Goal: Task Accomplishment & Management: Manage account settings

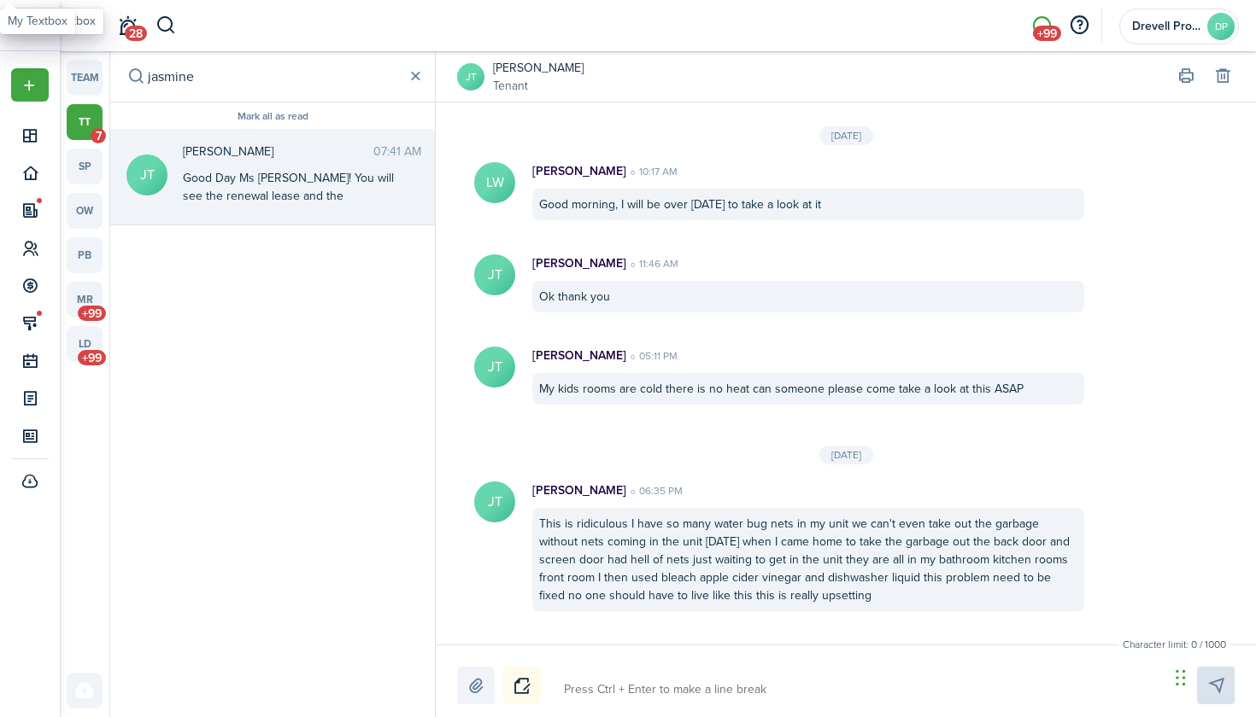
scroll to position [2214, 0]
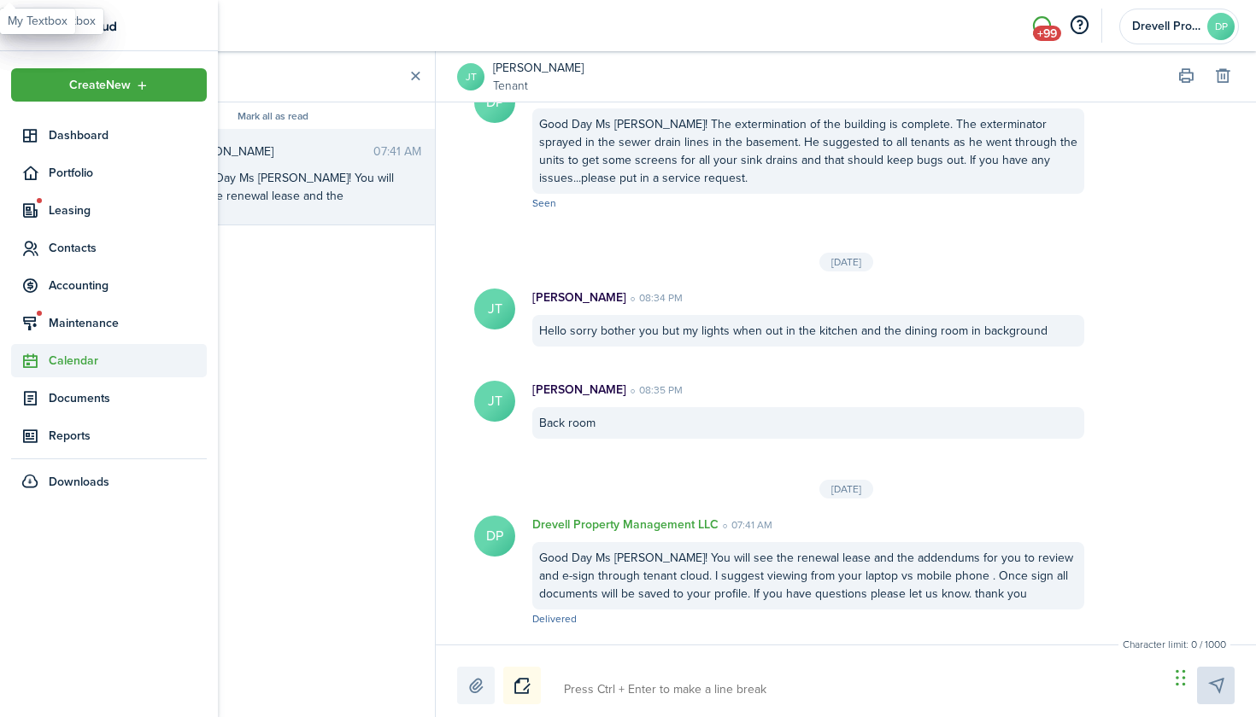
click at [73, 354] on span "Calendar" at bounding box center [128, 361] width 158 height 18
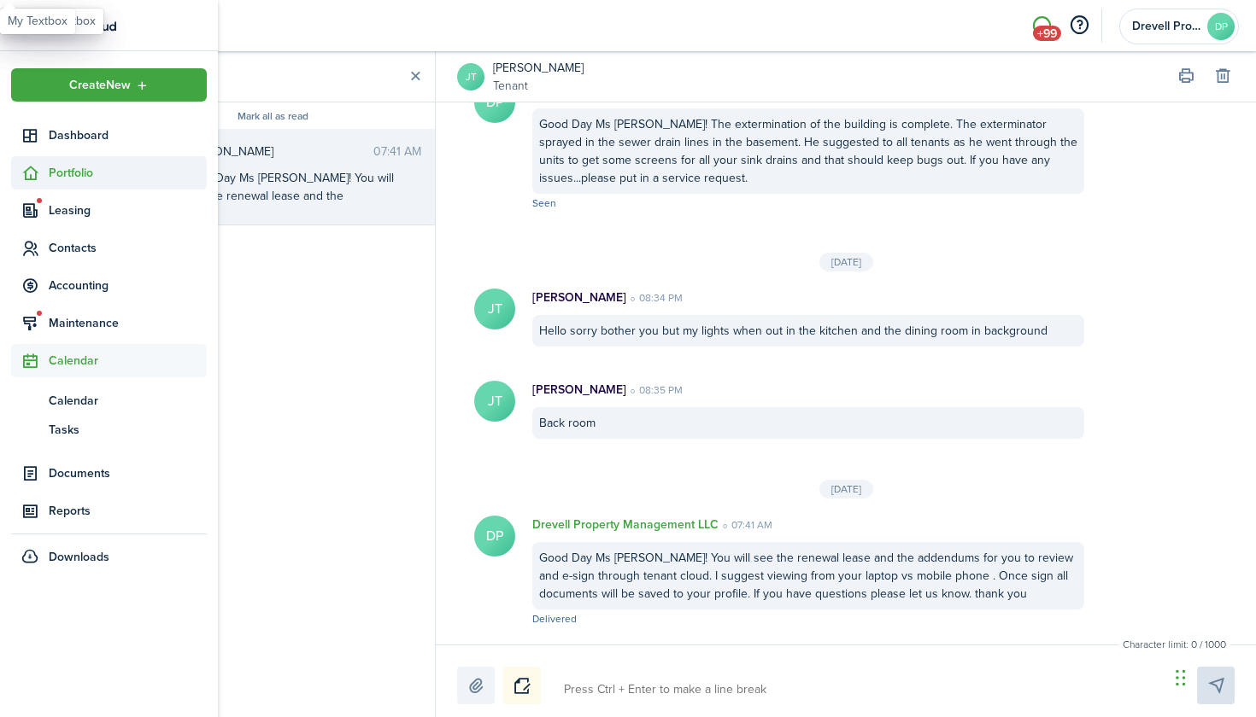
click at [79, 181] on span "Portfolio" at bounding box center [128, 173] width 158 height 18
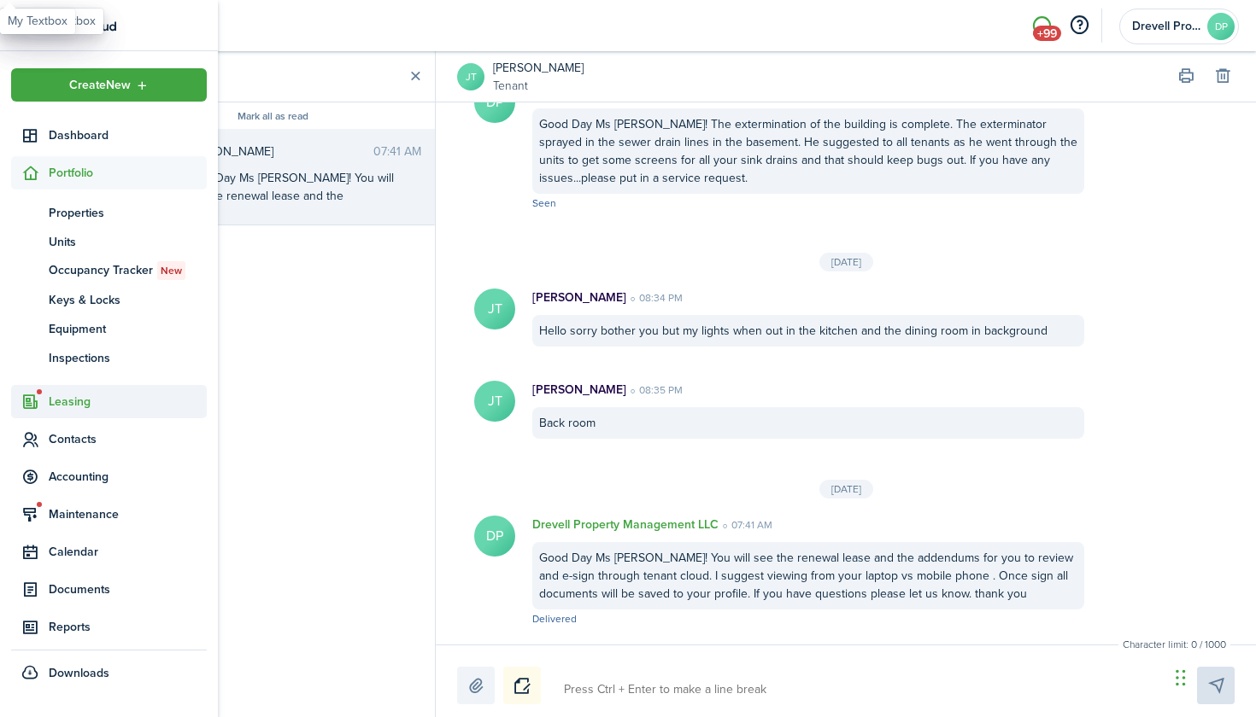
click at [55, 390] on span "Leasing" at bounding box center [109, 401] width 196 height 33
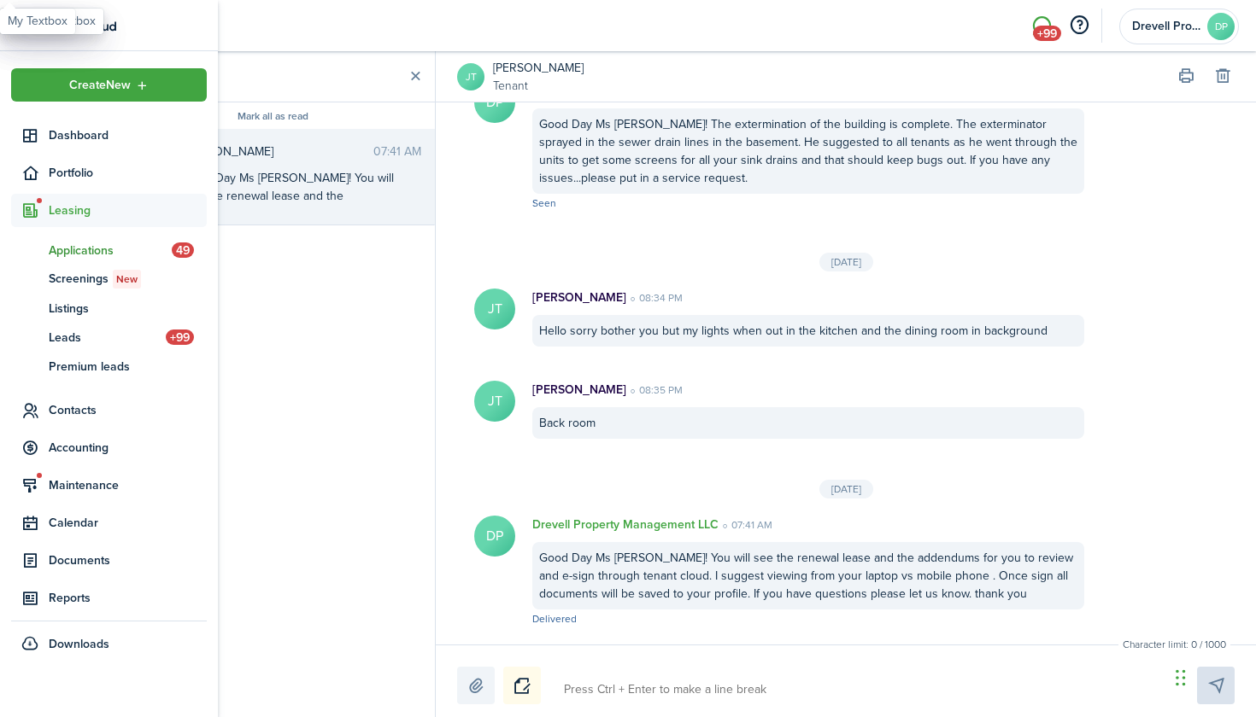
click at [95, 252] on span "Applications" at bounding box center [110, 251] width 123 height 18
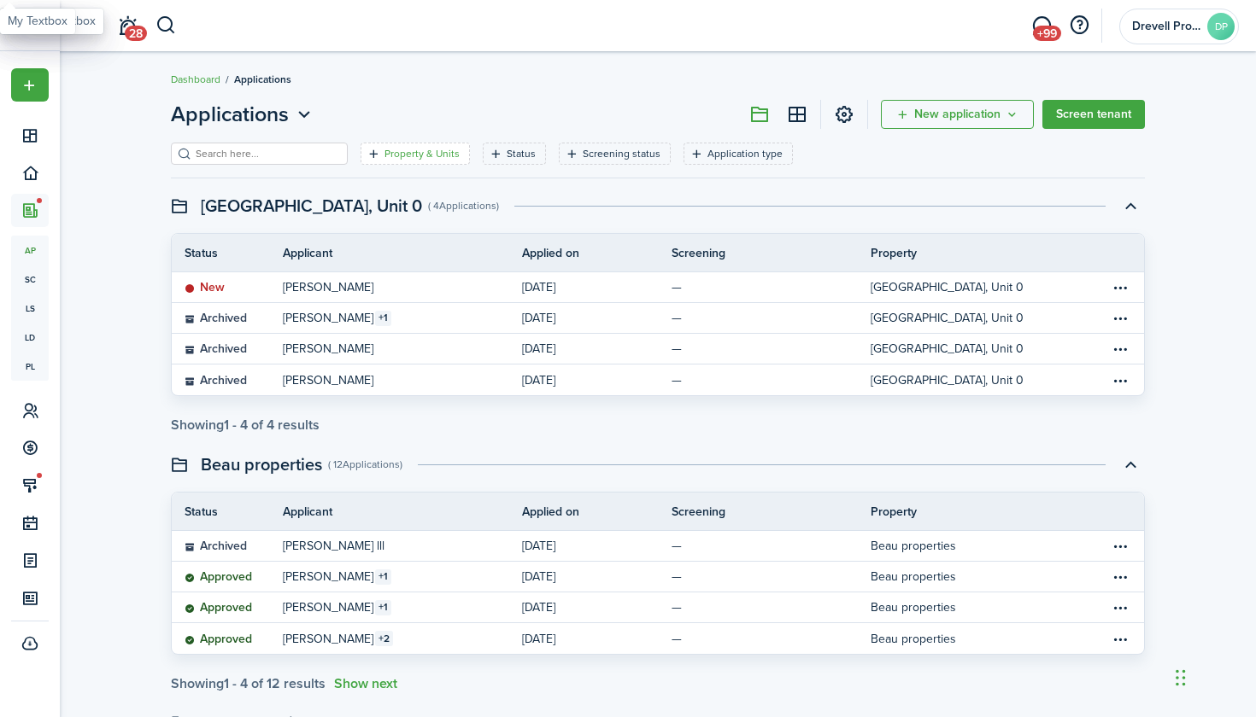
click at [418, 160] on filter-tag-label "Property & Units" at bounding box center [421, 153] width 75 height 15
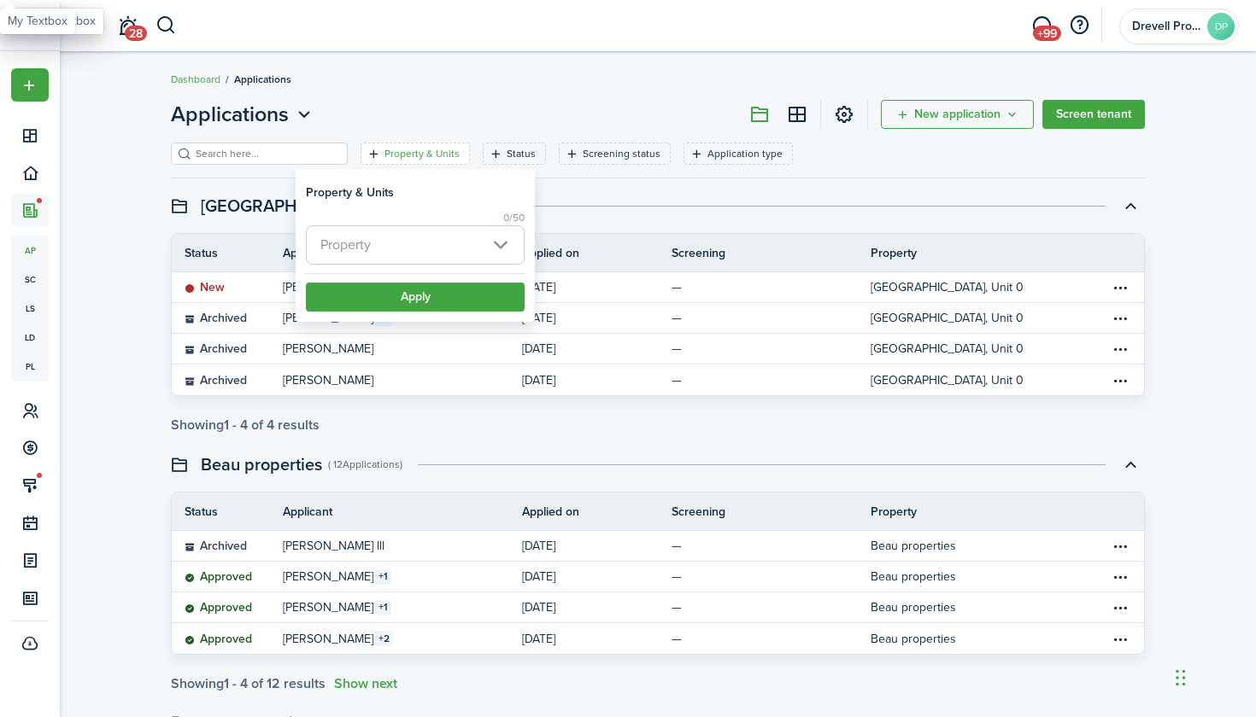
click at [404, 251] on span "Property" at bounding box center [415, 245] width 217 height 38
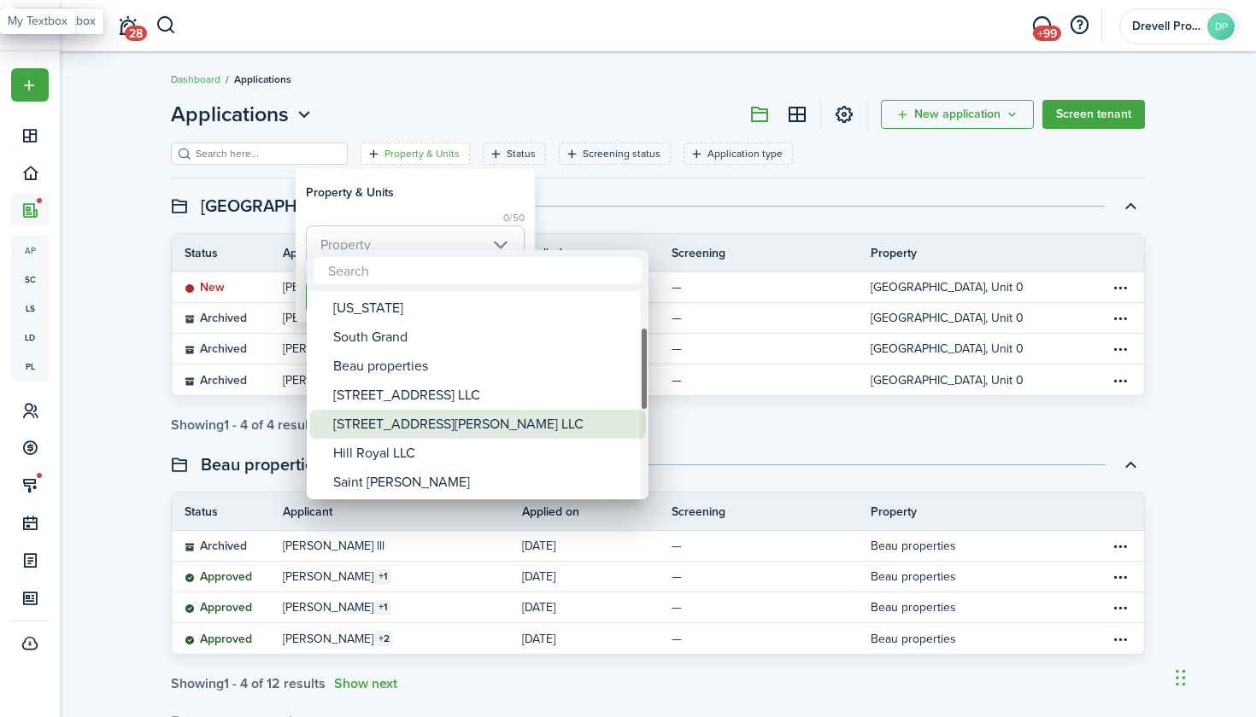
click at [378, 418] on div "[STREET_ADDRESS][PERSON_NAME] LLC" at bounding box center [484, 424] width 302 height 29
type input "[STREET_ADDRESS][PERSON_NAME] LLC"
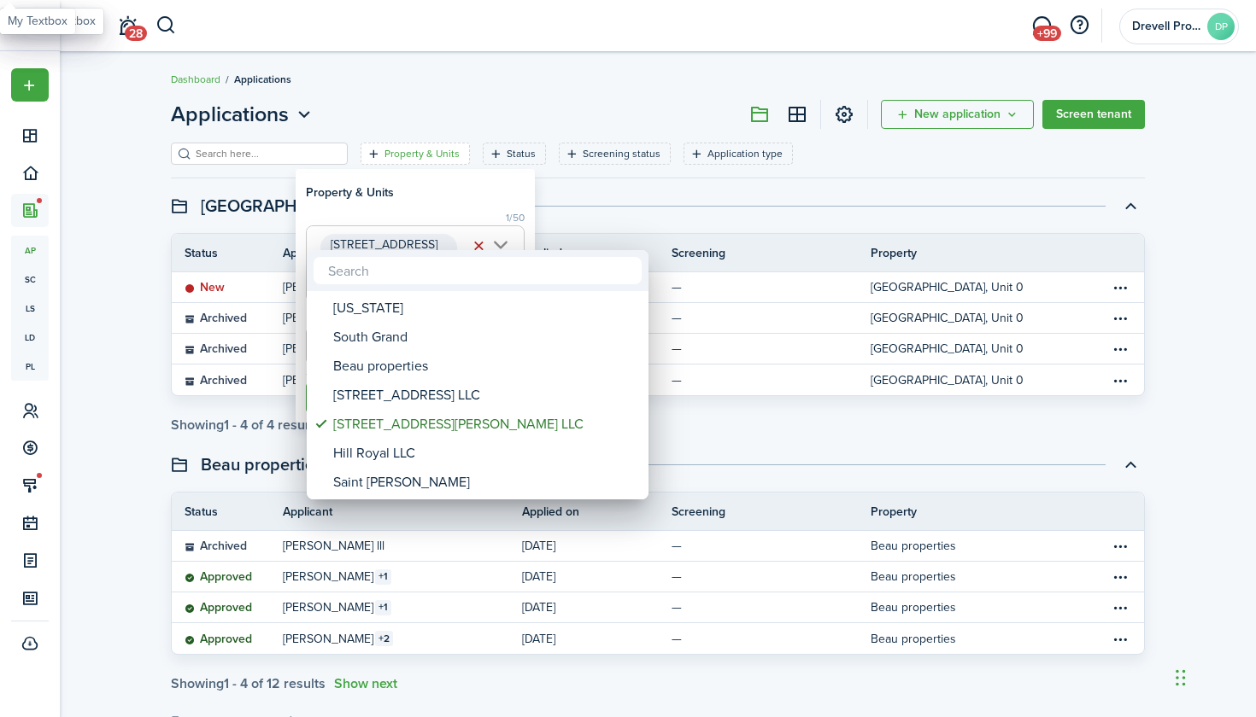
click at [464, 205] on div at bounding box center [627, 358] width 1529 height 991
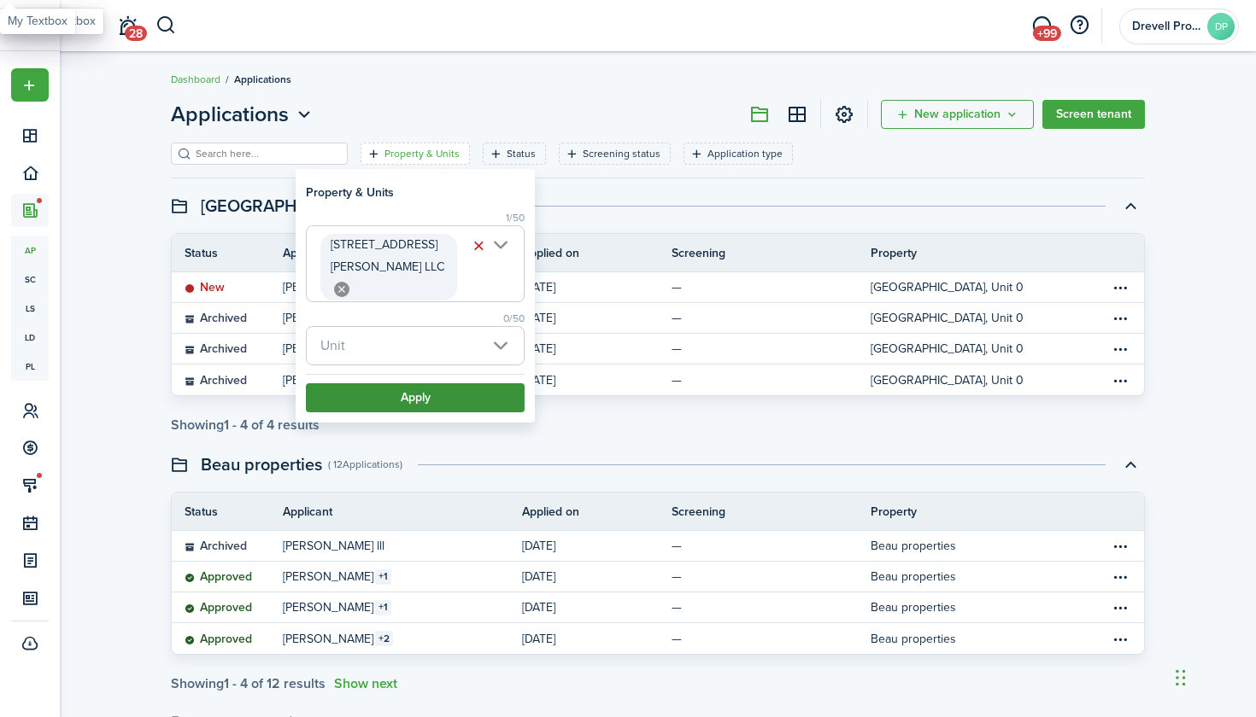
click at [414, 384] on button "Apply" at bounding box center [415, 398] width 219 height 29
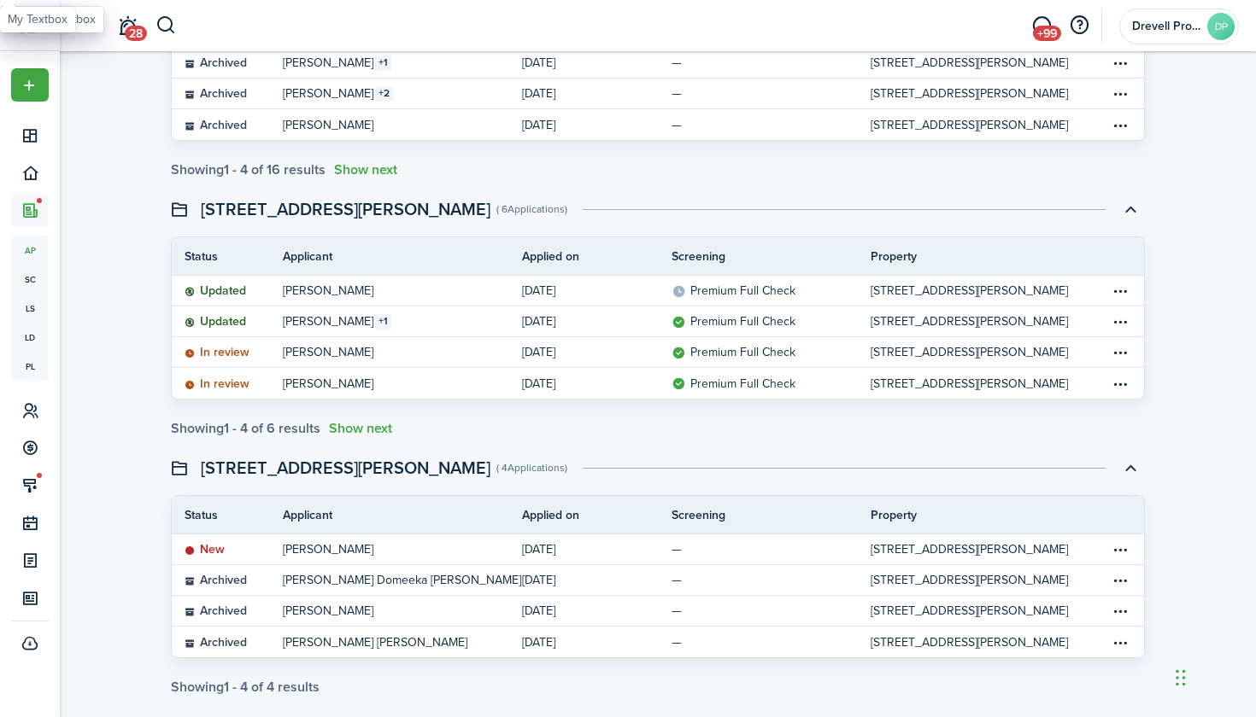
scroll to position [516, 0]
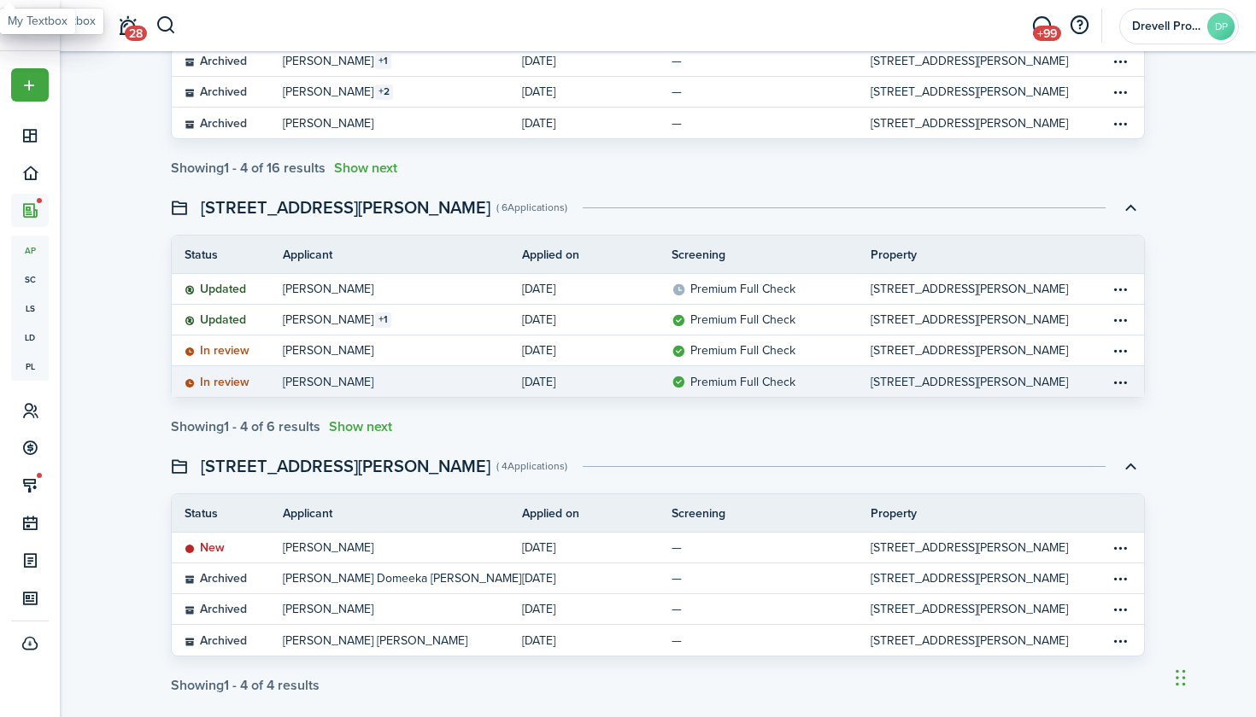
click at [1098, 384] on link "[STREET_ADDRESS][PERSON_NAME]" at bounding box center [989, 381] width 239 height 31
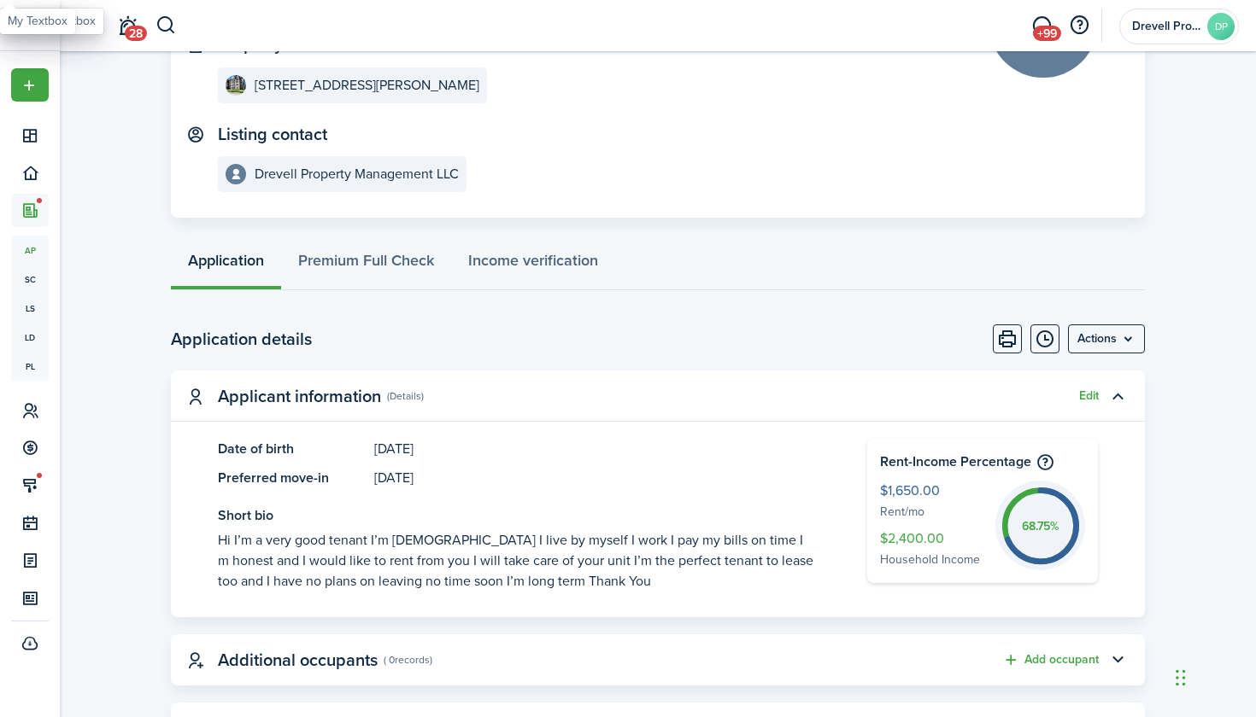
scroll to position [212, 0]
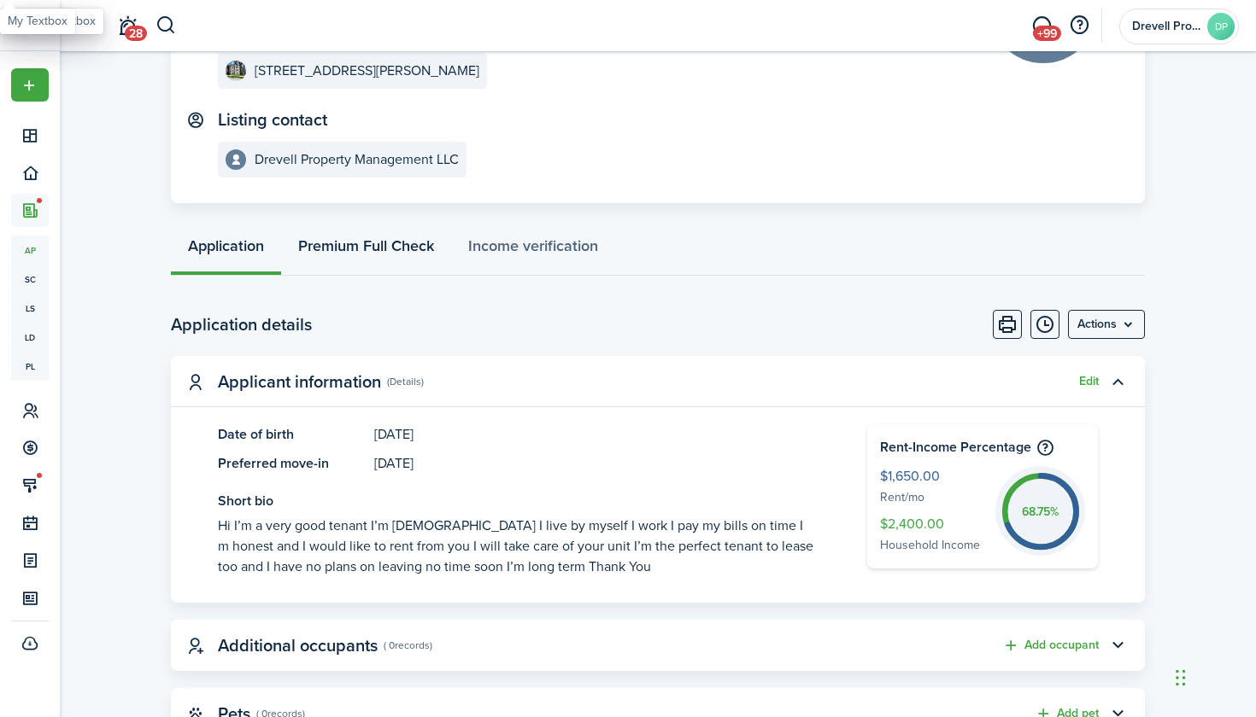
click at [364, 242] on link "Premium Full Check" at bounding box center [366, 250] width 170 height 51
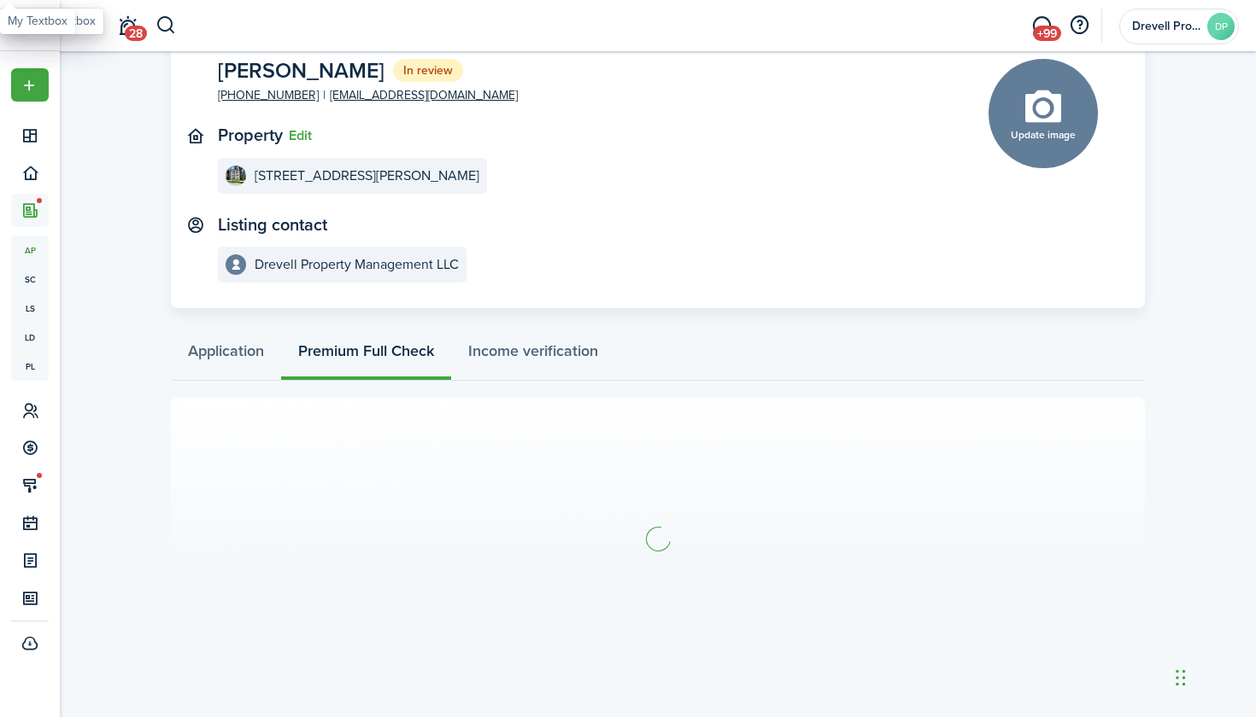
scroll to position [106, 0]
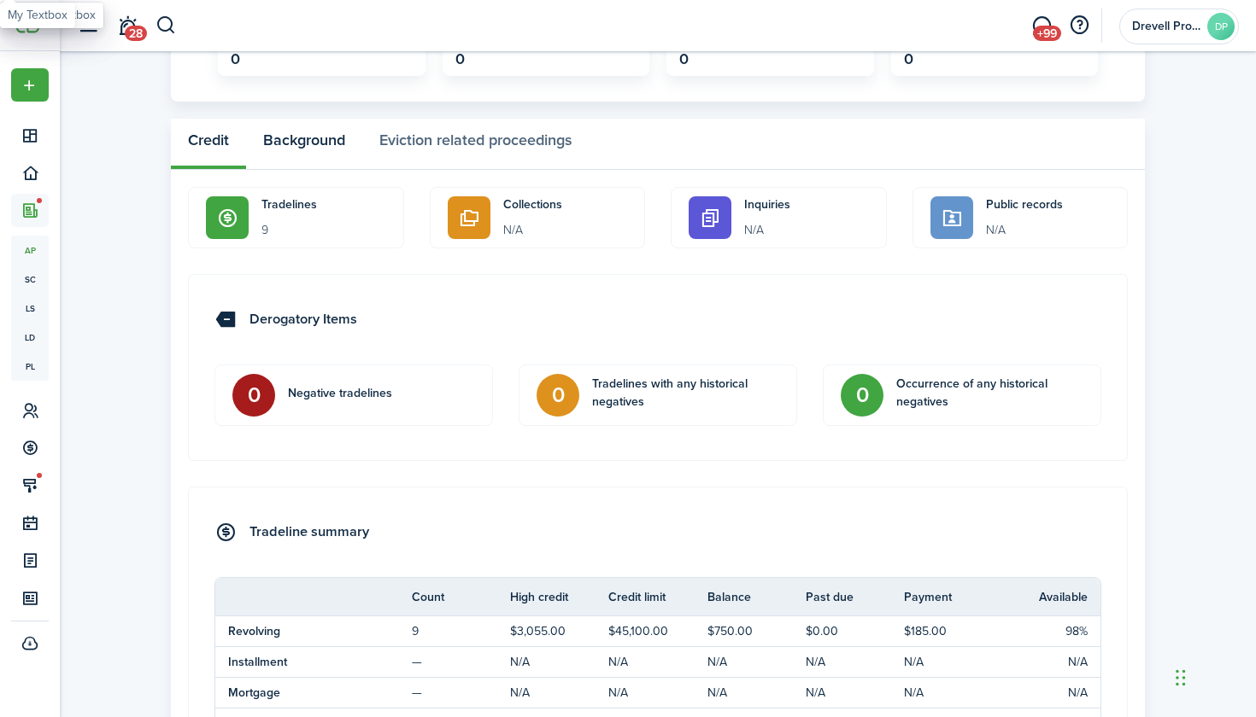
scroll to position [879, 0]
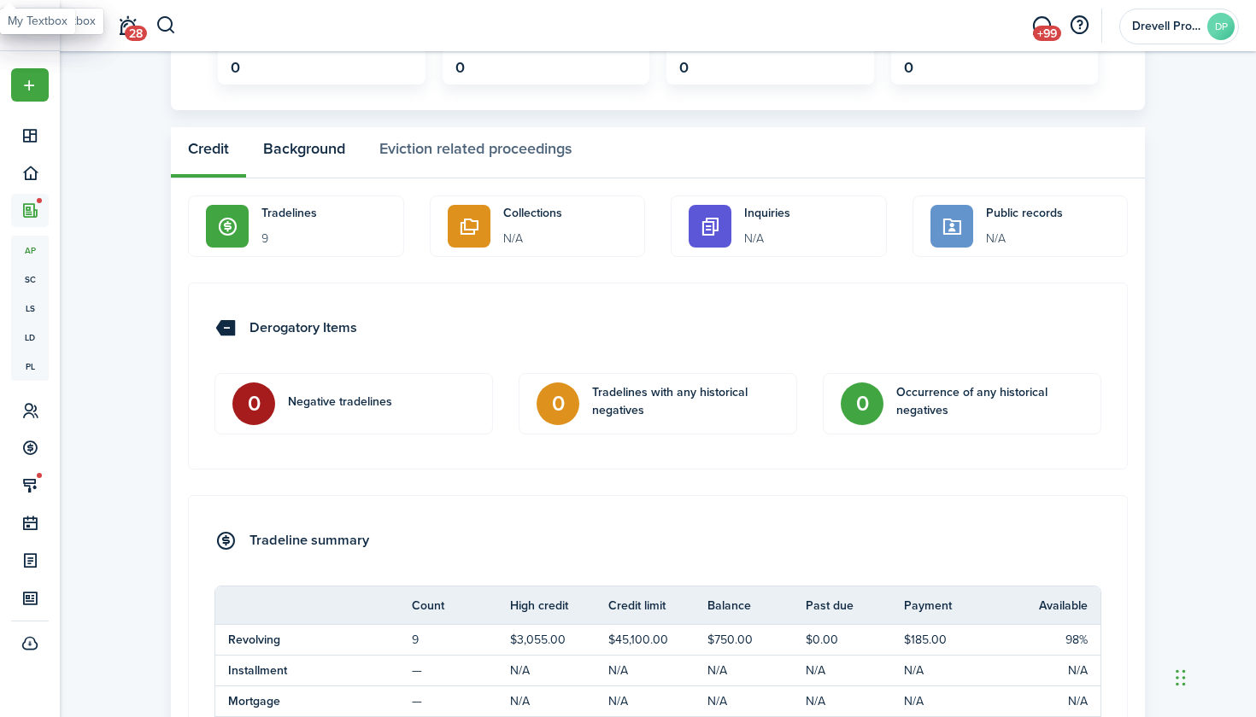
click at [323, 147] on button "Background" at bounding box center [304, 152] width 116 height 51
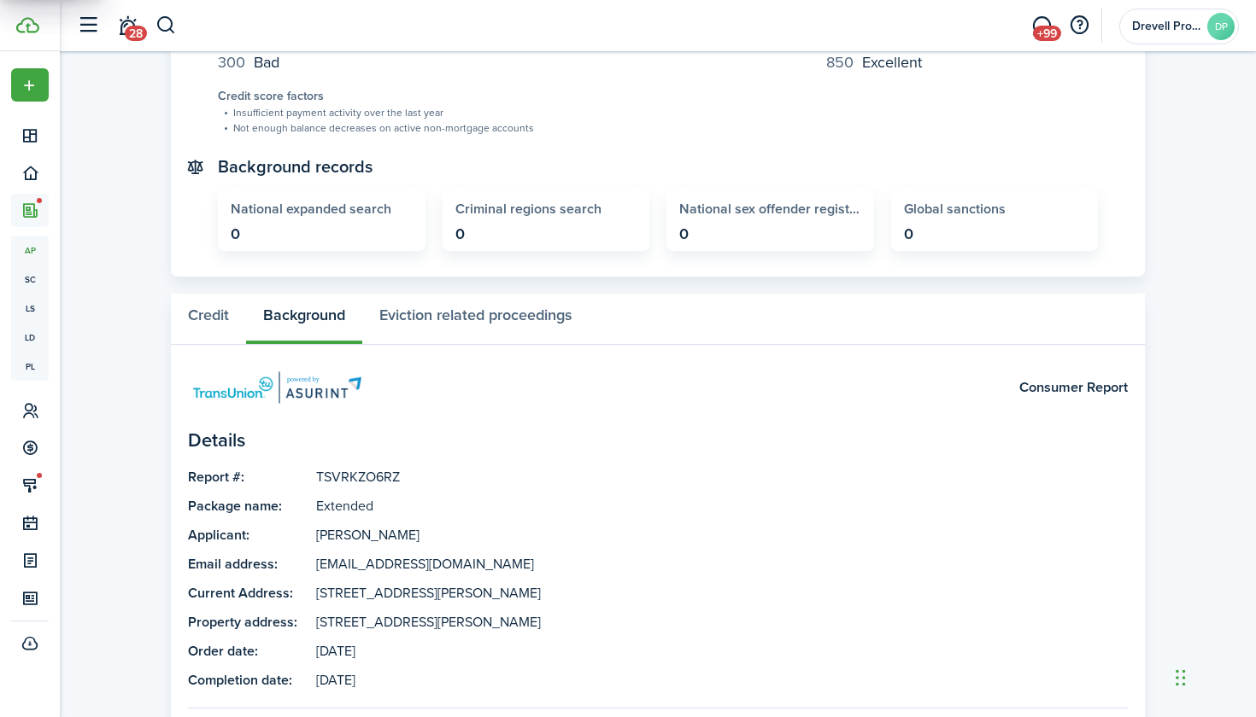
scroll to position [674, 0]
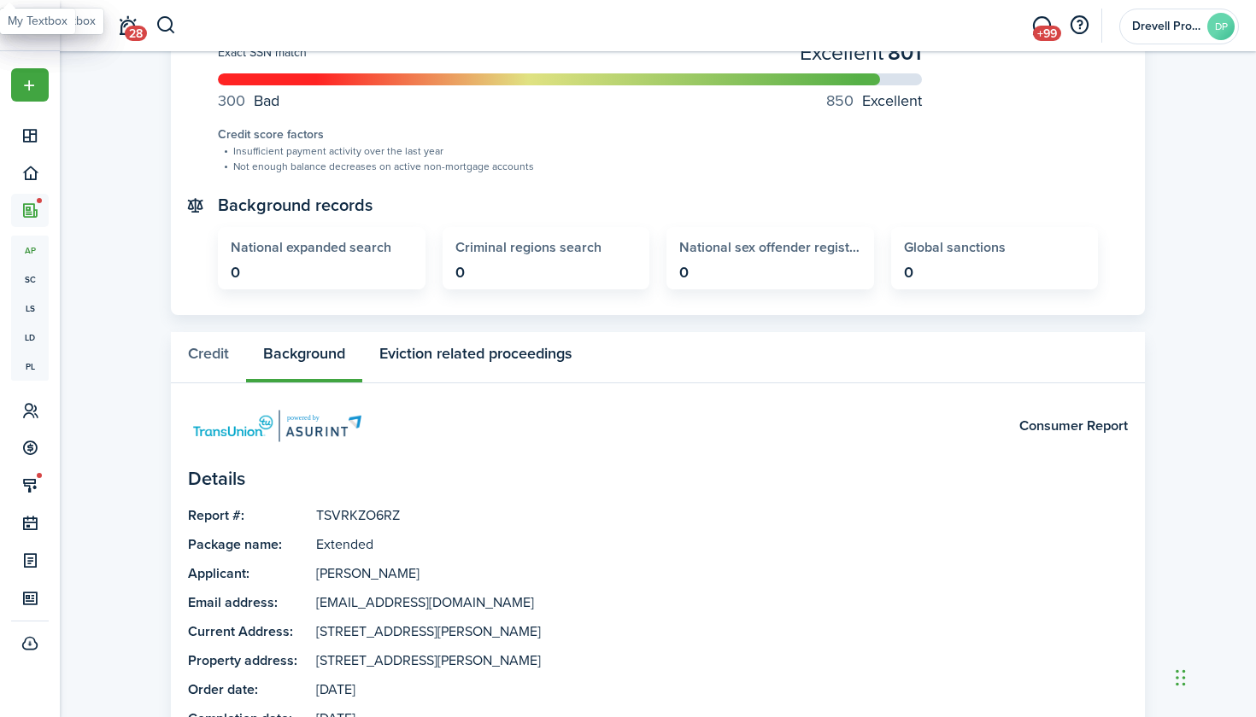
click at [433, 355] on button "Eviction related proceedings" at bounding box center [475, 357] width 226 height 51
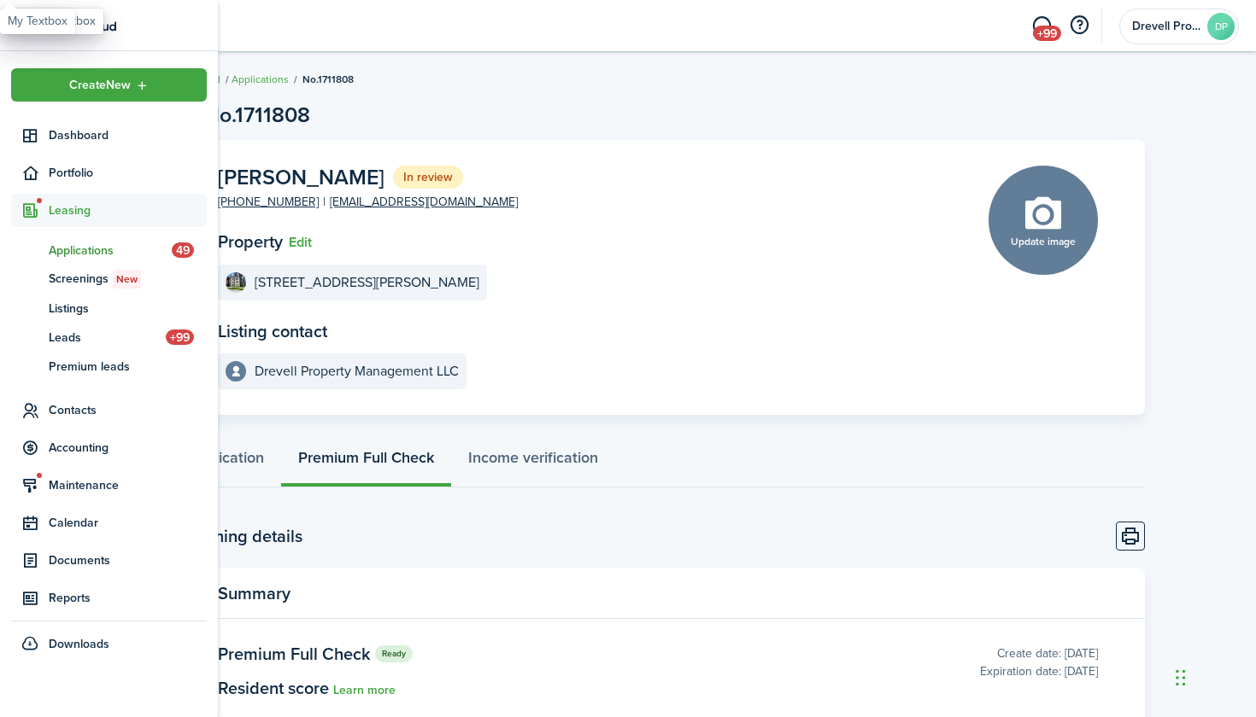
click at [54, 250] on span "Applications" at bounding box center [110, 251] width 123 height 18
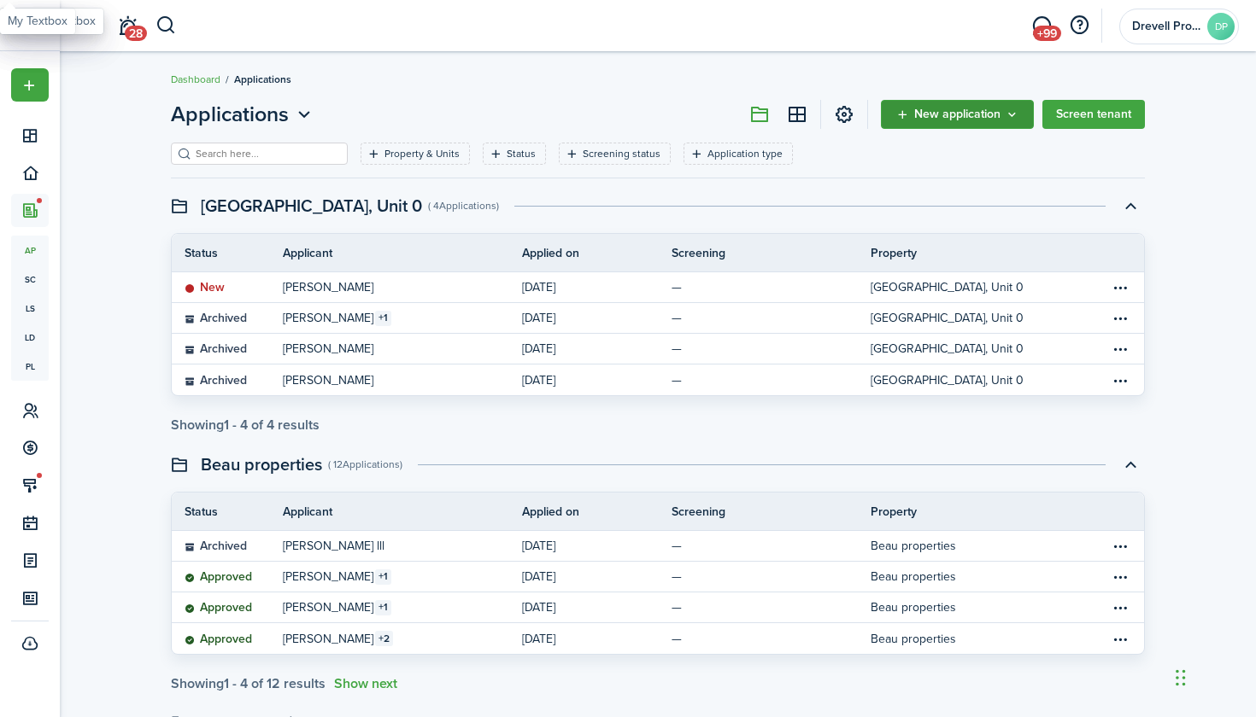
click at [990, 119] on span "New application" at bounding box center [957, 114] width 86 height 12
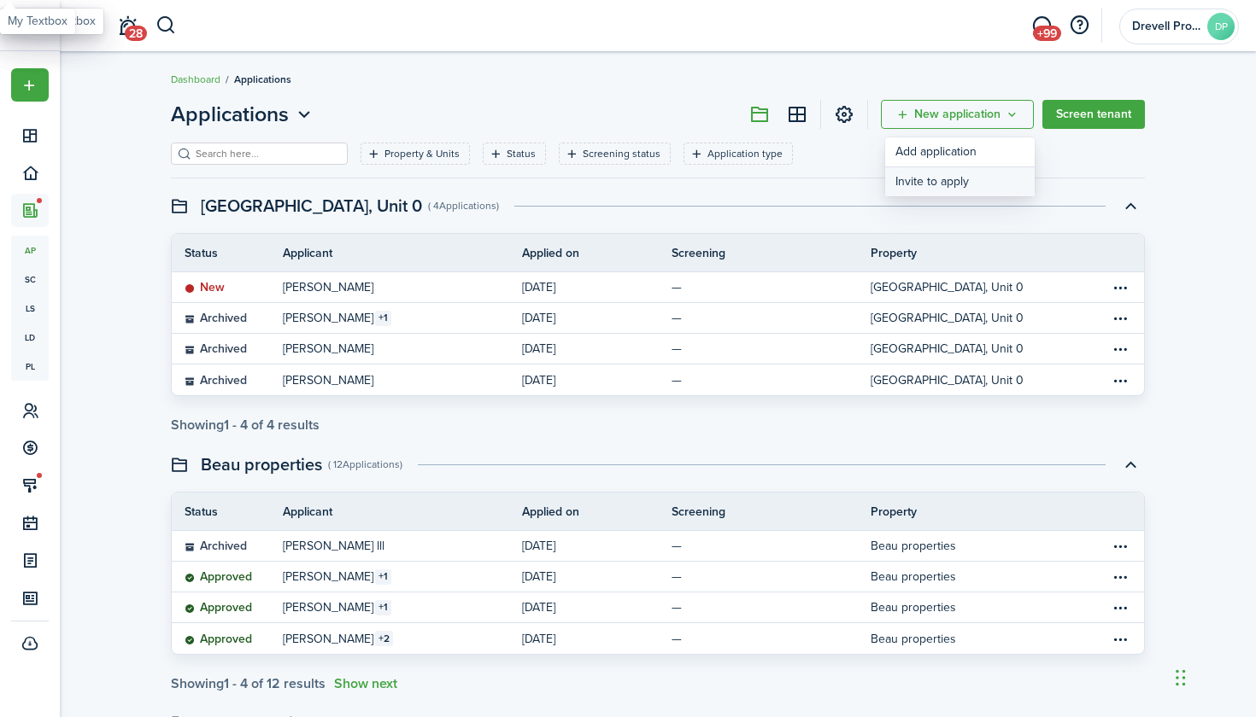
click at [939, 187] on button "Invite to apply" at bounding box center [959, 181] width 149 height 29
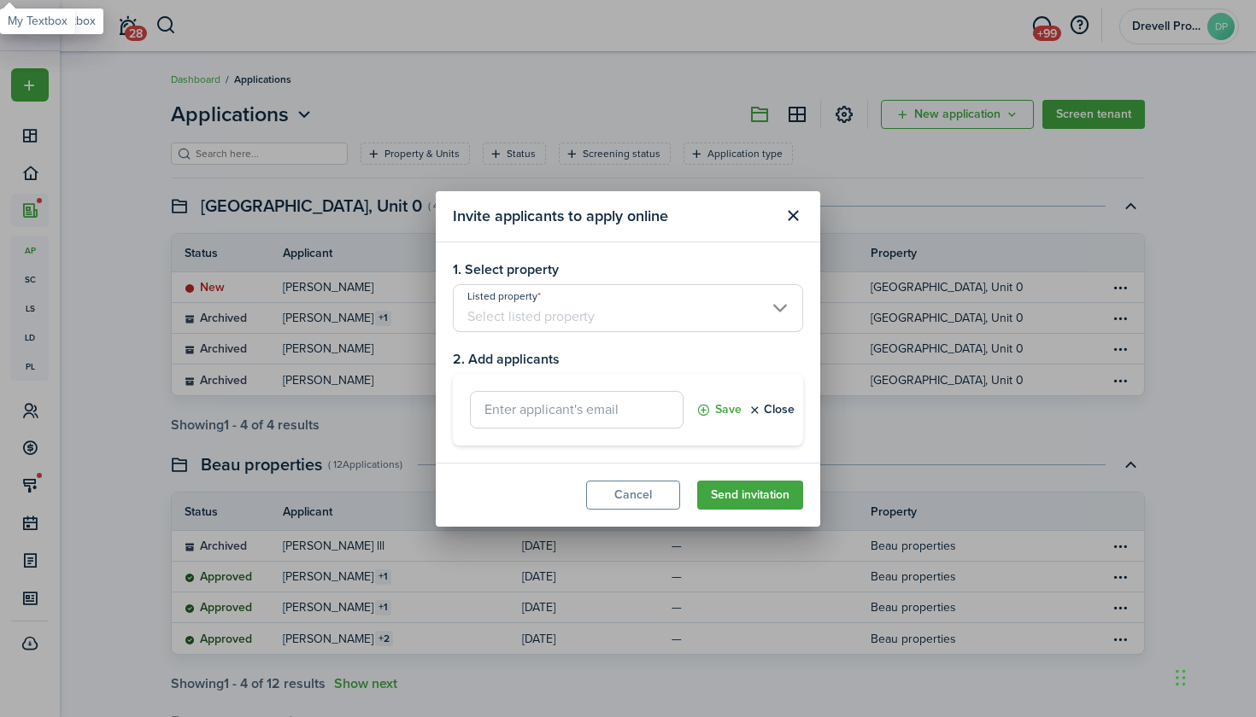
click at [645, 309] on input "Listed property" at bounding box center [628, 308] width 350 height 48
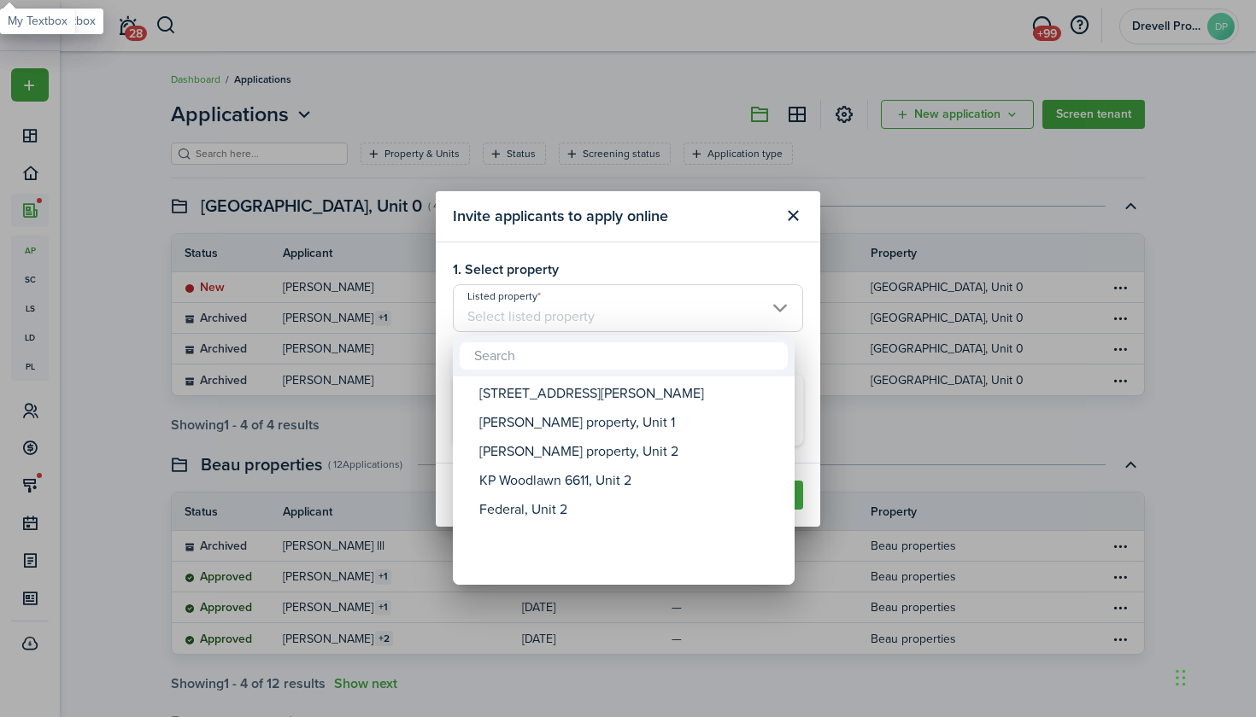
click at [594, 260] on div at bounding box center [627, 358] width 1529 height 991
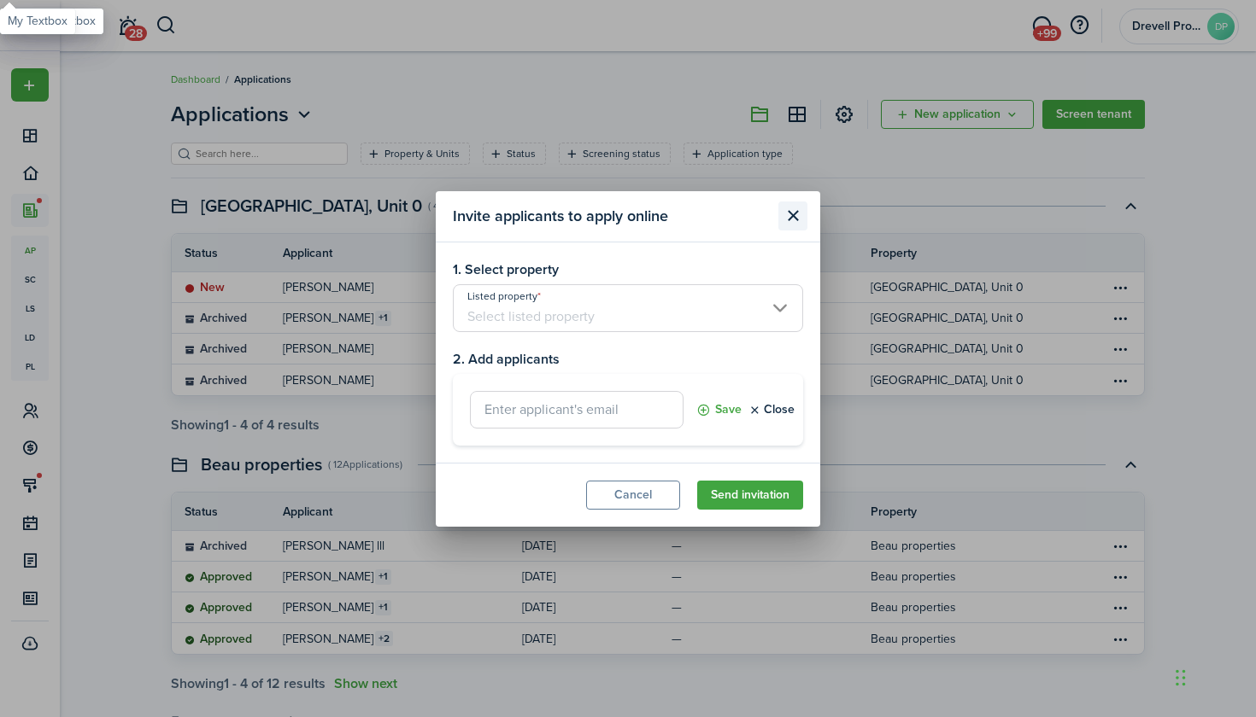
click at [784, 209] on button "Close modal" at bounding box center [792, 216] width 29 height 29
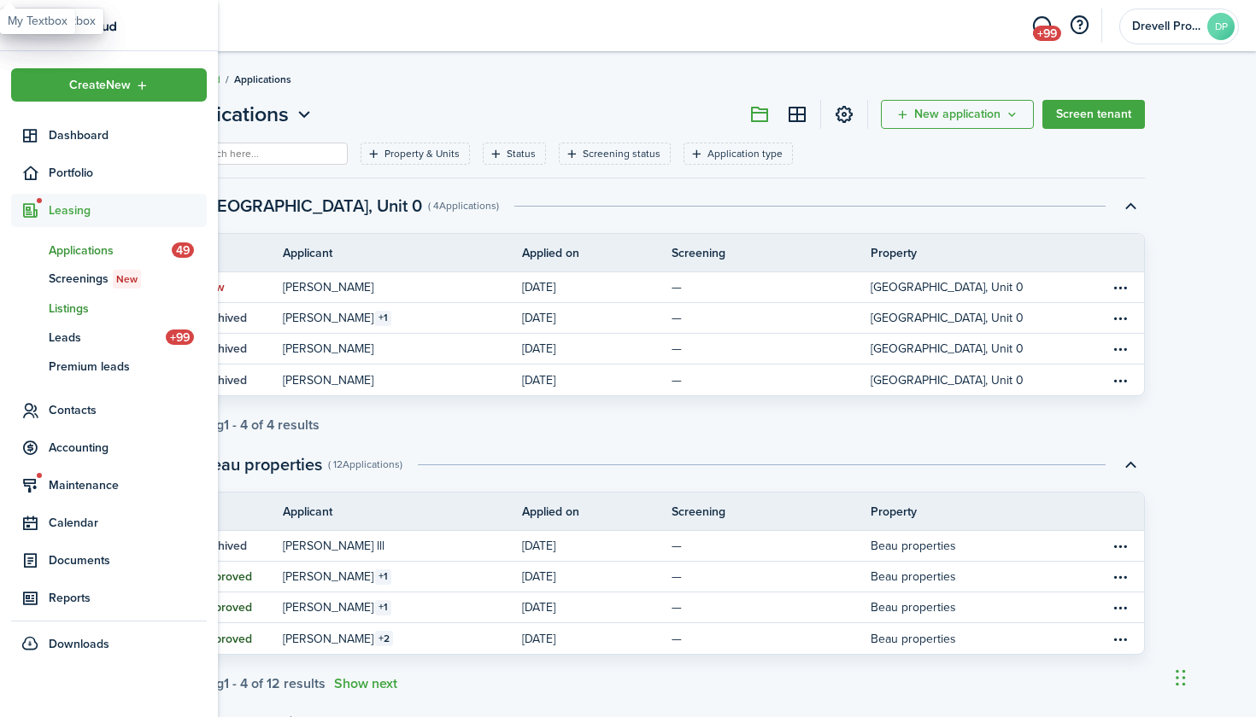
click at [57, 308] on span "Listings" at bounding box center [128, 309] width 158 height 18
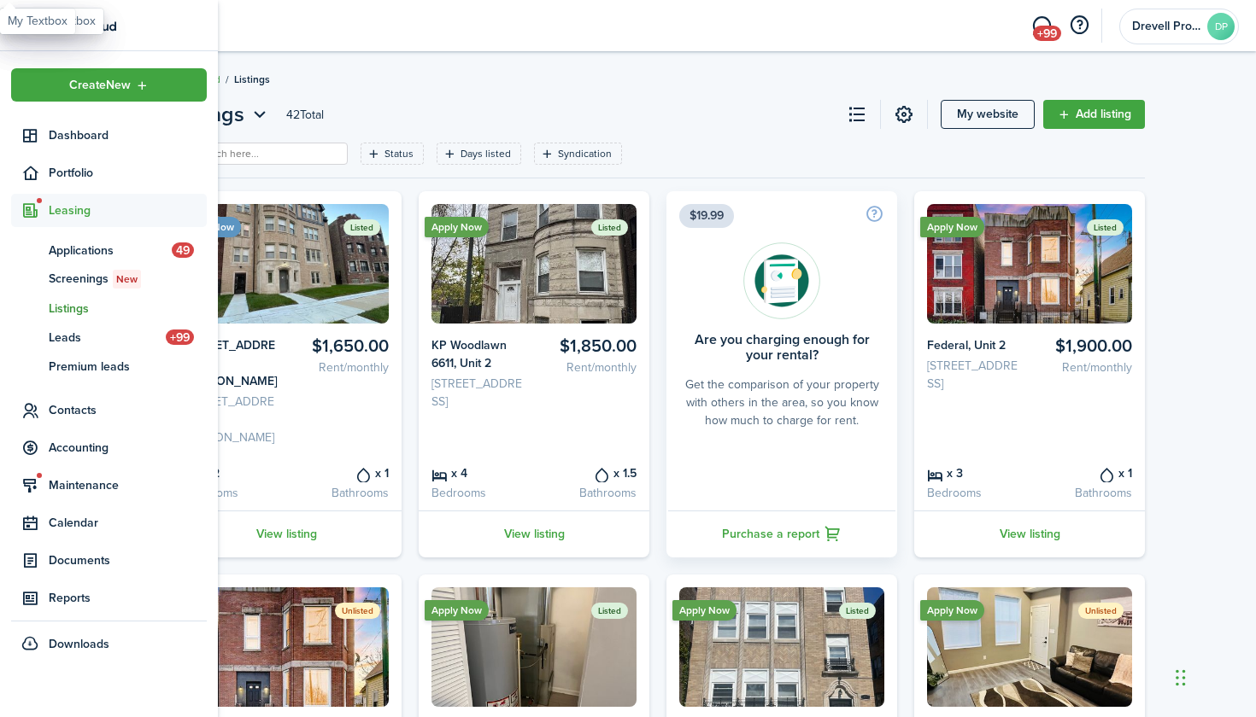
click at [50, 311] on span "Listings" at bounding box center [128, 309] width 158 height 18
click at [87, 253] on span "Applications" at bounding box center [110, 251] width 123 height 18
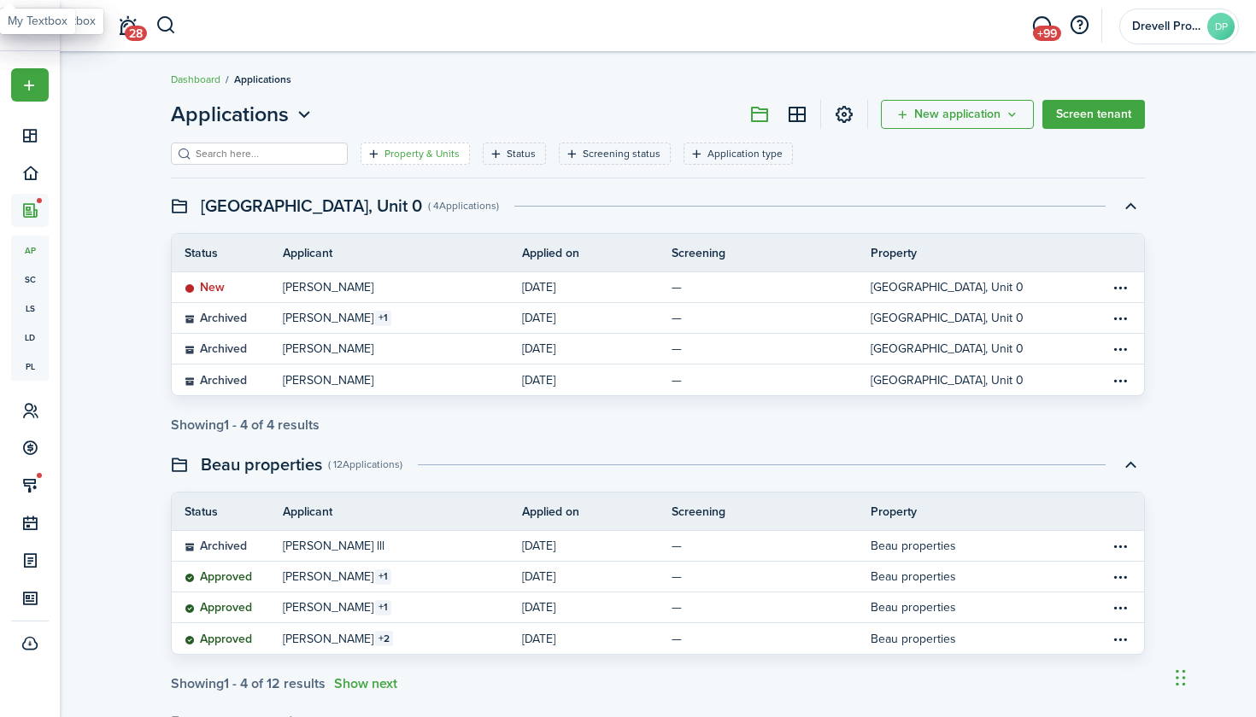
click at [421, 155] on filter-tag-label "Property & Units" at bounding box center [421, 153] width 75 height 15
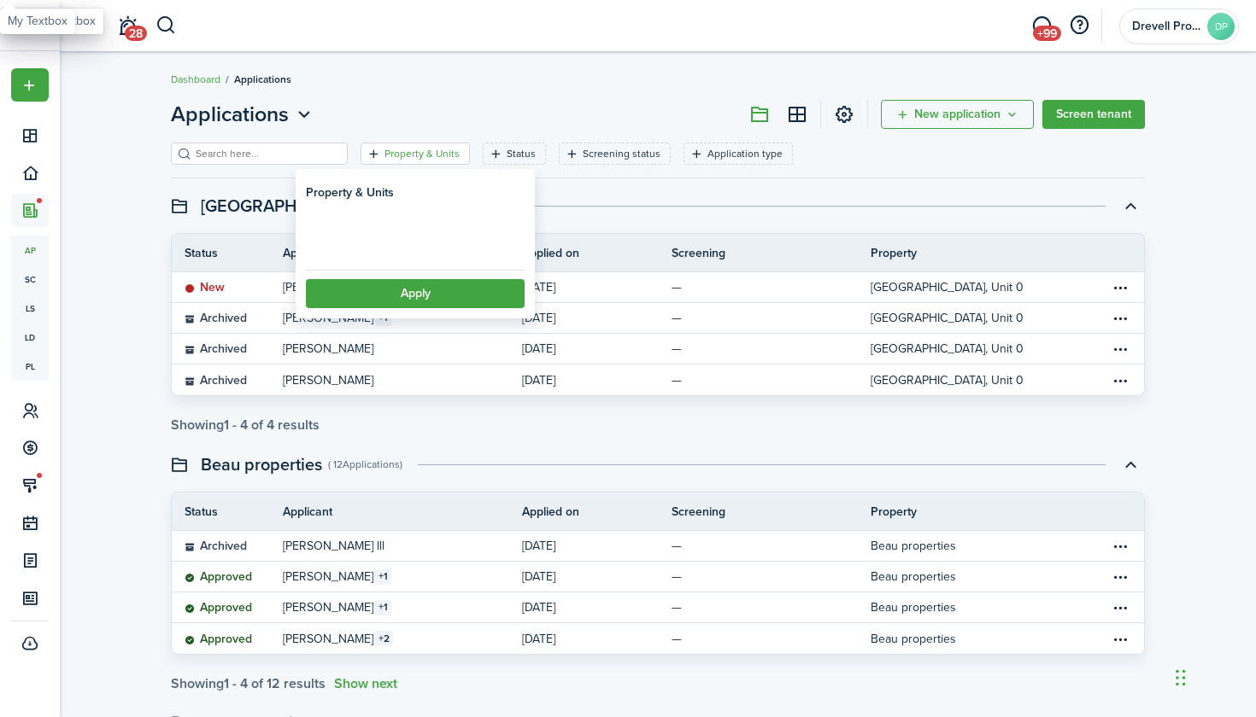
click at [421, 155] on filter-tag-label "Property & Units" at bounding box center [421, 153] width 75 height 15
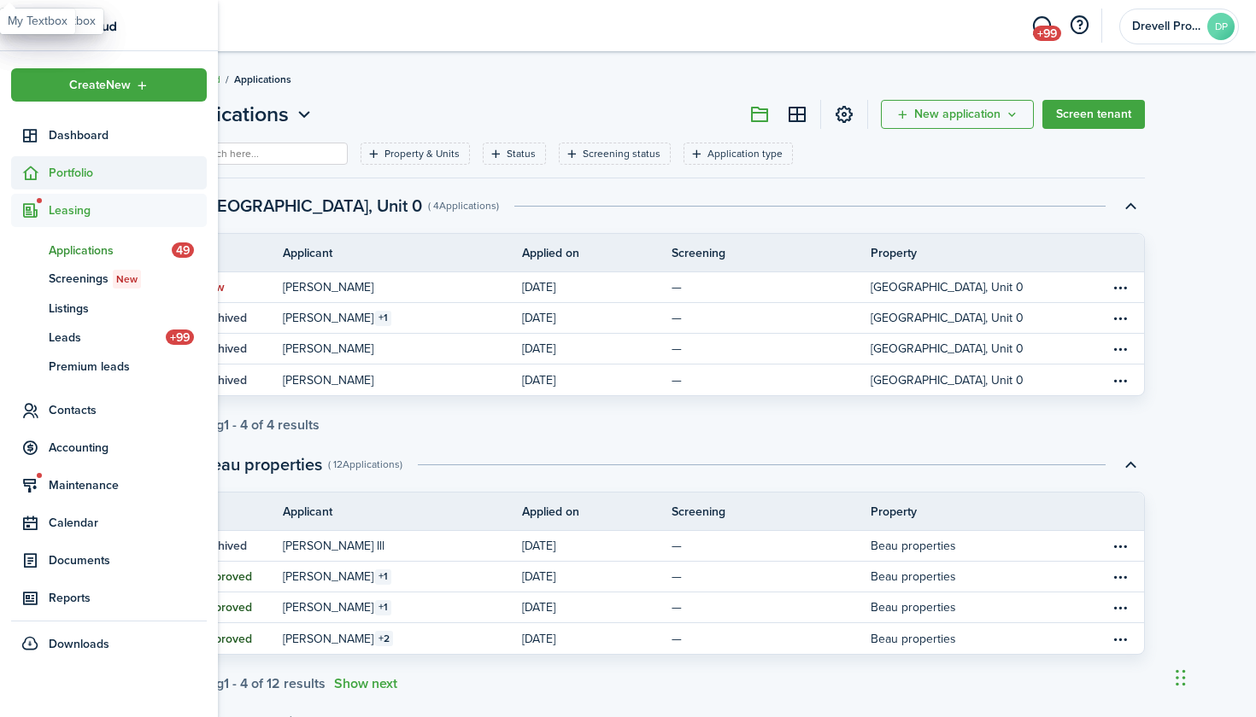
click at [46, 176] on sidebar-link-icon at bounding box center [30, 173] width 38 height 18
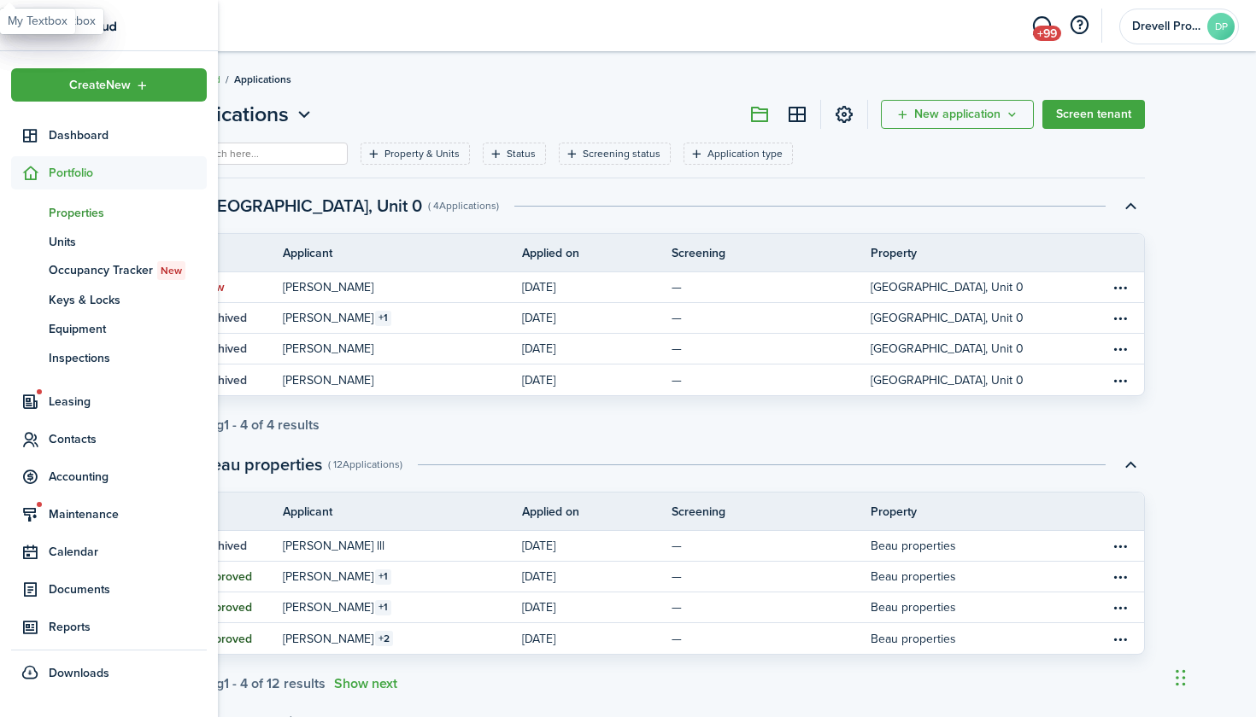
click at [61, 220] on span "Properties" at bounding box center [128, 213] width 158 height 18
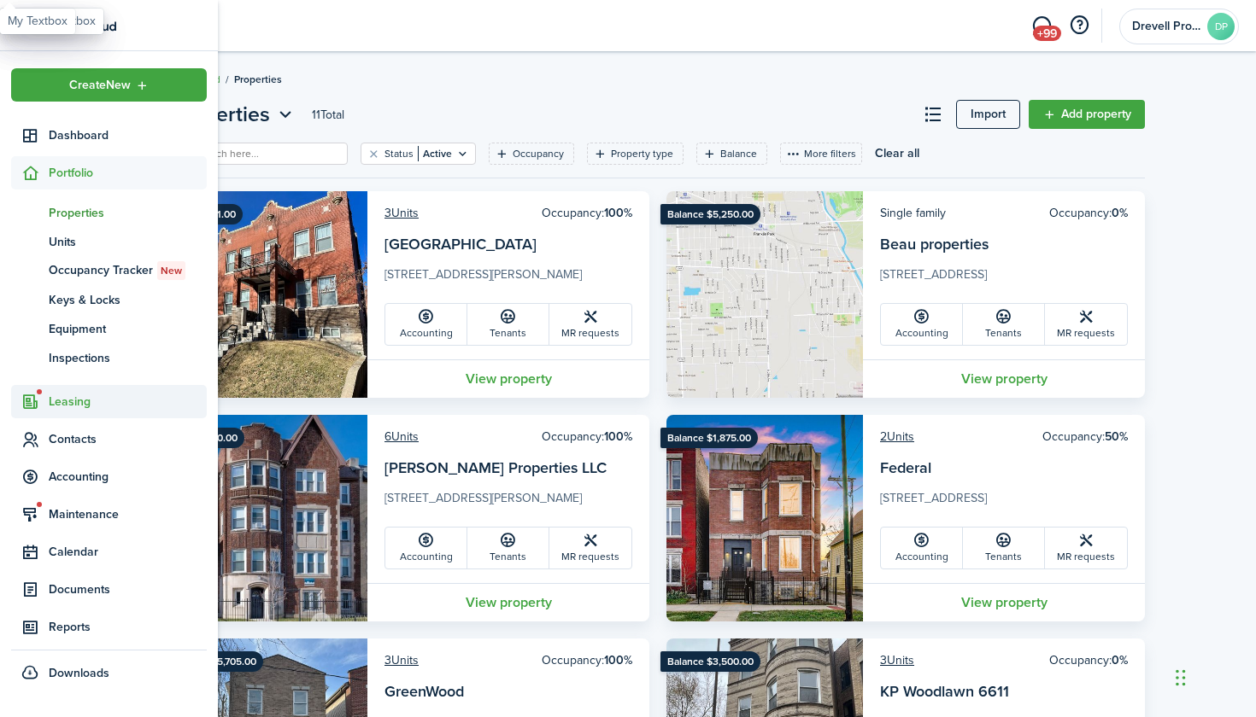
click at [73, 404] on span "Leasing" at bounding box center [128, 402] width 158 height 18
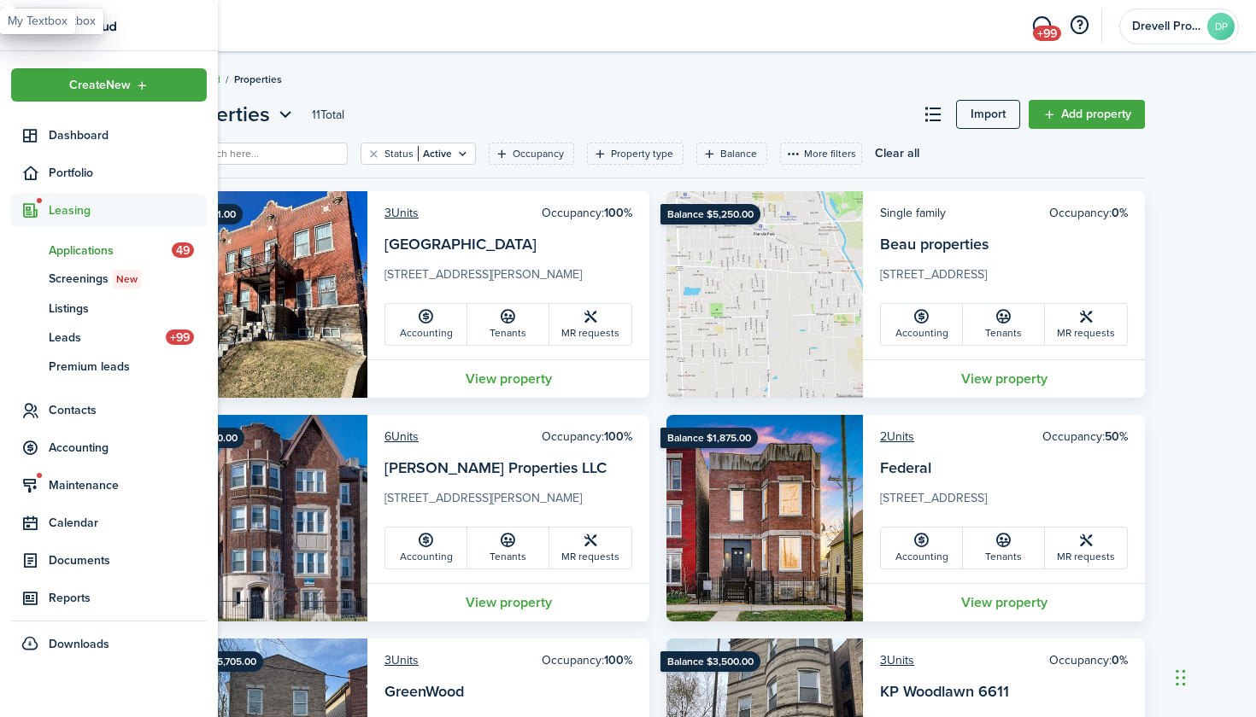
click at [87, 252] on span "Applications" at bounding box center [110, 251] width 123 height 18
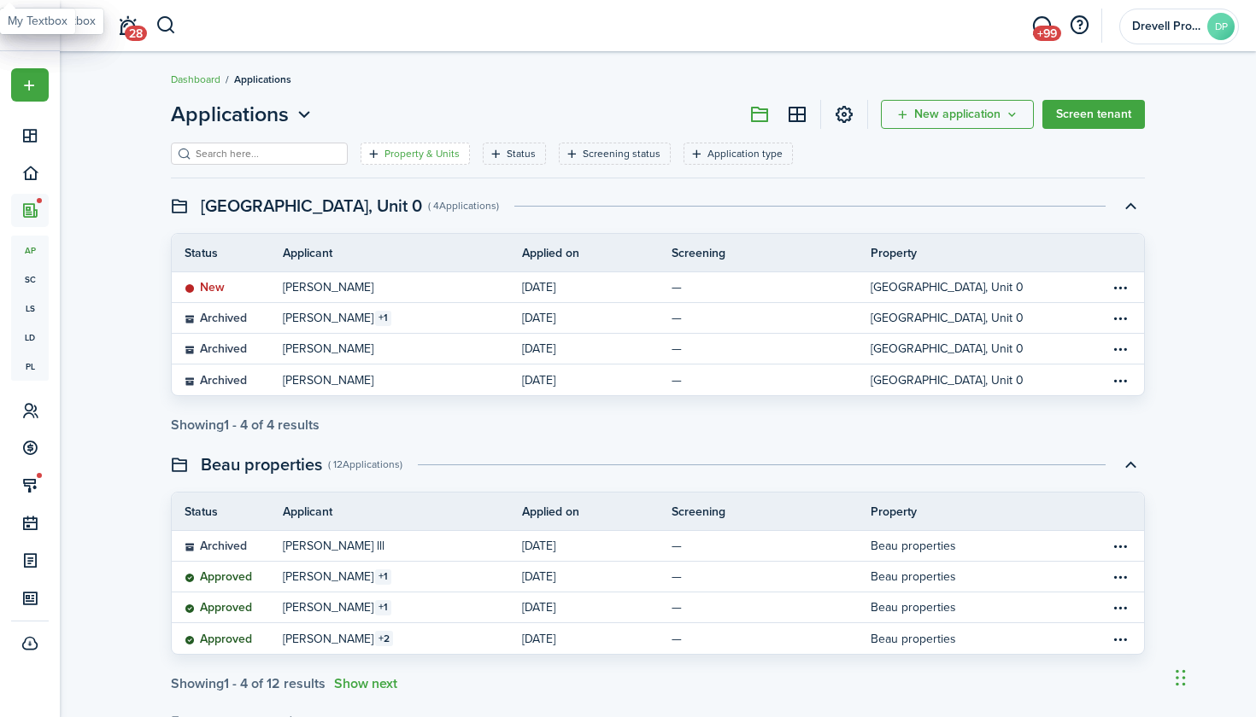
click at [407, 162] on filter-tag "Property & Units" at bounding box center [414, 154] width 109 height 22
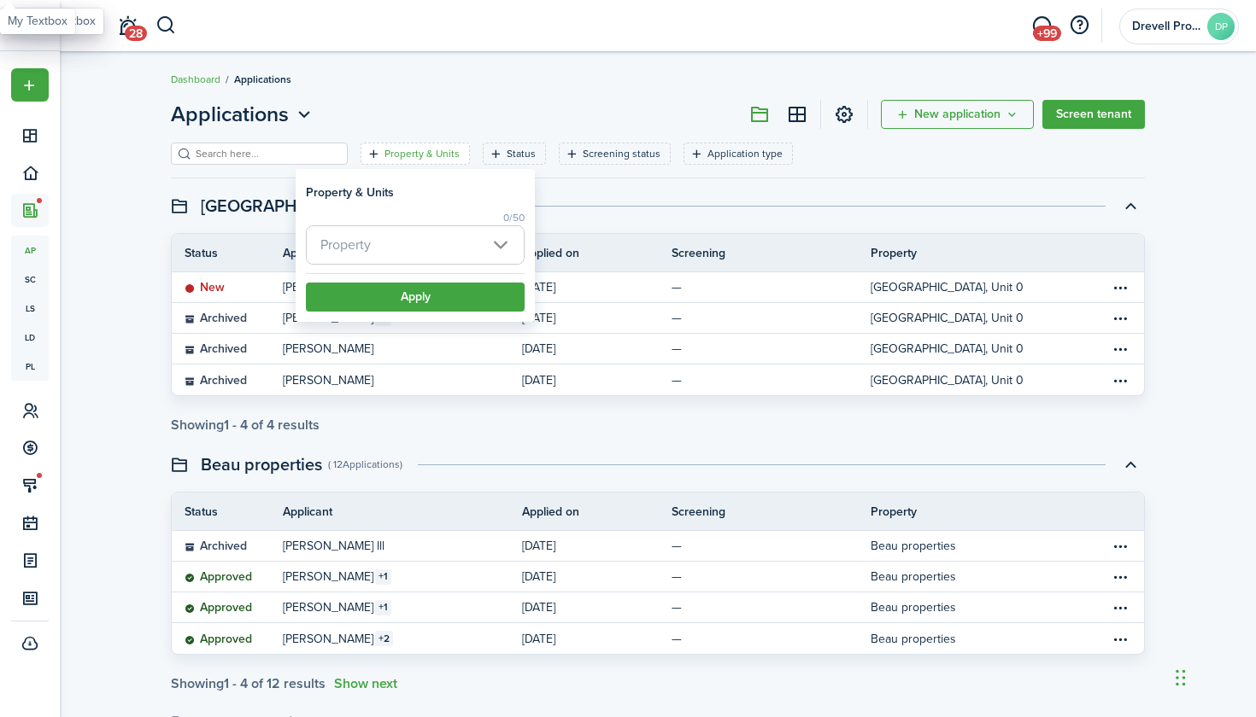
click at [373, 237] on span "Property" at bounding box center [415, 245] width 217 height 38
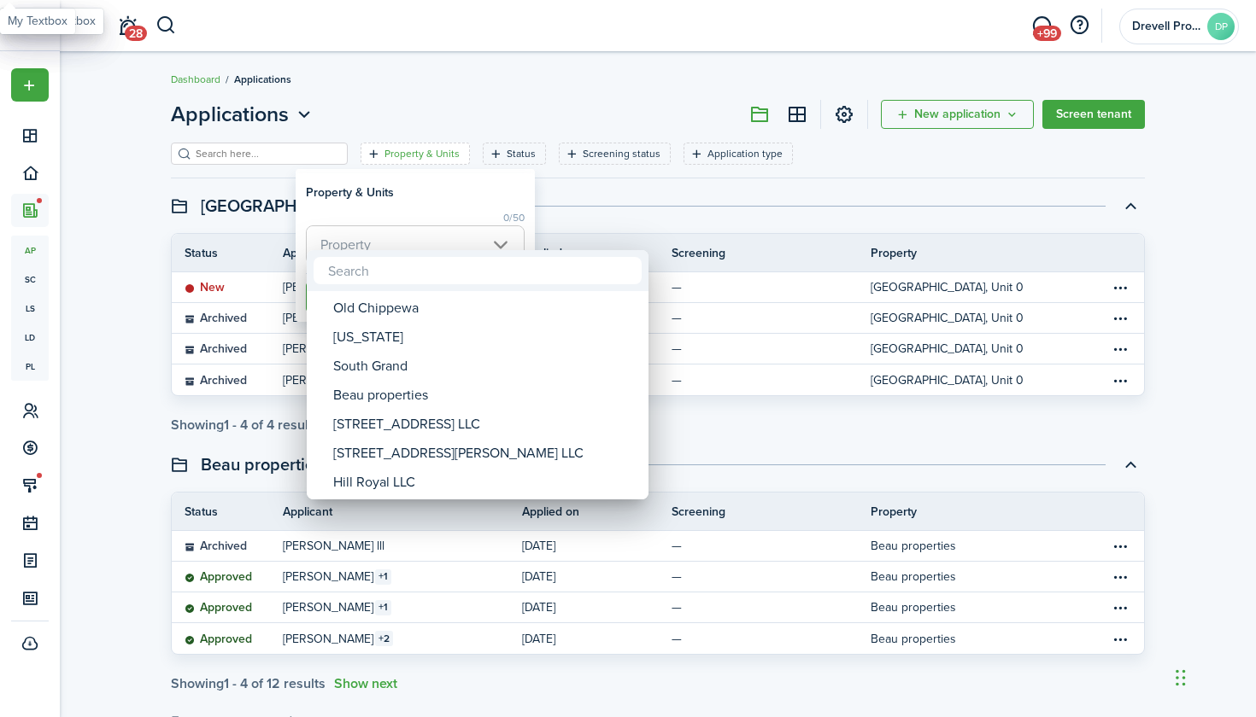
click at [17, 436] on div at bounding box center [627, 358] width 1529 height 991
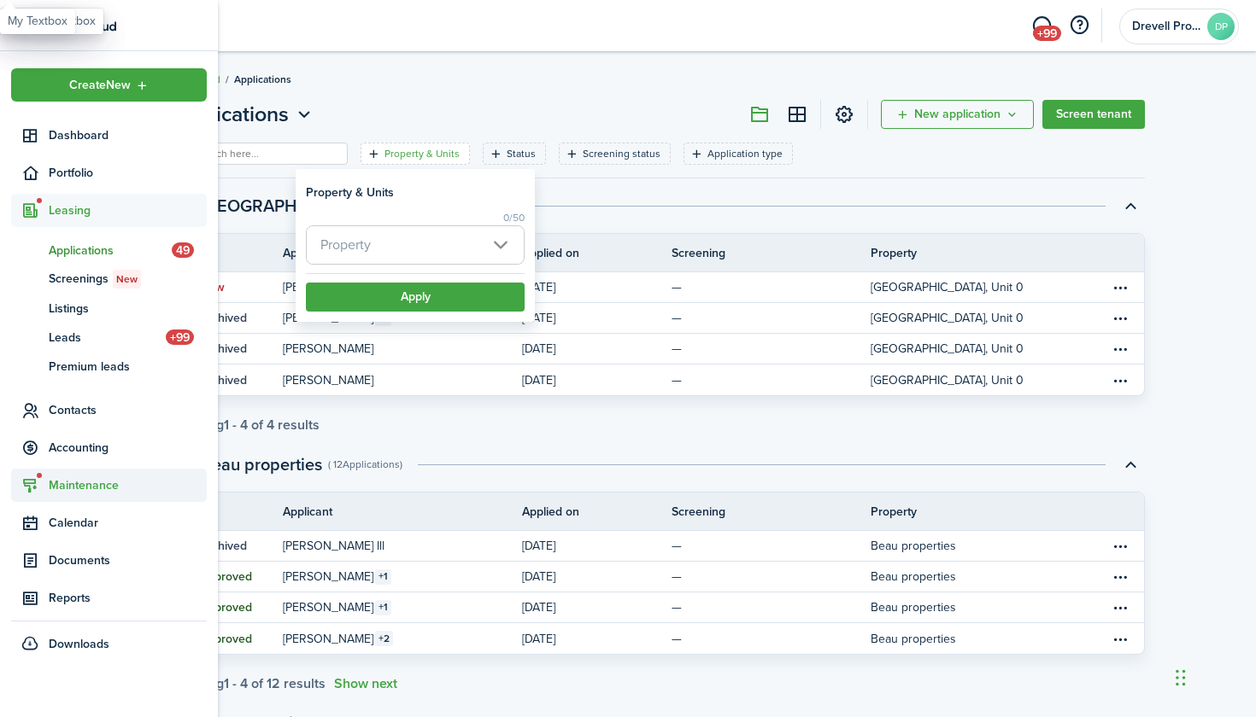
click at [28, 491] on icon at bounding box center [30, 485] width 18 height 17
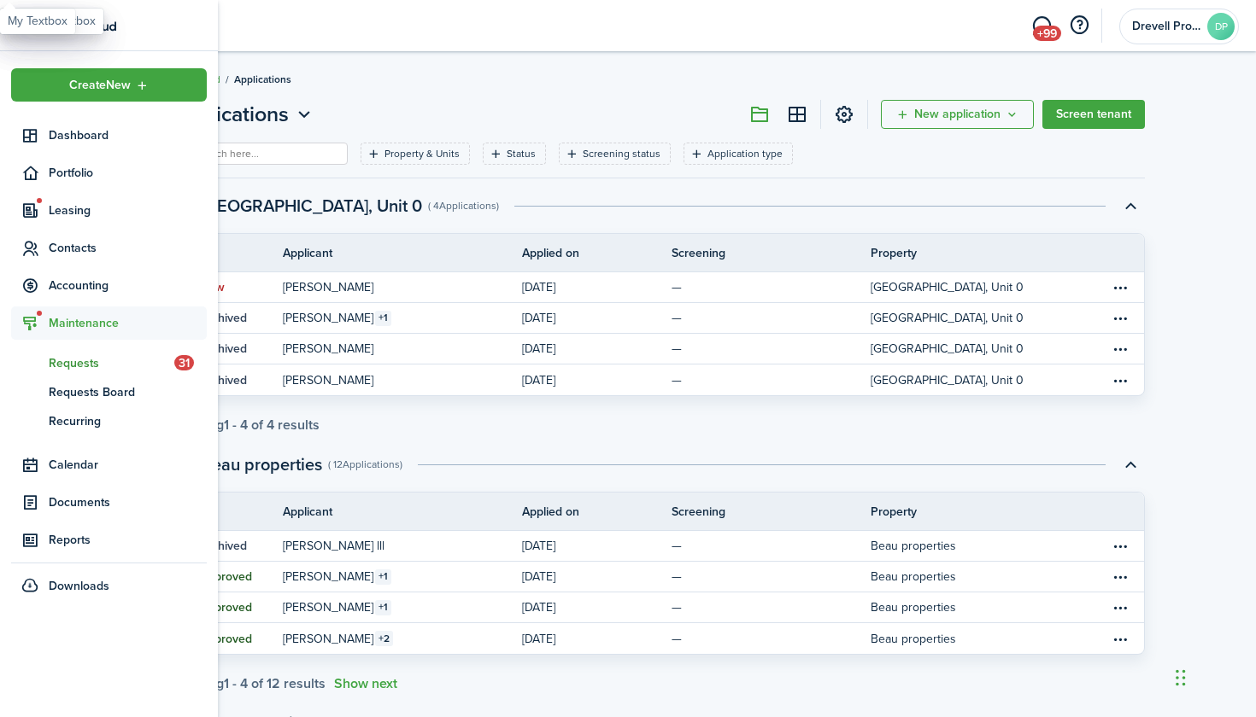
click at [76, 366] on span "Requests" at bounding box center [112, 363] width 126 height 18
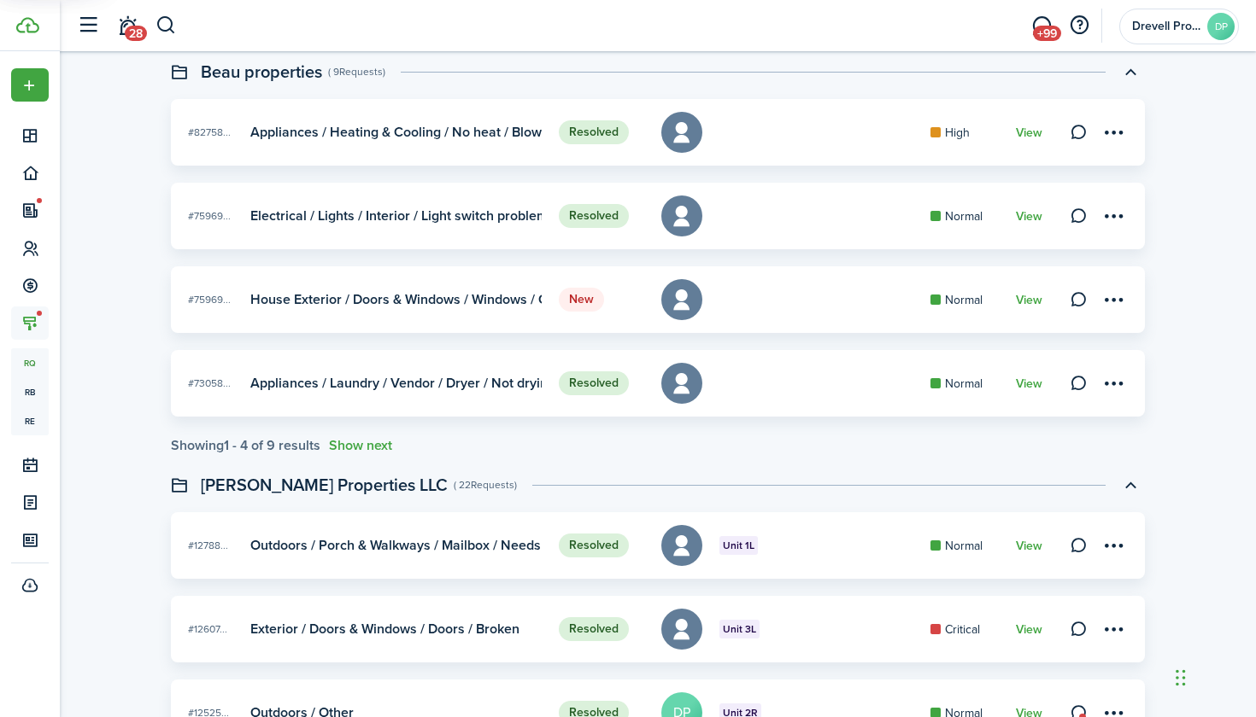
scroll to position [328, 0]
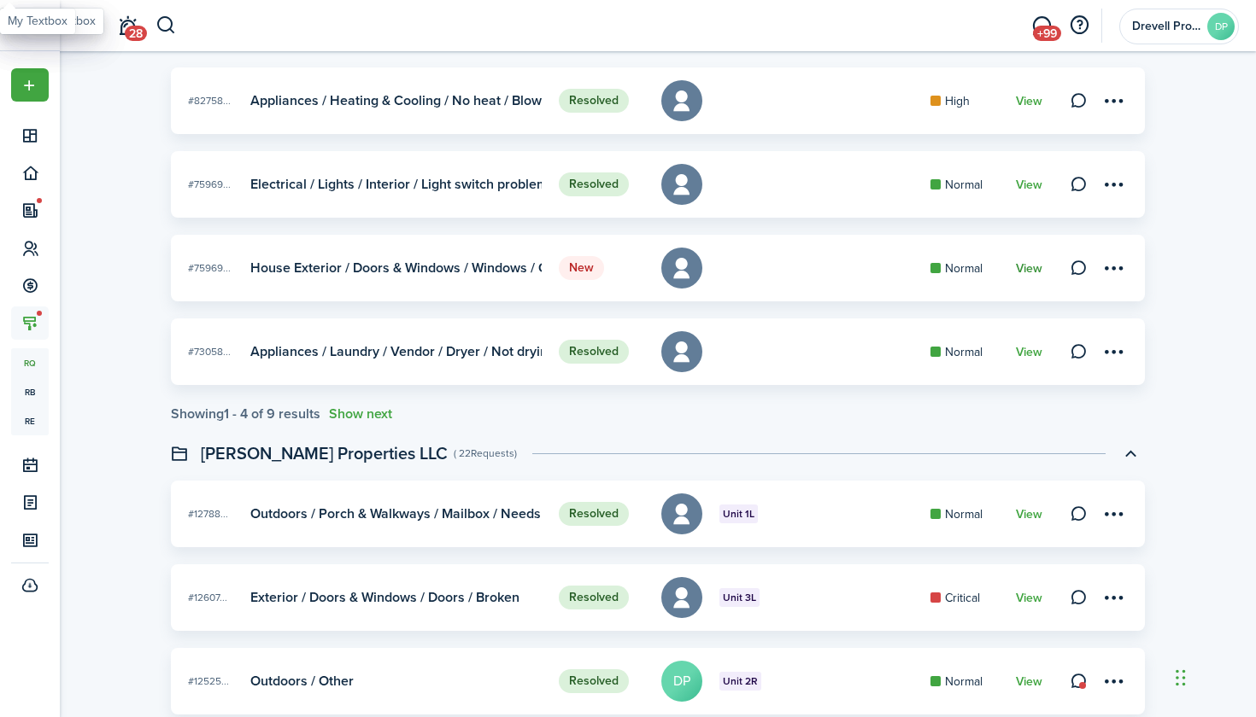
click at [1031, 269] on link "View" at bounding box center [1029, 269] width 26 height 14
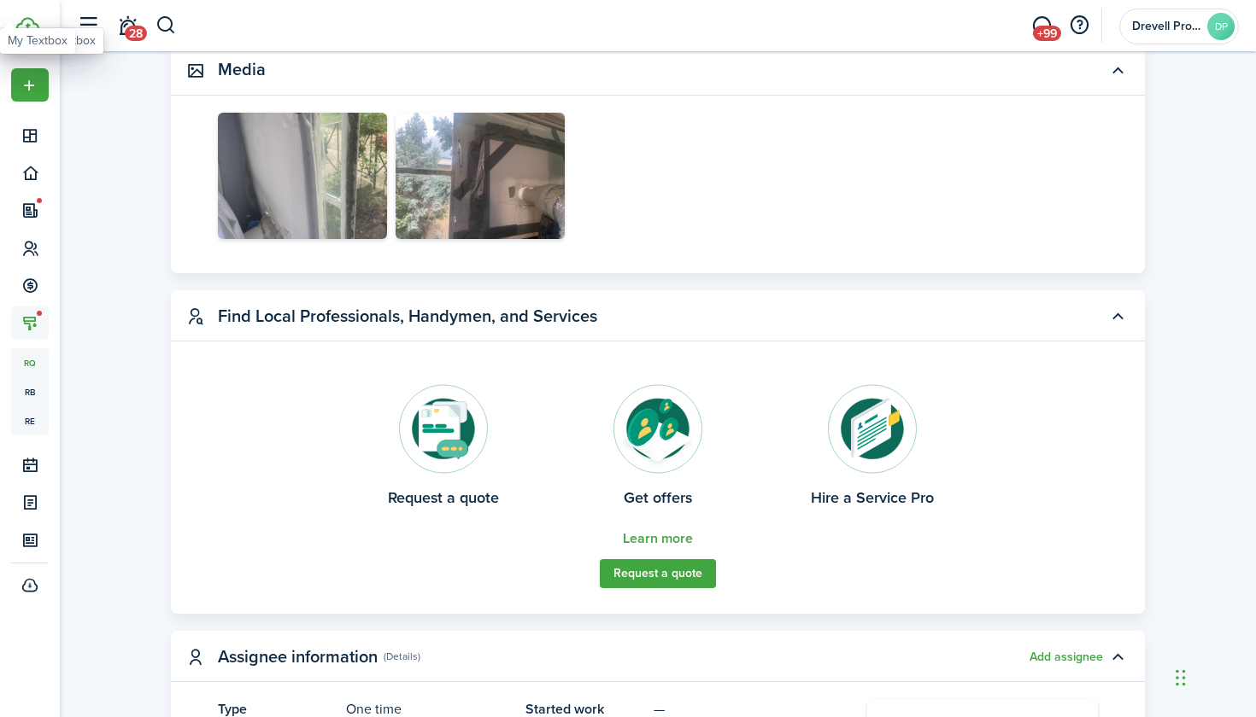
scroll to position [453, 0]
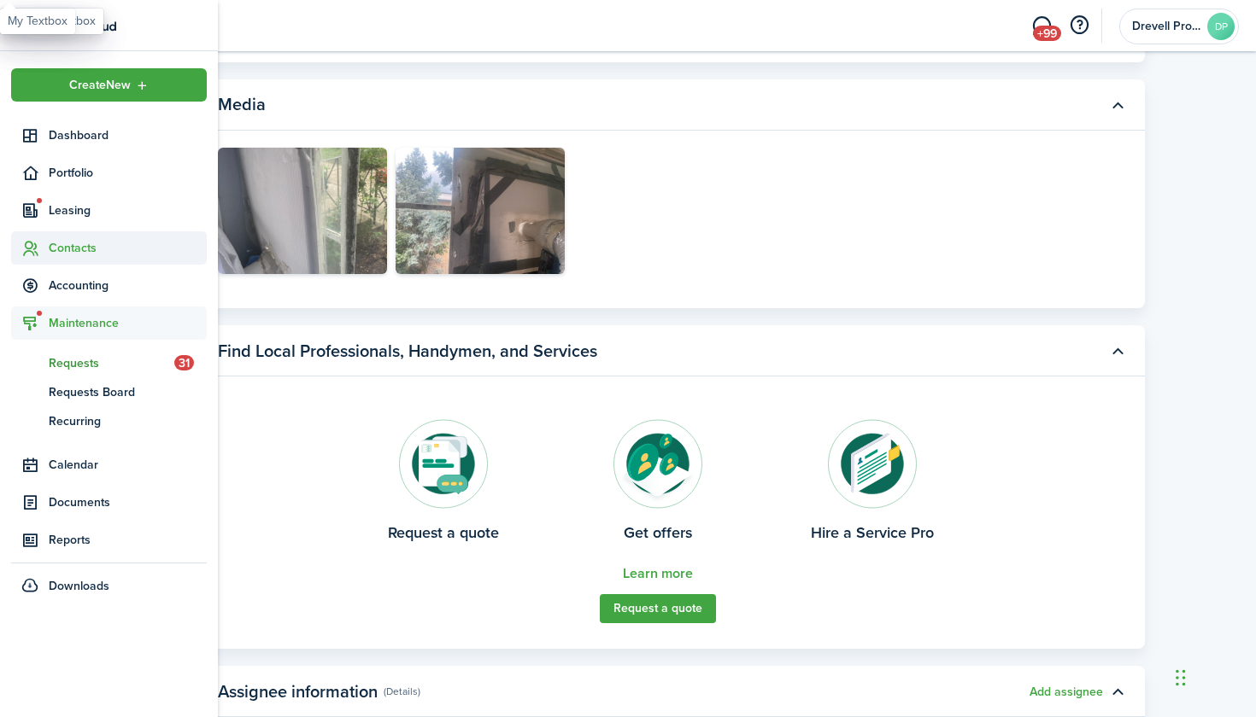
click at [56, 248] on span "Contacts" at bounding box center [128, 248] width 158 height 18
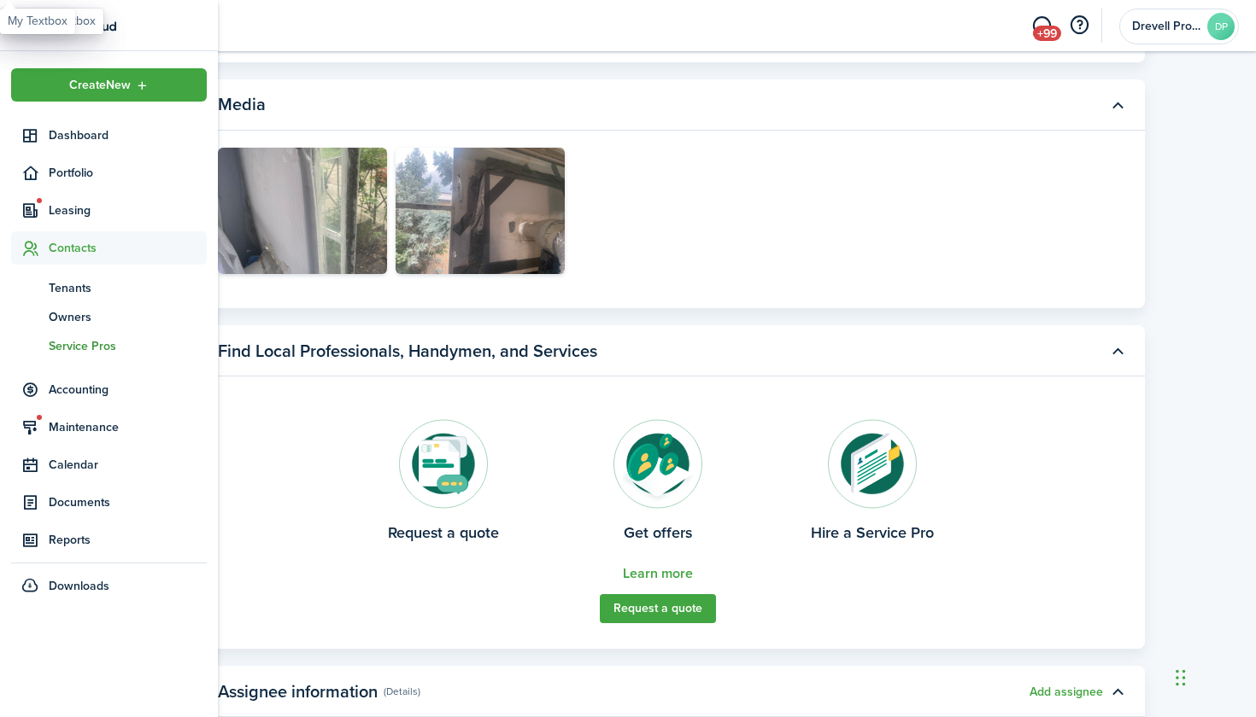
click at [61, 342] on span "Service Pros" at bounding box center [128, 346] width 158 height 18
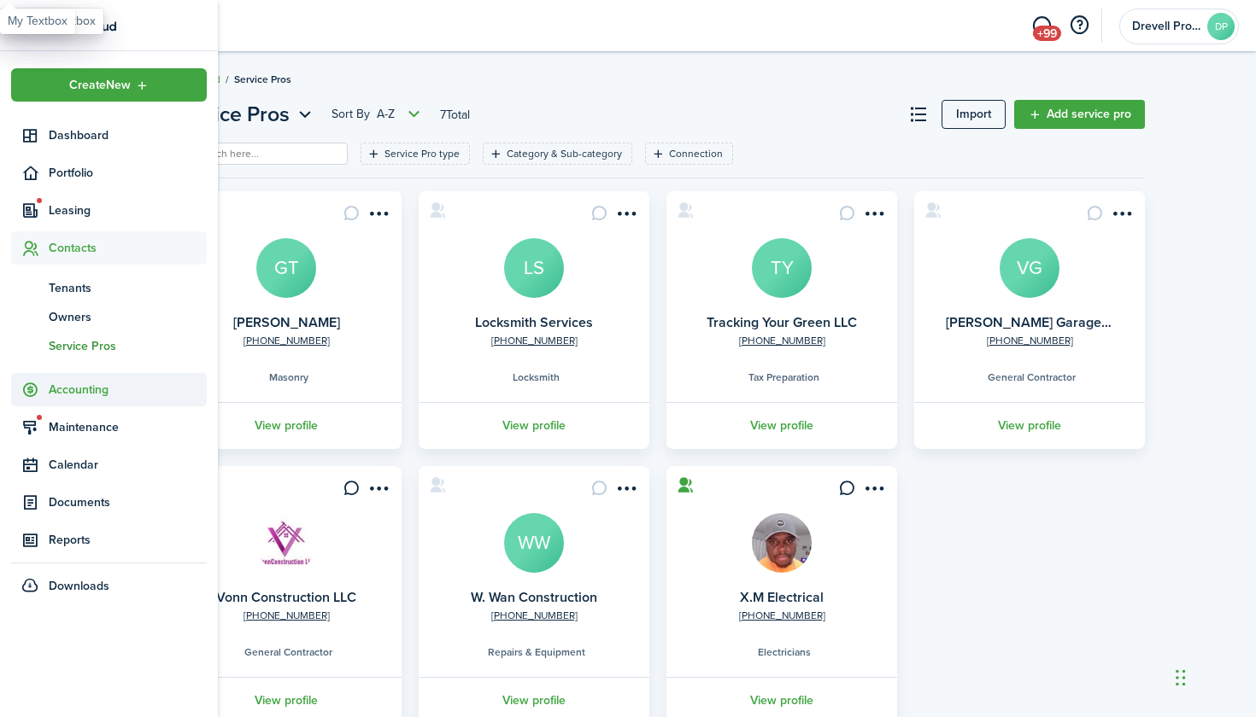
click at [59, 383] on span "Accounting" at bounding box center [128, 390] width 158 height 18
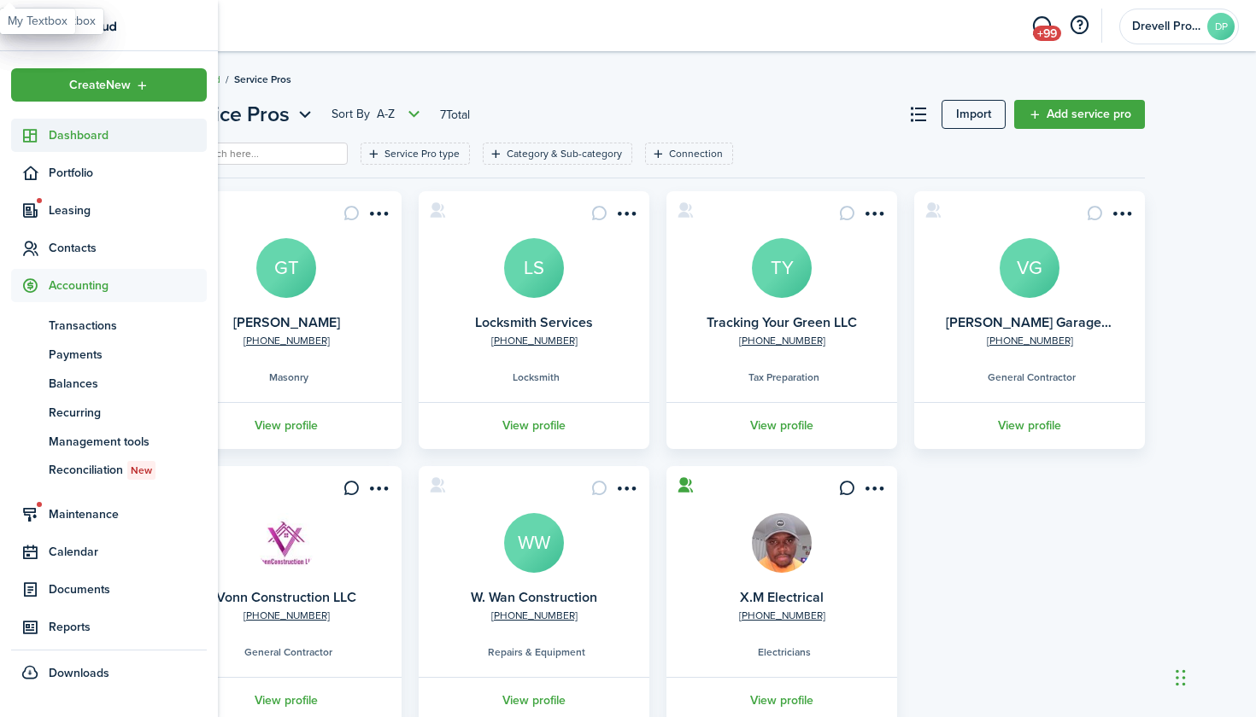
click at [82, 136] on span "Dashboard" at bounding box center [128, 135] width 158 height 18
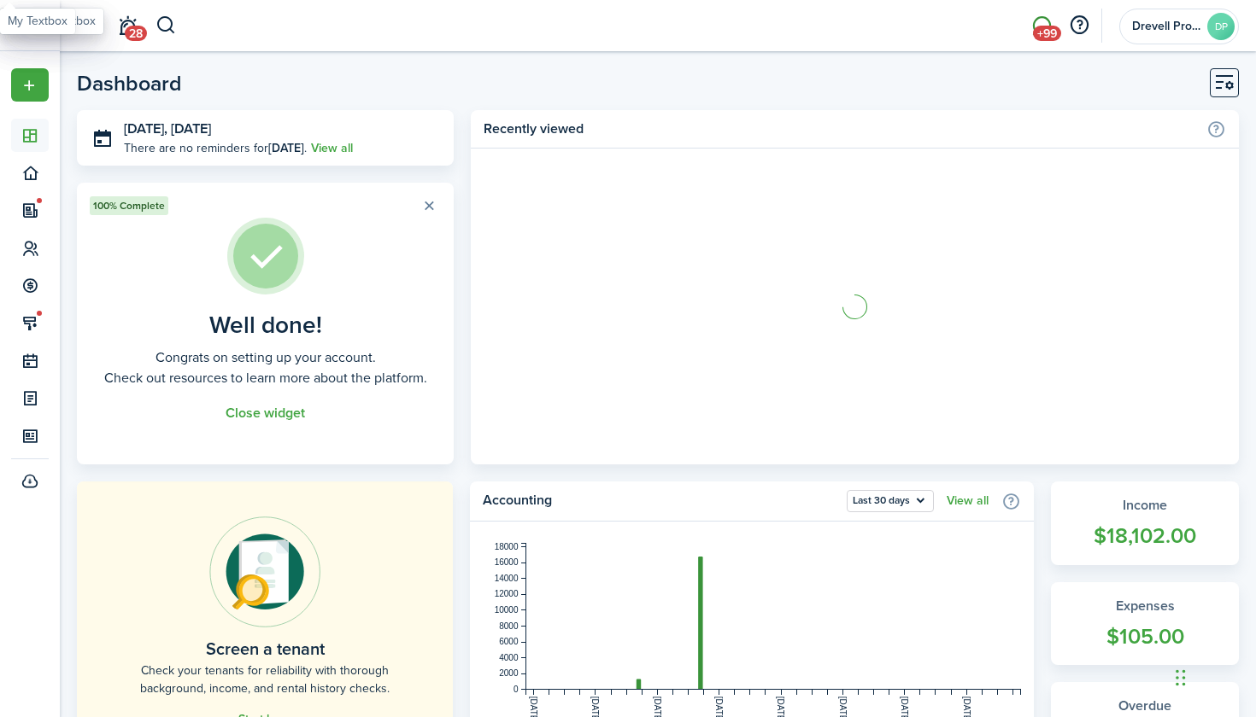
click at [1036, 20] on link "+99" at bounding box center [1041, 26] width 32 height 44
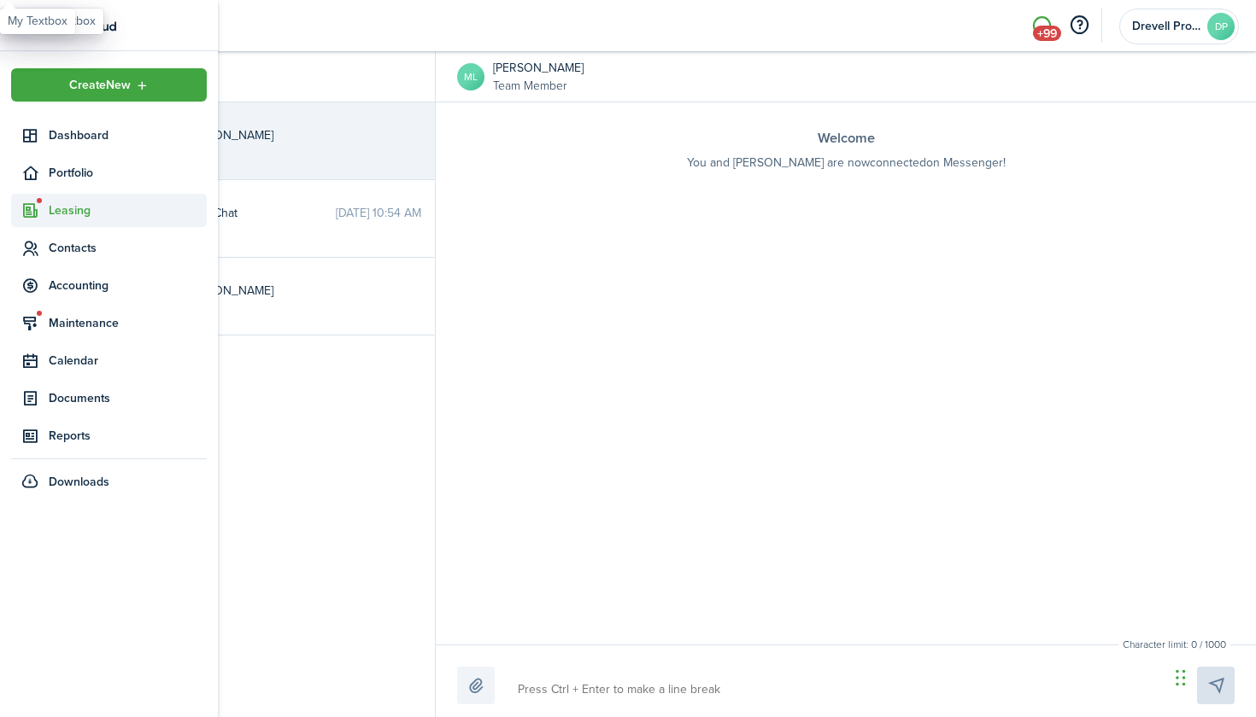
click at [50, 212] on span "Leasing" at bounding box center [128, 211] width 158 height 18
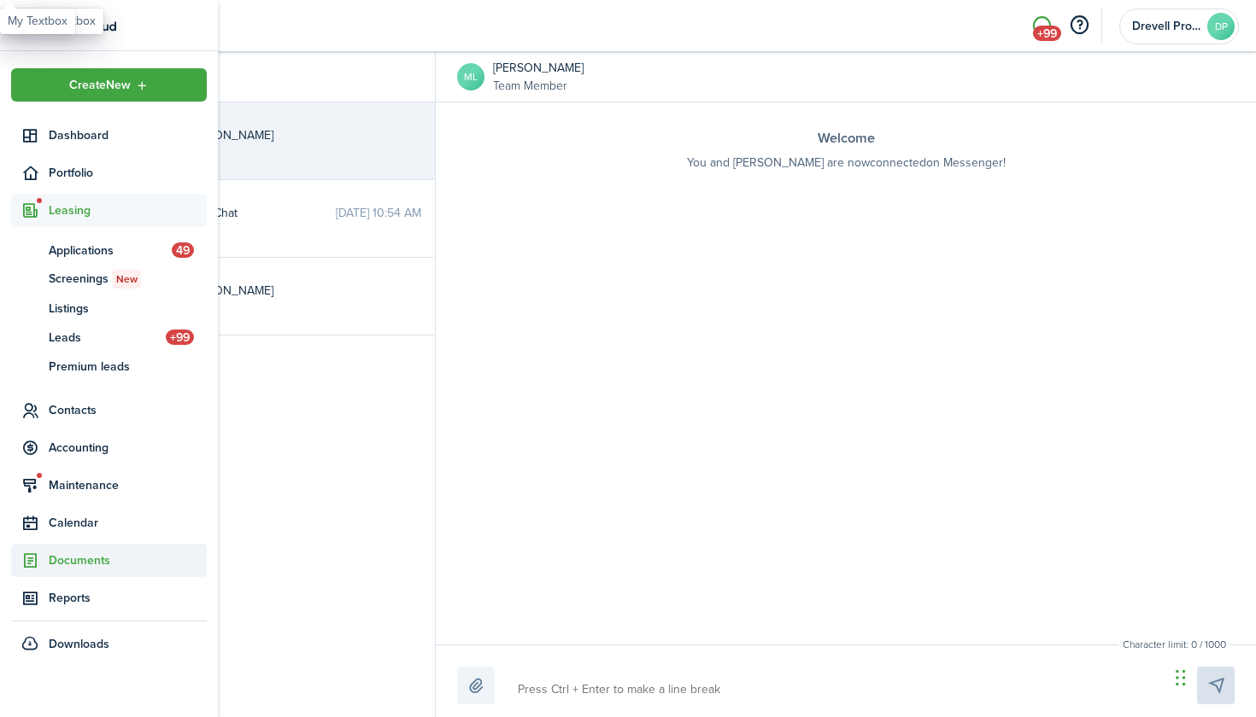
click at [65, 560] on span "Documents" at bounding box center [128, 561] width 158 height 18
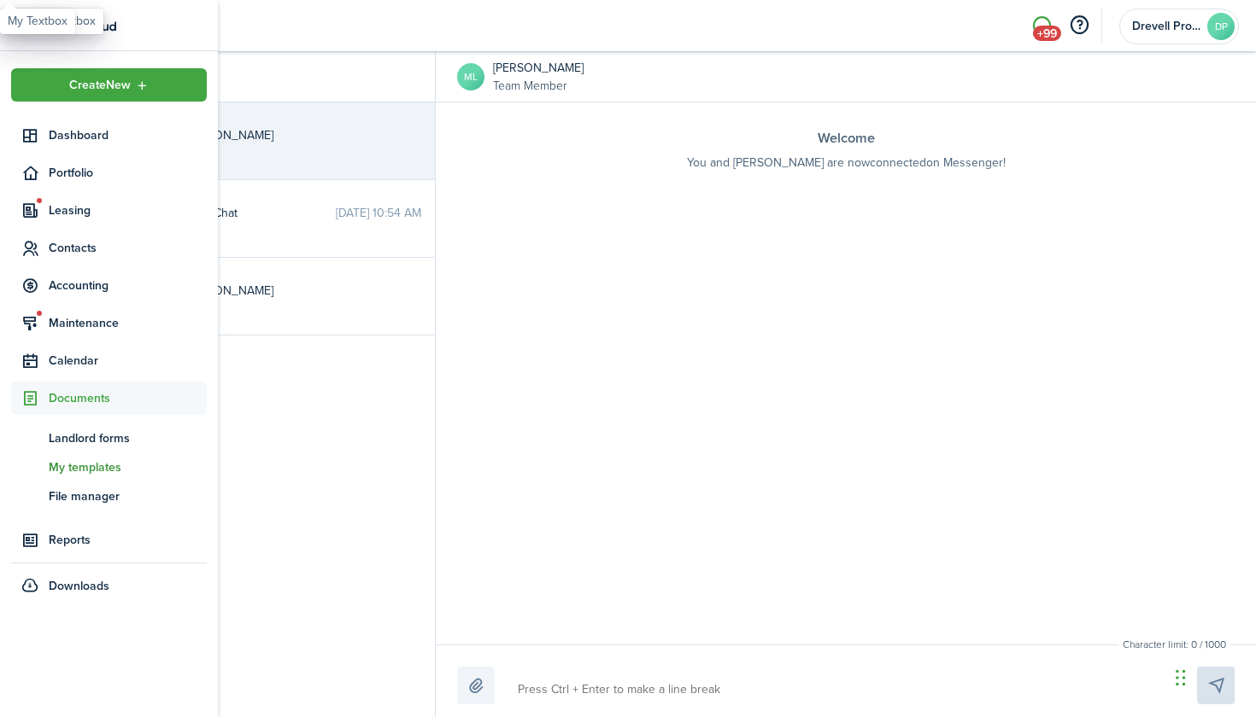
click at [71, 471] on span "My templates" at bounding box center [128, 468] width 158 height 18
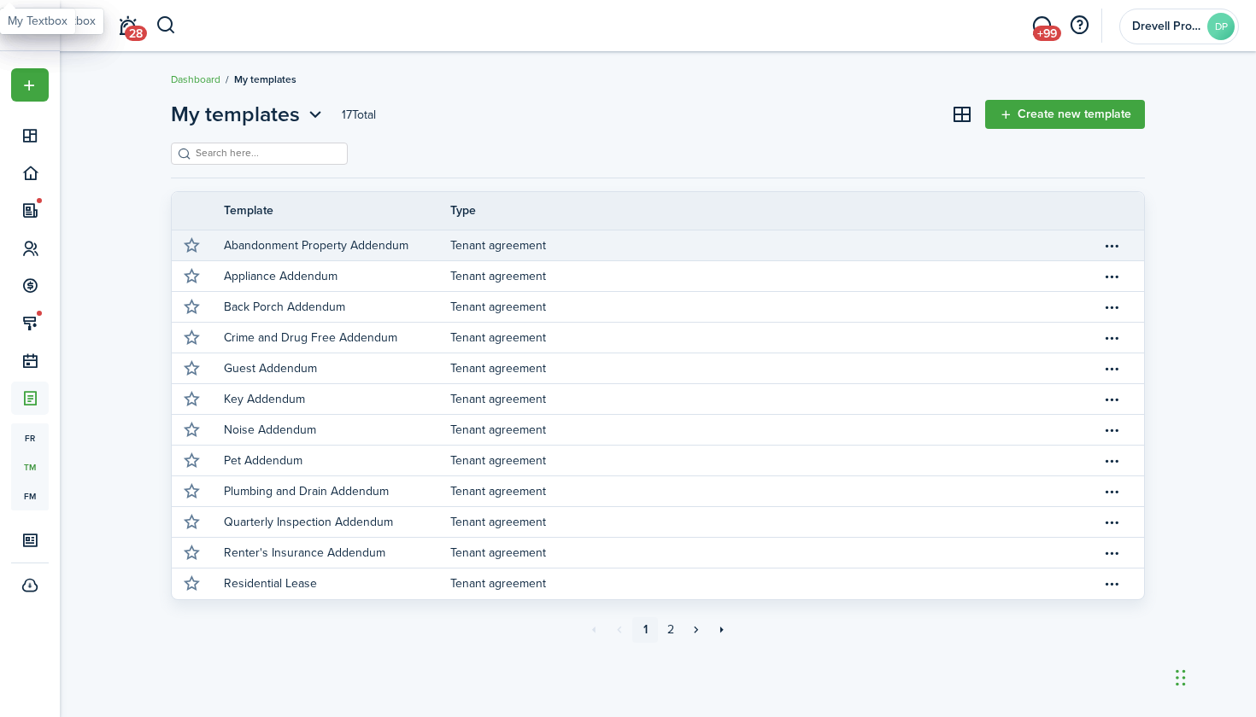
click at [304, 243] on p "Abandonment Property Addendum" at bounding box center [316, 246] width 184 height 18
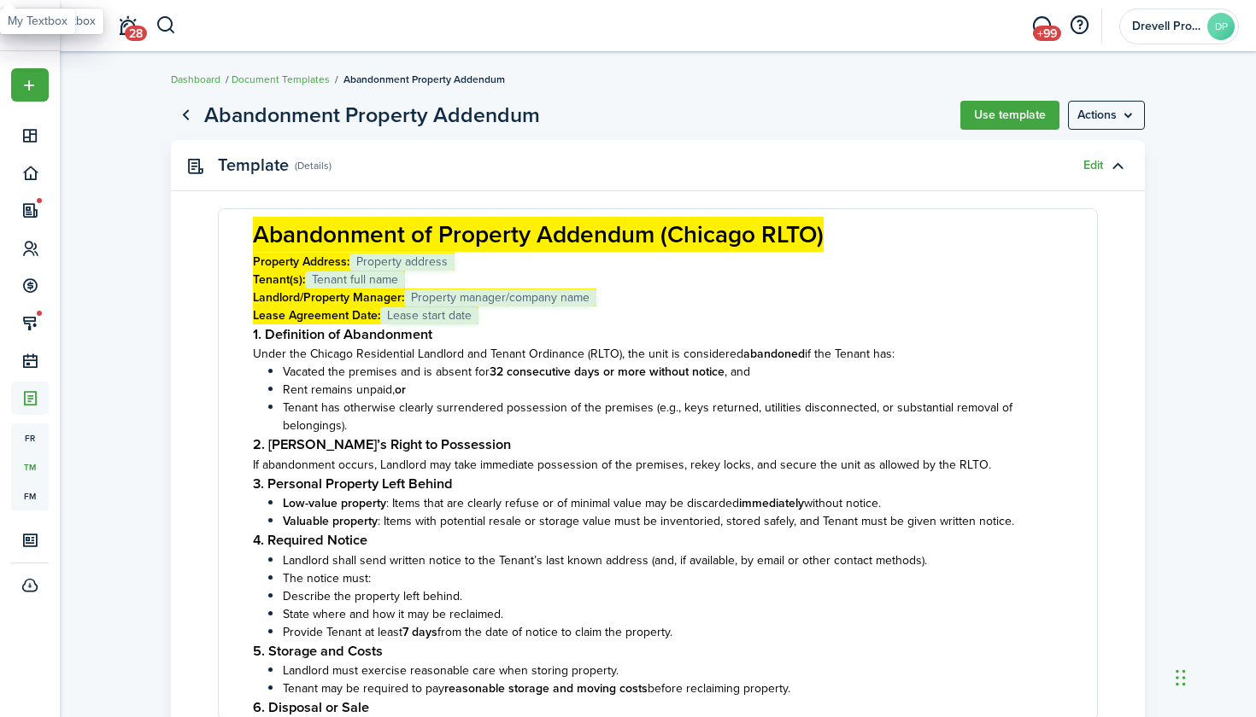
scroll to position [3, 0]
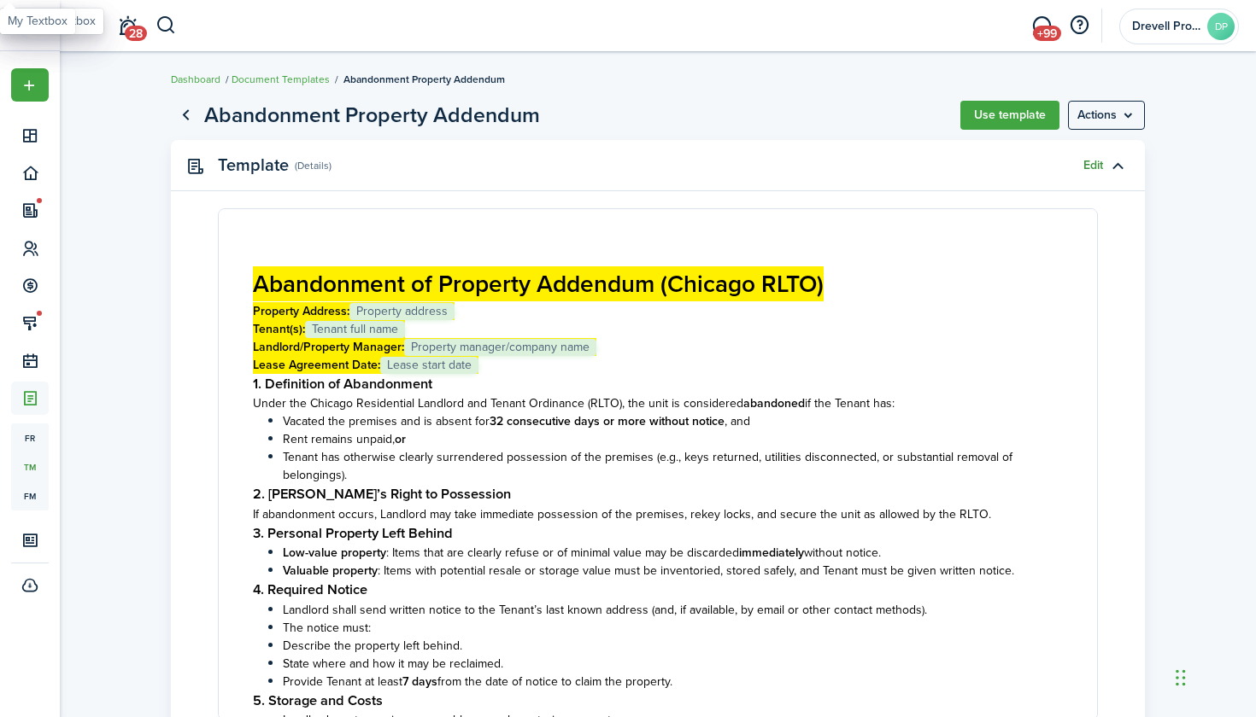
click at [1094, 166] on link "Edit" at bounding box center [1093, 166] width 20 height 14
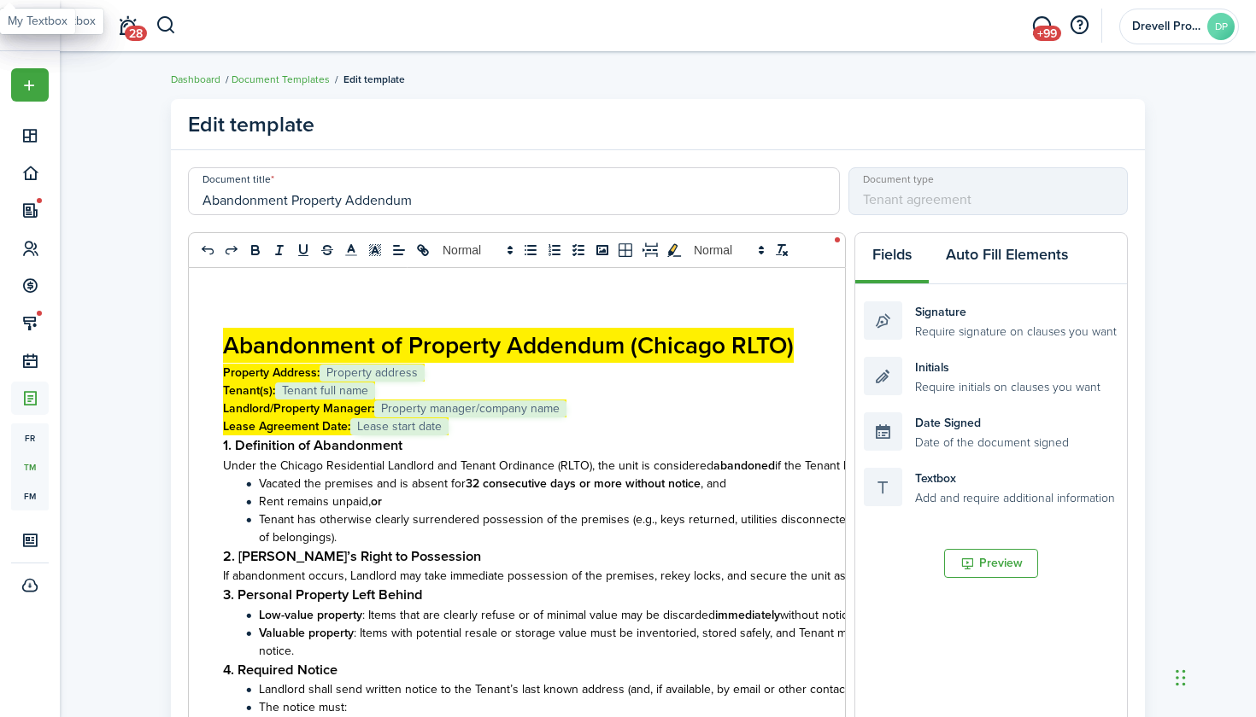
click at [981, 258] on button "Auto Fill Elements" at bounding box center [1006, 258] width 156 height 51
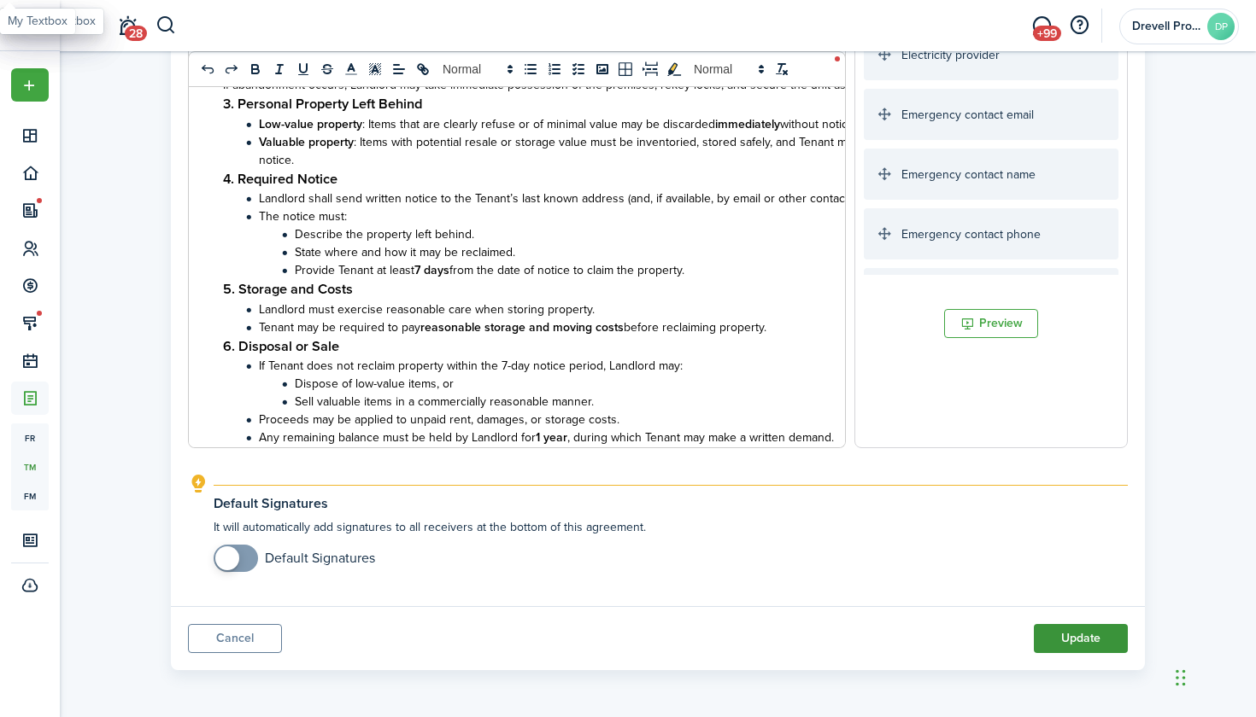
scroll to position [491, 0]
click at [1058, 634] on button "Update" at bounding box center [1080, 638] width 94 height 29
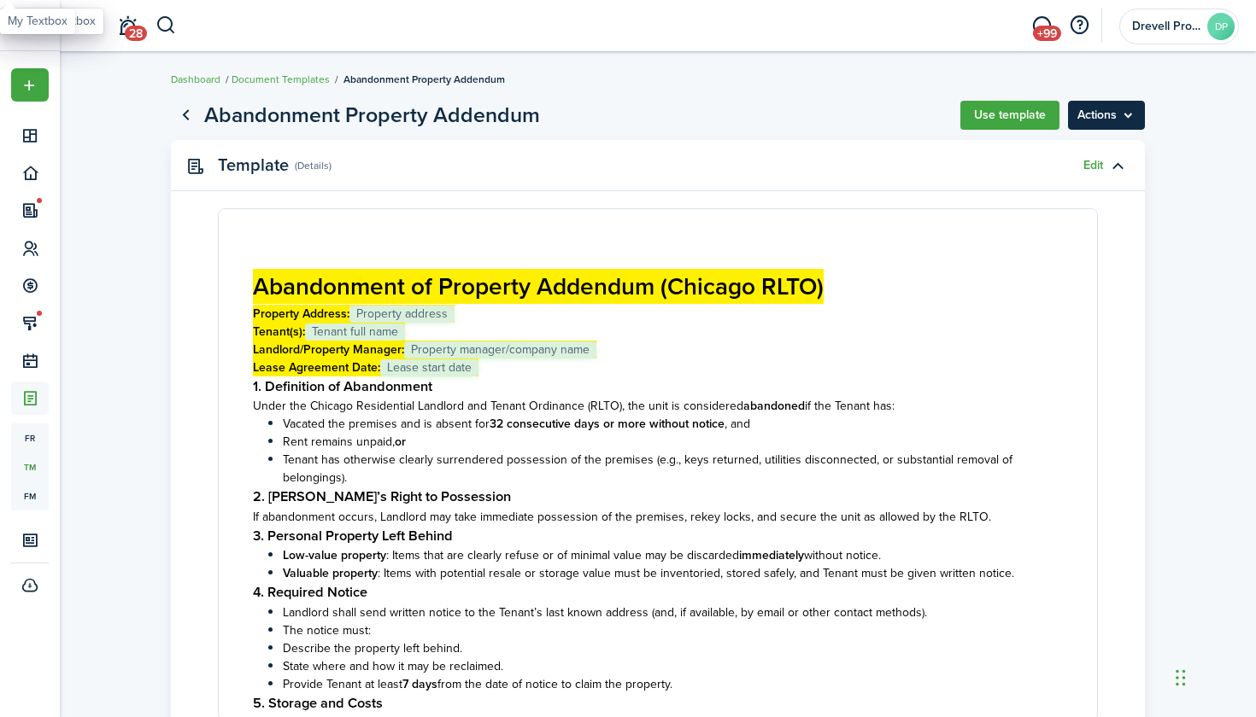
click at [1094, 124] on menu-btn "Actions" at bounding box center [1106, 115] width 77 height 29
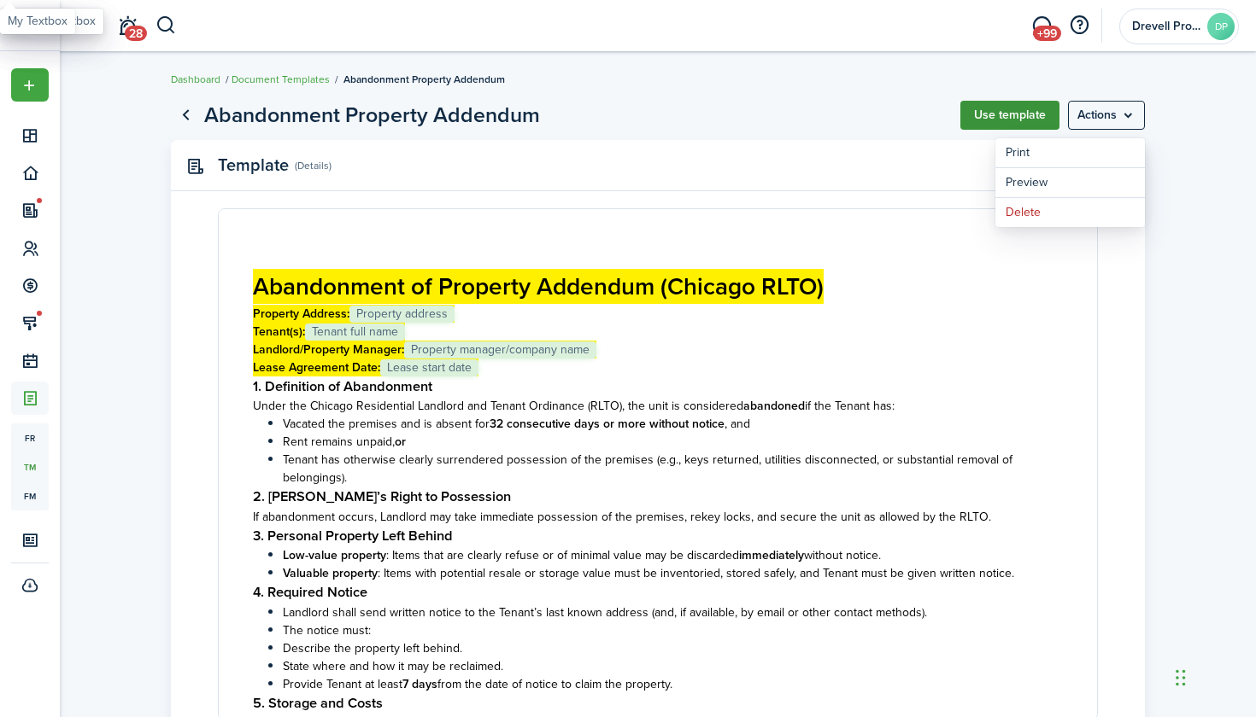
click at [1028, 111] on button "Use template" at bounding box center [1009, 115] width 99 height 29
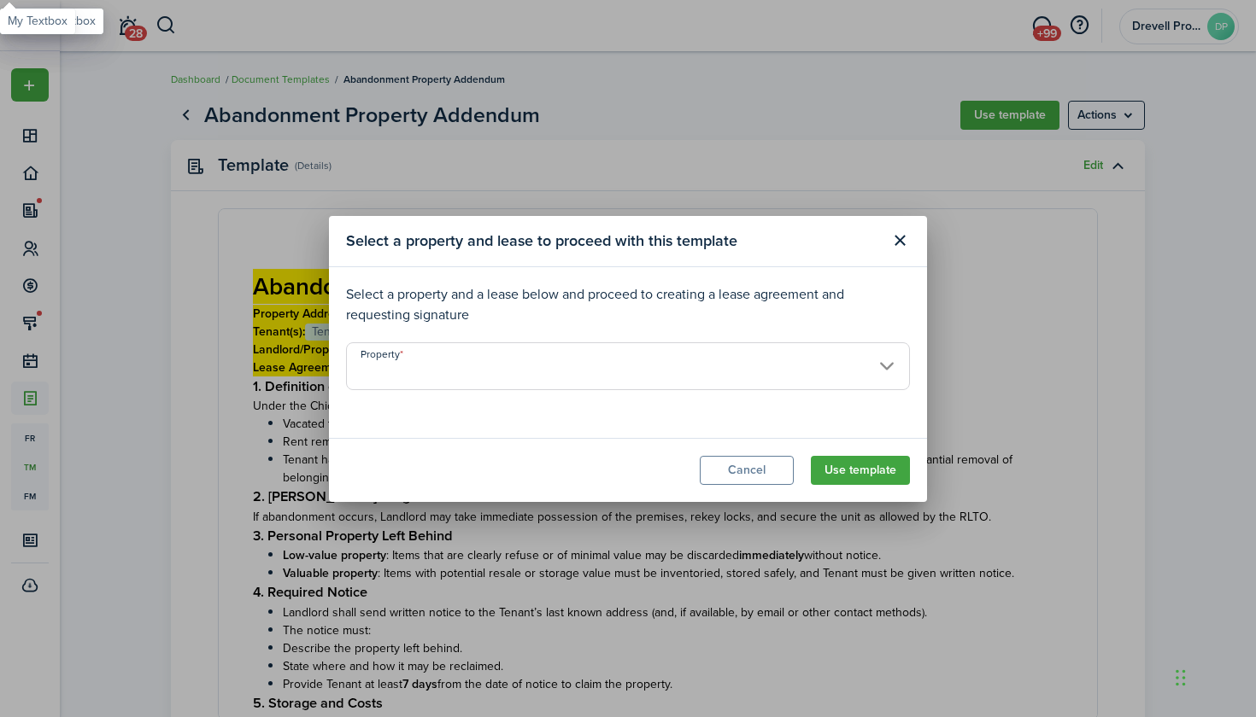
click at [840, 378] on input "Property" at bounding box center [628, 367] width 564 height 48
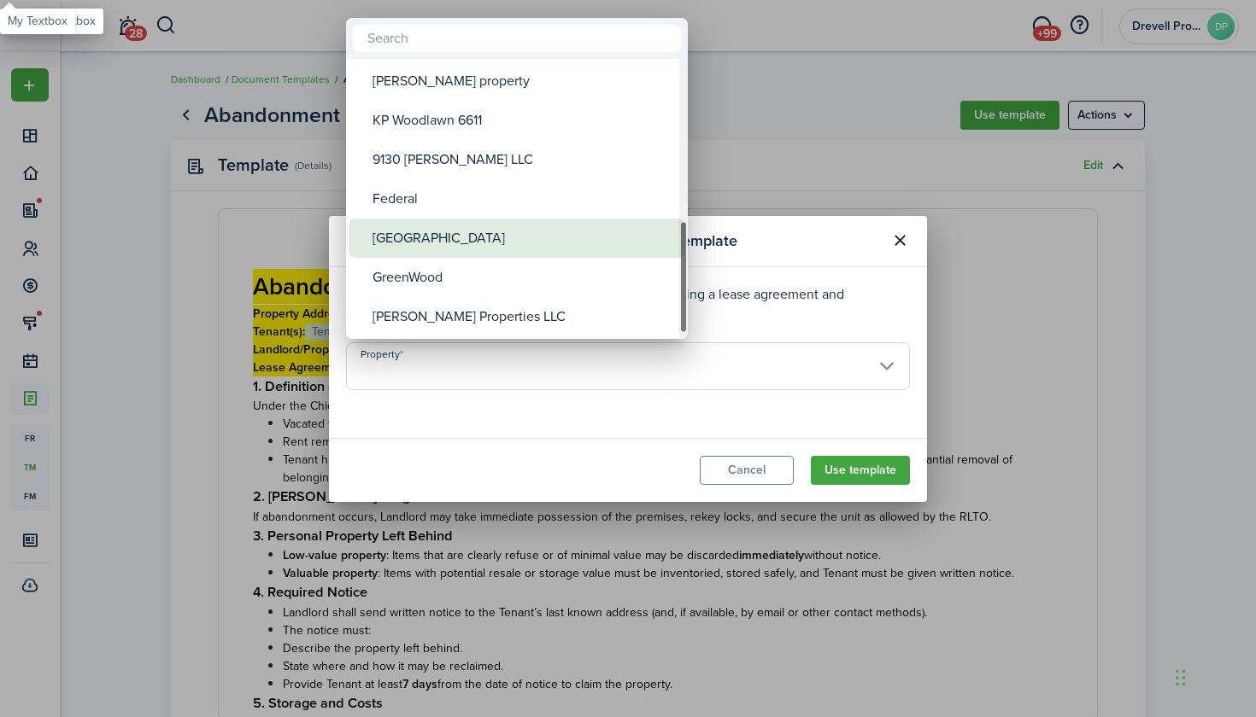
click at [430, 241] on div "[GEOGRAPHIC_DATA]" at bounding box center [523, 238] width 302 height 39
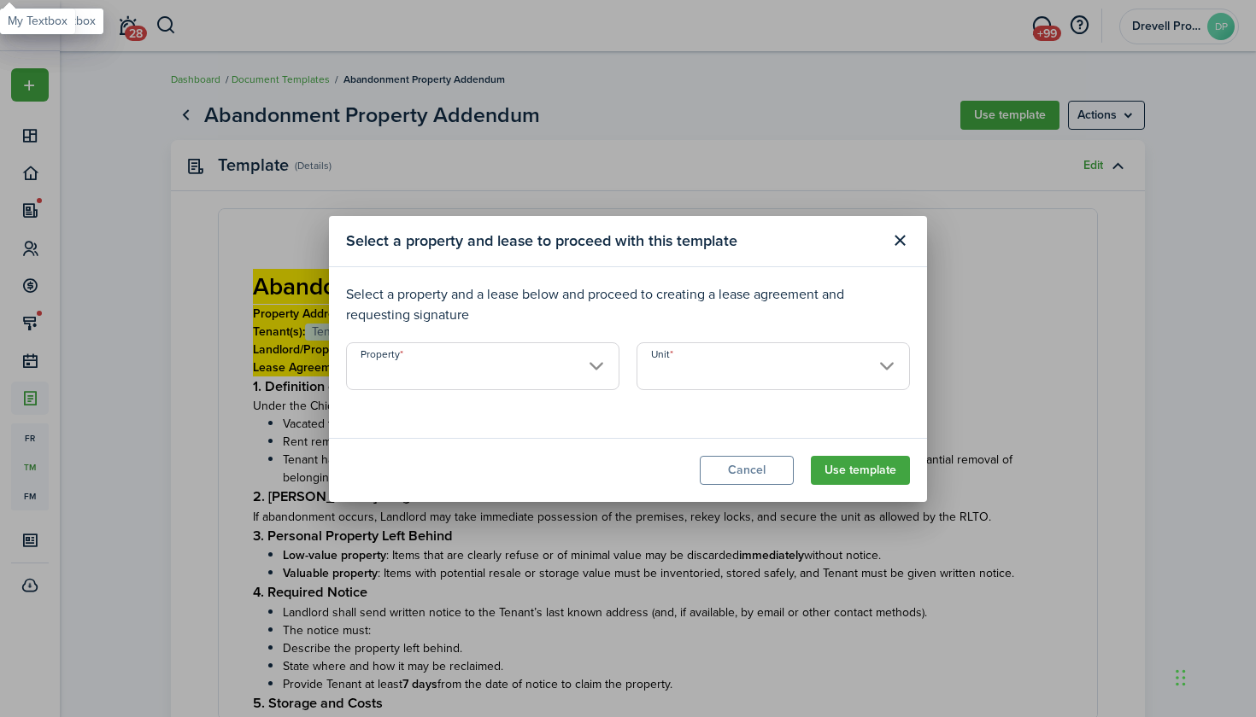
type input "[GEOGRAPHIC_DATA]"
click at [677, 380] on input "Unit" at bounding box center [772, 367] width 273 height 48
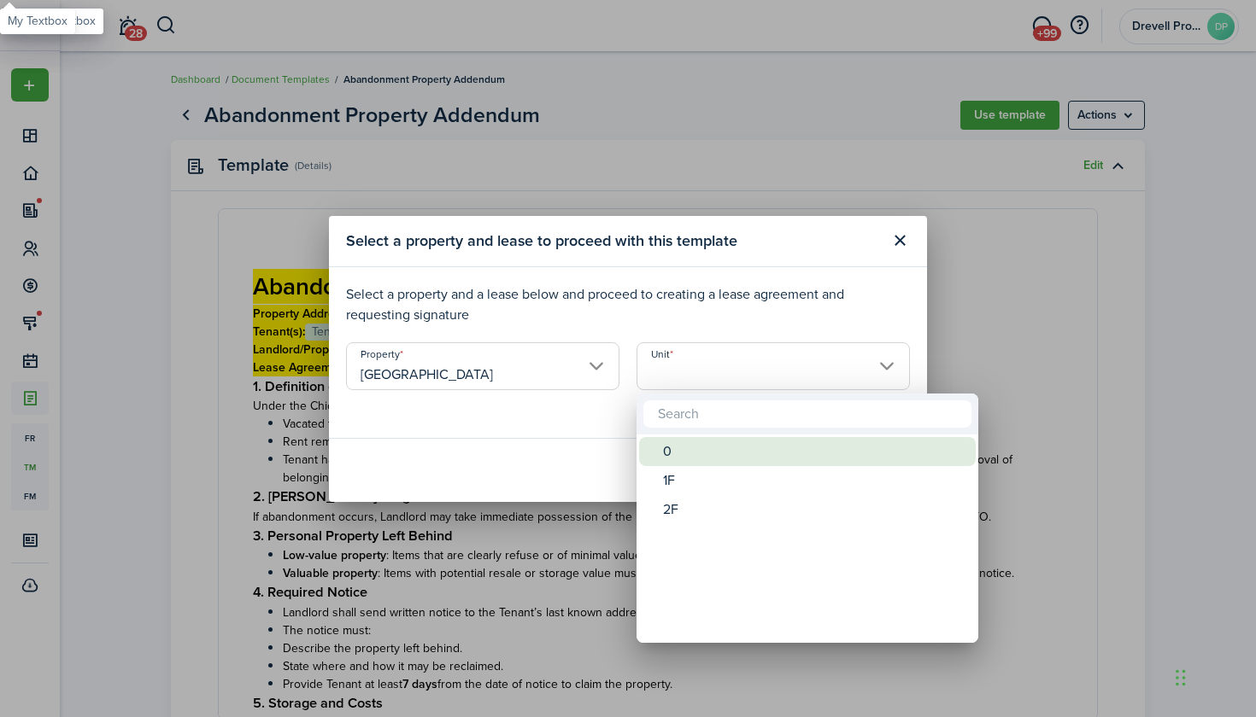
click at [672, 444] on div "0" at bounding box center [814, 451] width 302 height 29
type input "0"
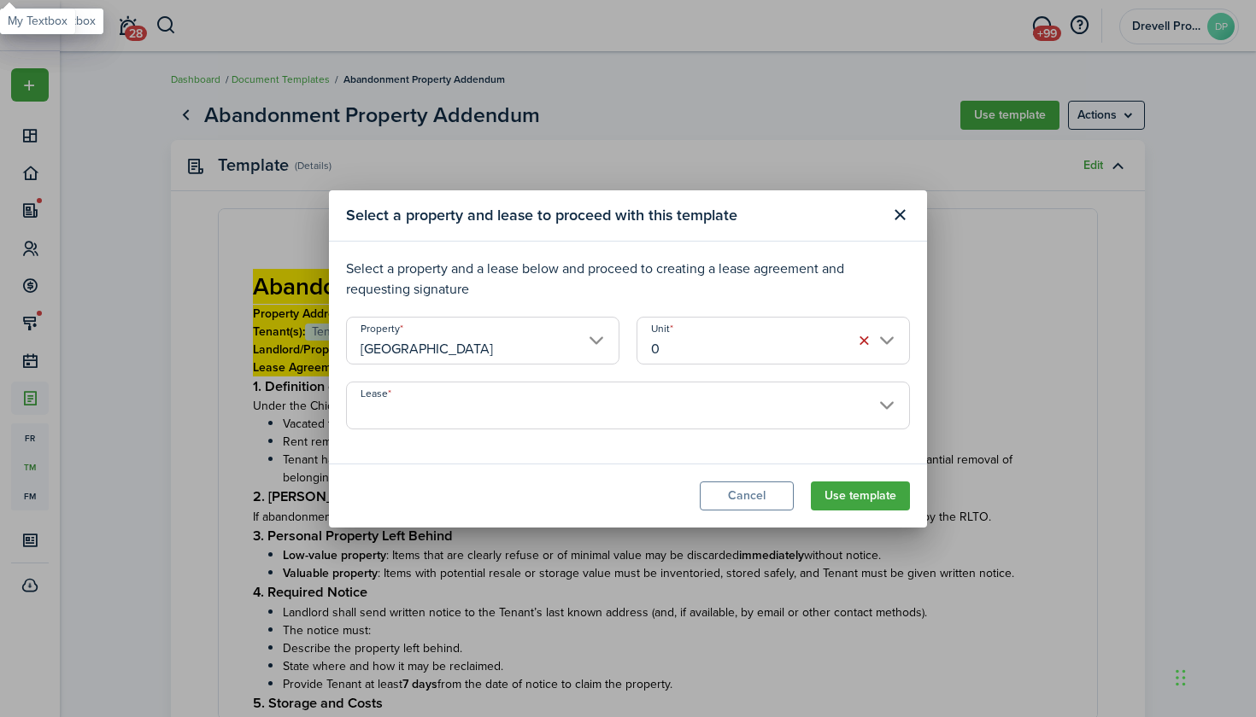
click at [607, 403] on input "Lease" at bounding box center [628, 406] width 564 height 48
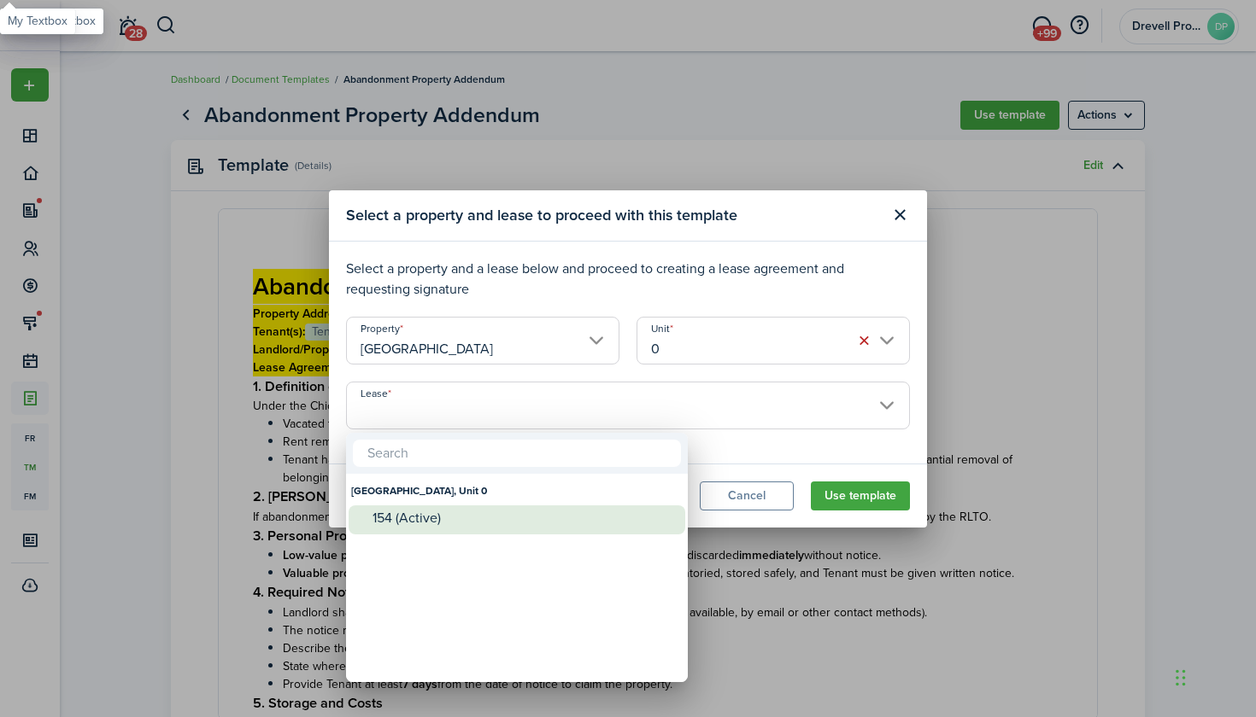
click at [473, 508] on div "154 (Active)" at bounding box center [523, 519] width 302 height 26
type input "[GEOGRAPHIC_DATA], Unit 0. Lease #154 (Active)"
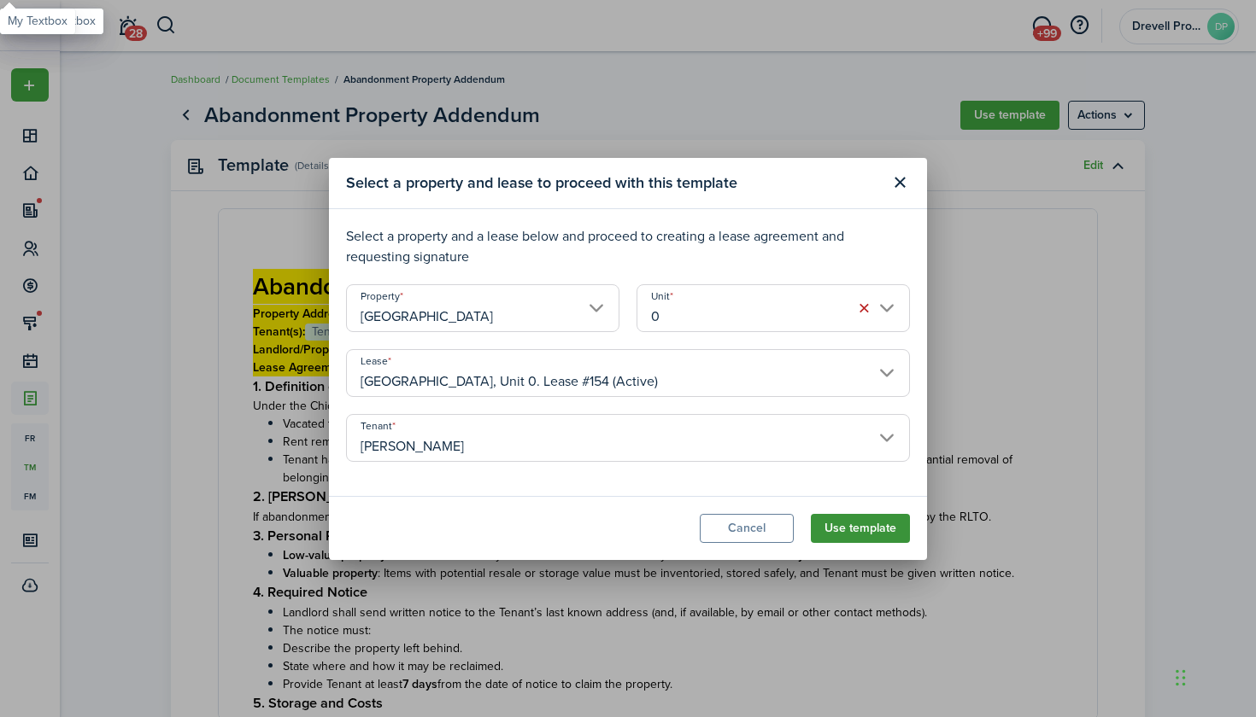
click at [836, 529] on button "Use template" at bounding box center [860, 528] width 99 height 29
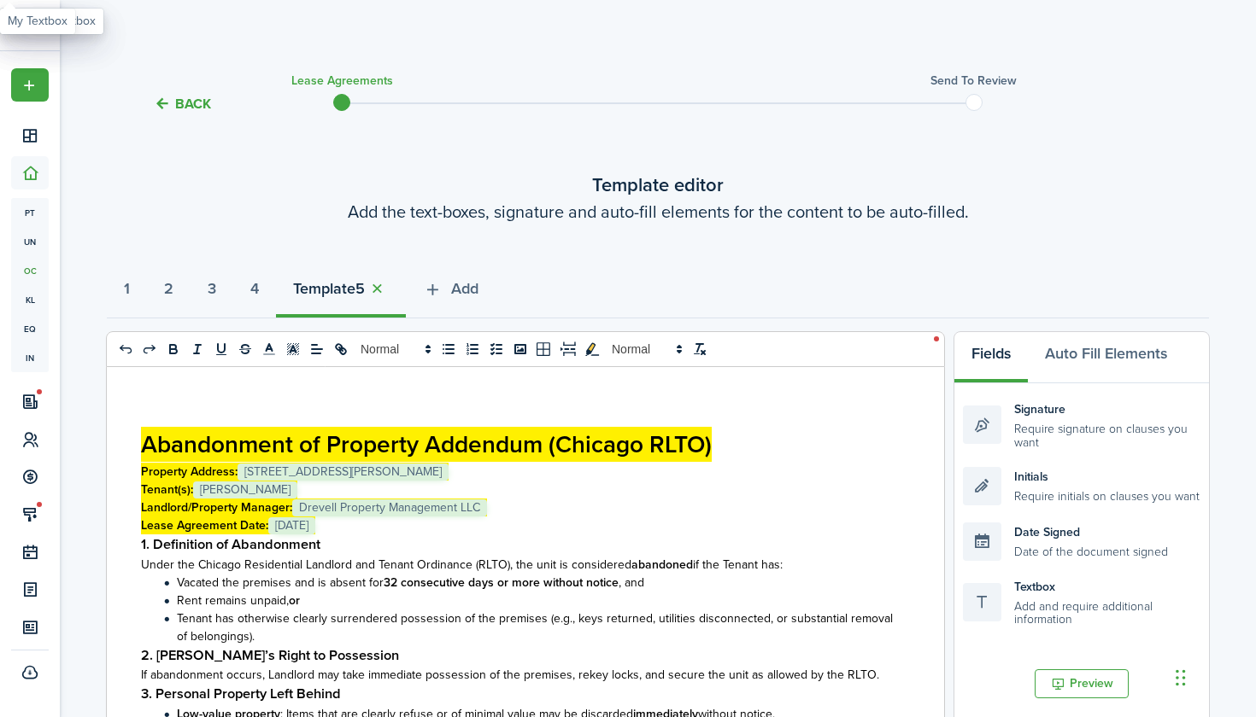
select select "fit"
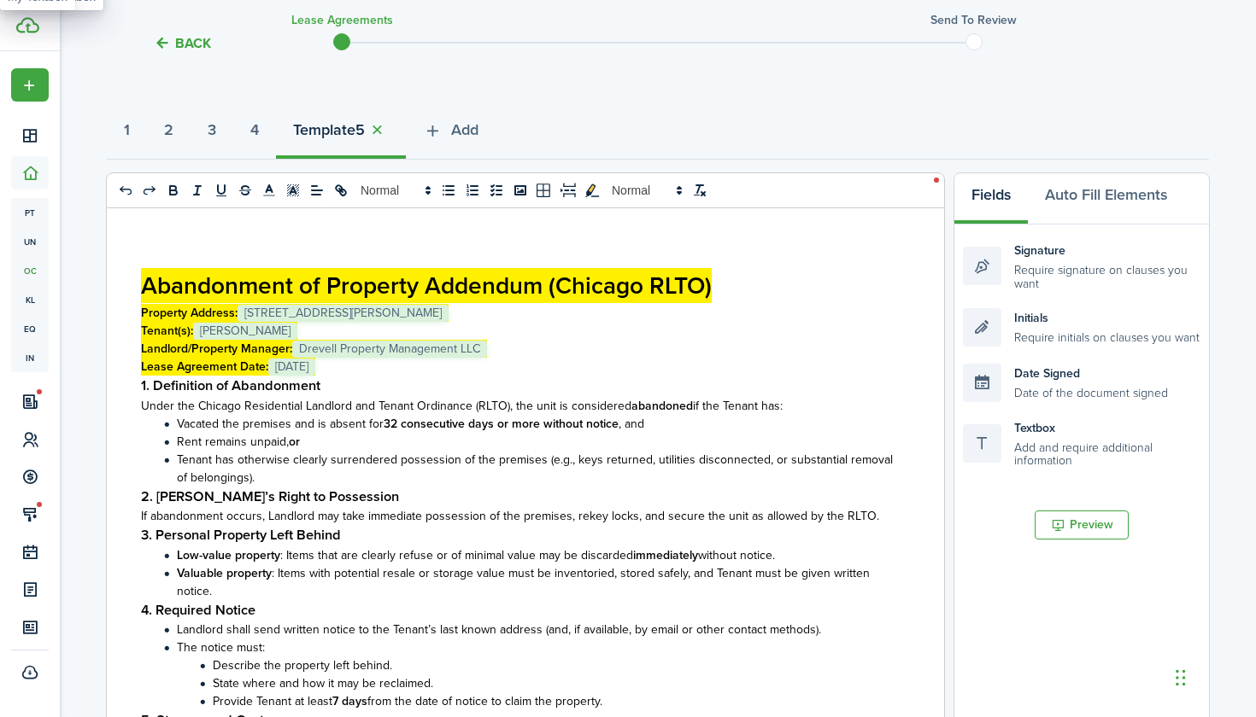
scroll to position [182, 0]
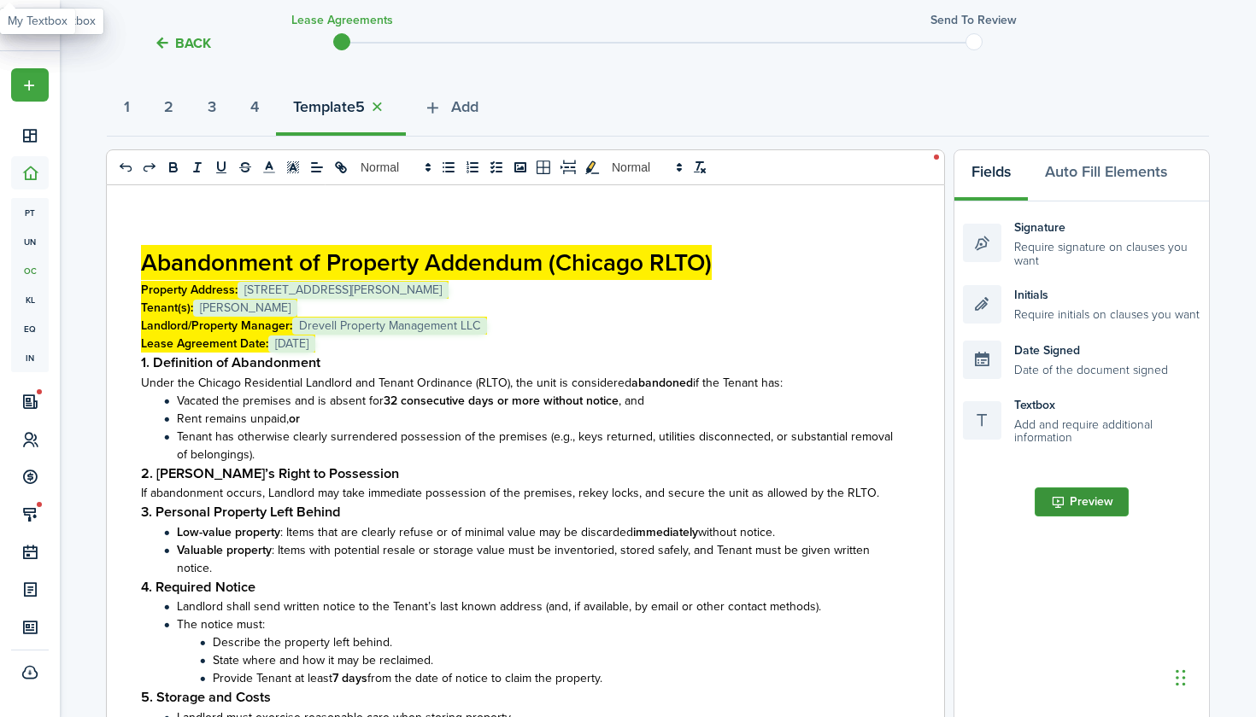
click at [1089, 507] on button "Preview" at bounding box center [1081, 502] width 94 height 29
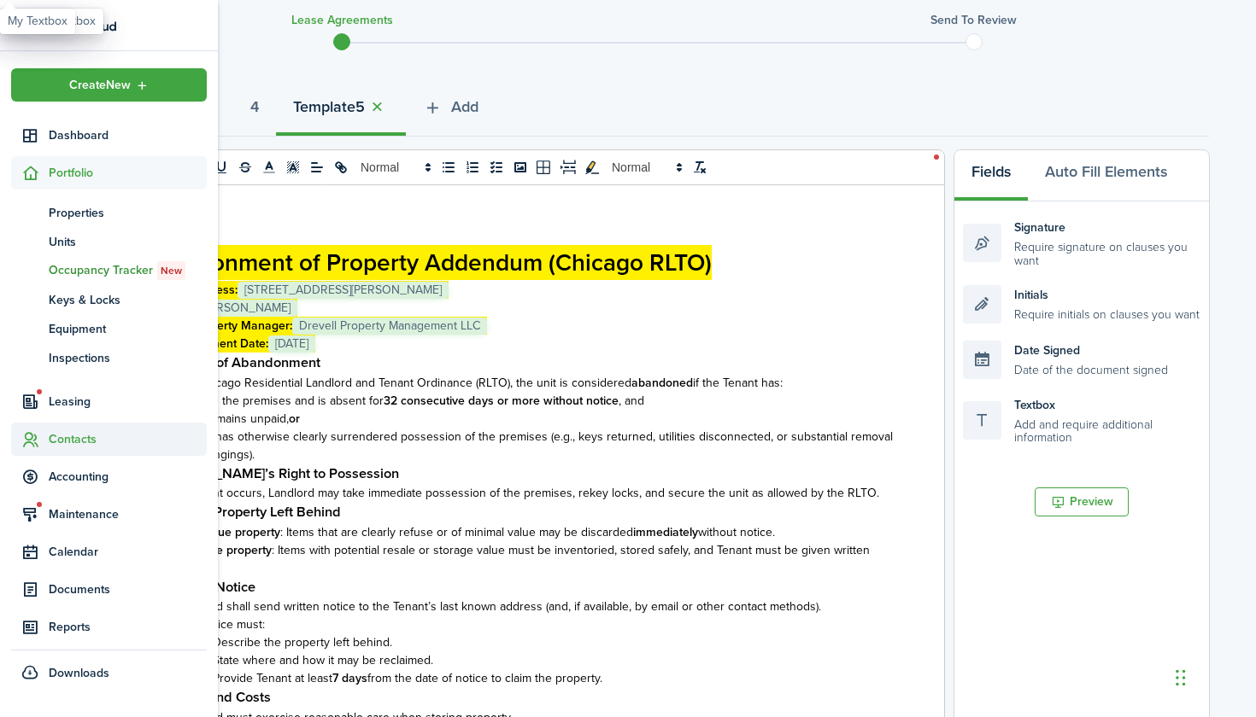
click at [52, 447] on span "Contacts" at bounding box center [128, 439] width 158 height 18
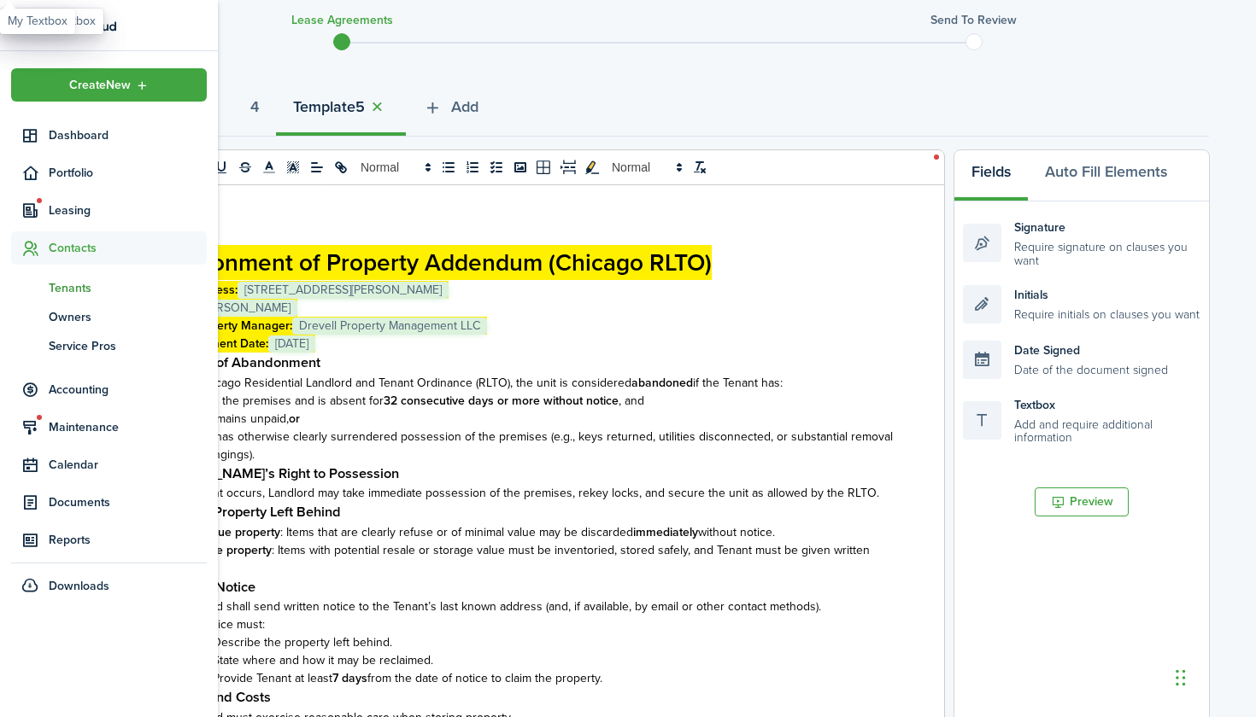
click at [73, 284] on span "Tenants" at bounding box center [128, 288] width 158 height 18
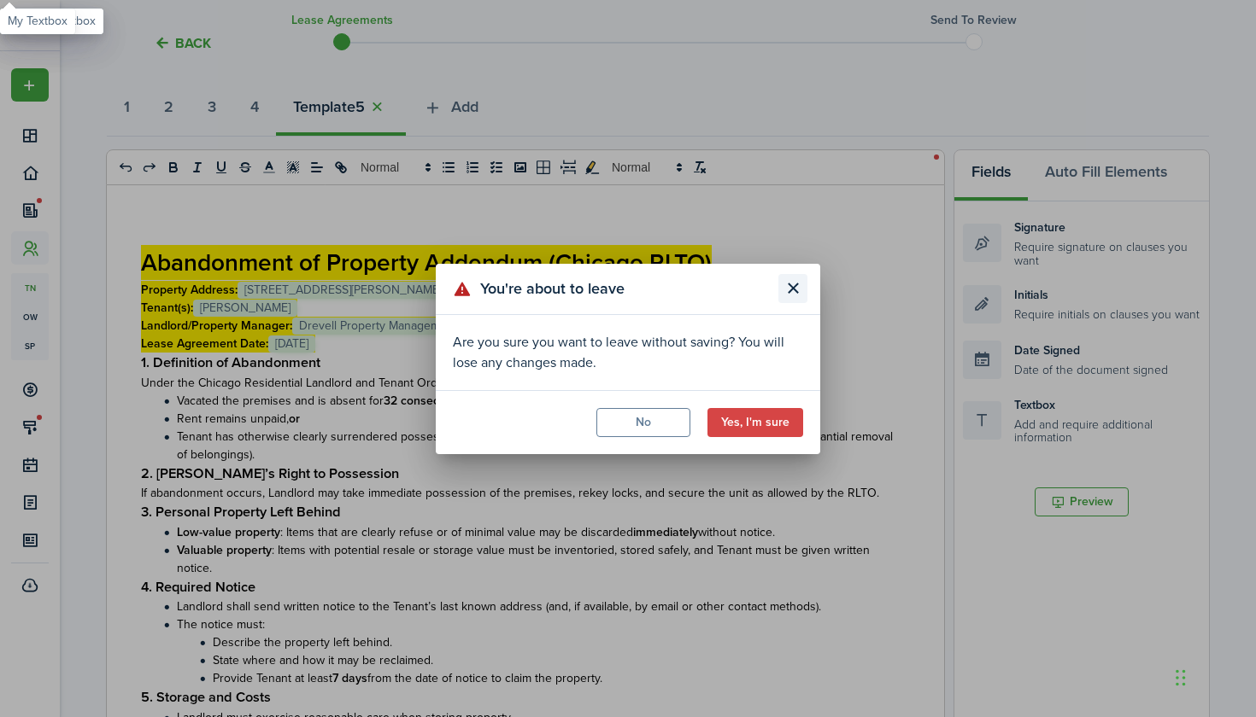
click at [797, 287] on button "Close modal" at bounding box center [792, 288] width 29 height 29
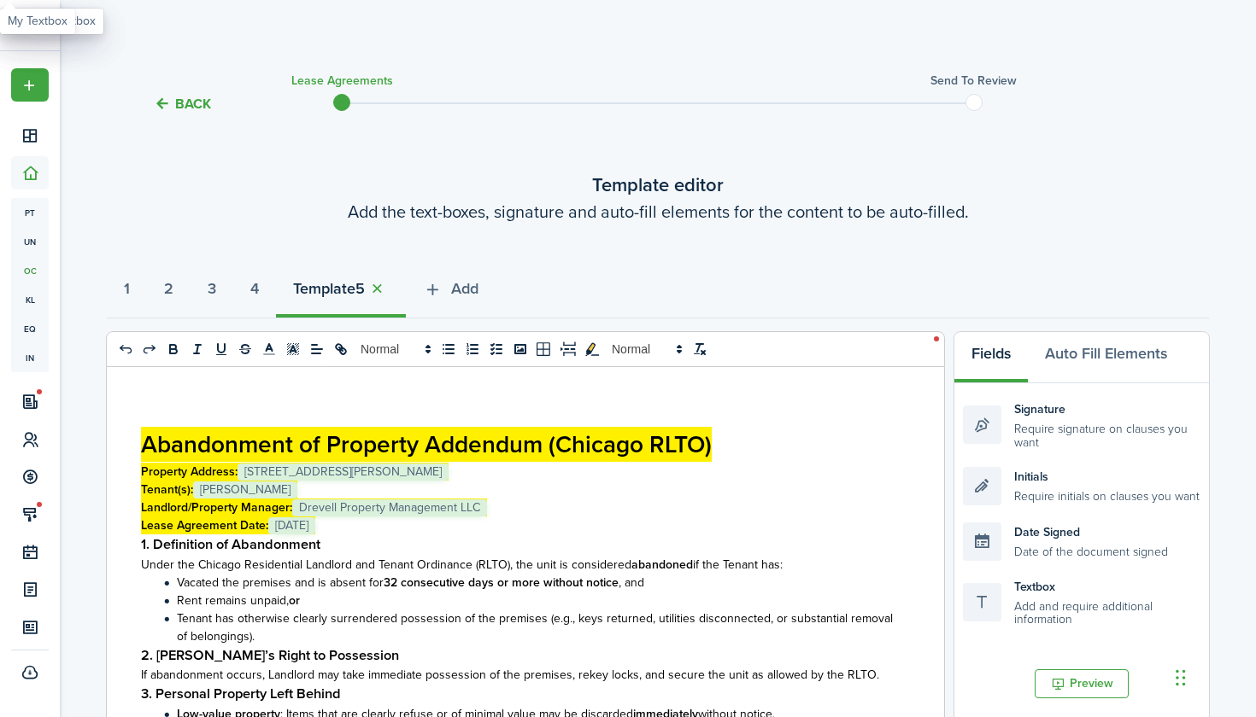
click at [187, 103] on button "Back" at bounding box center [182, 104] width 57 height 18
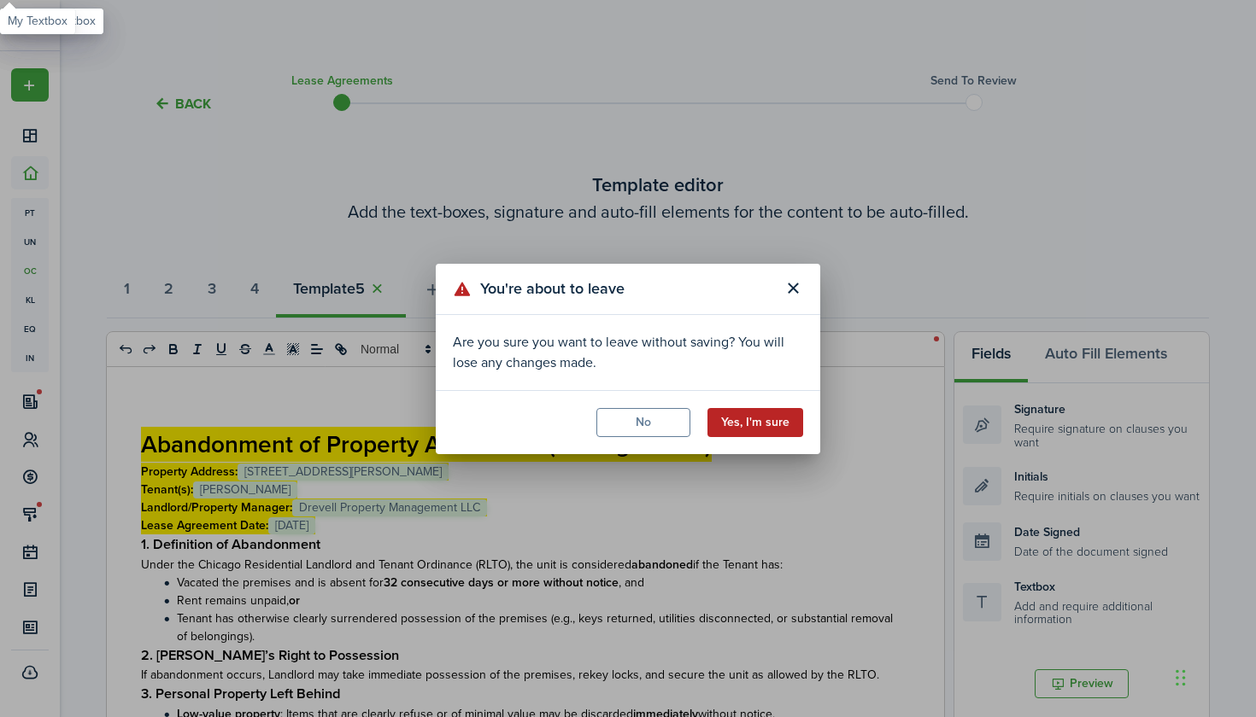
click at [749, 423] on button "Yes, I'm sure" at bounding box center [755, 422] width 96 height 29
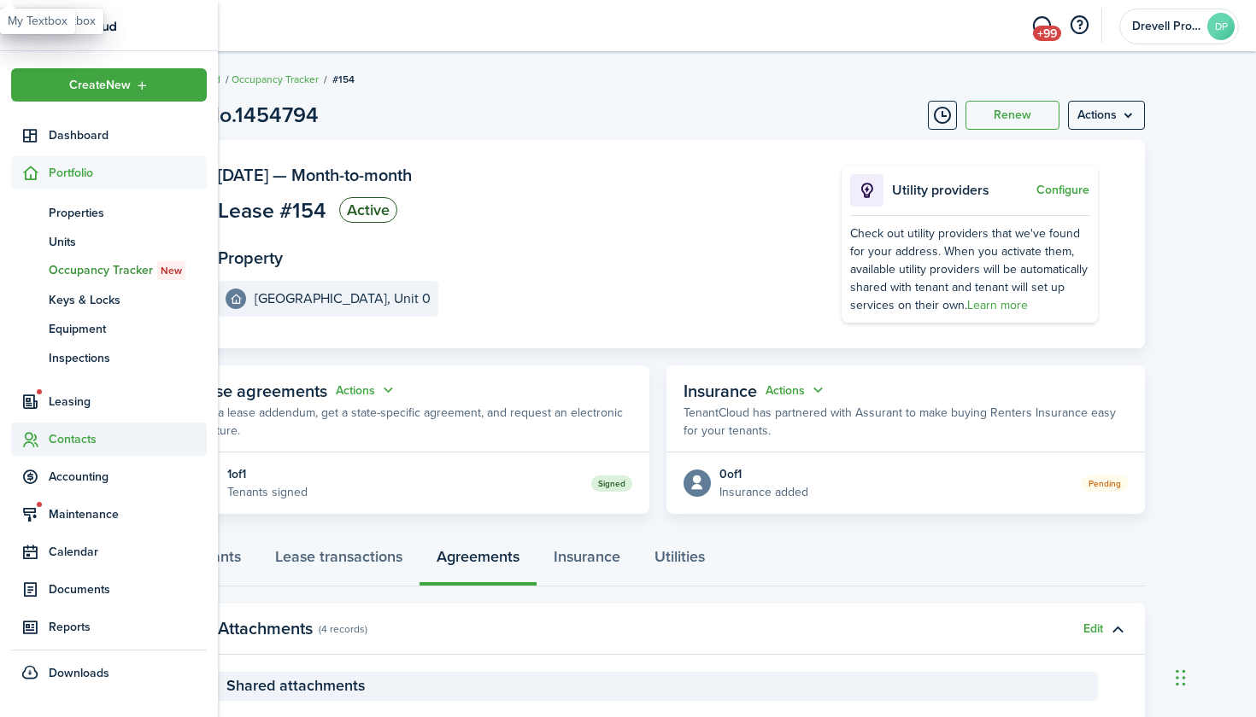
click at [54, 430] on span "Contacts" at bounding box center [109, 439] width 196 height 33
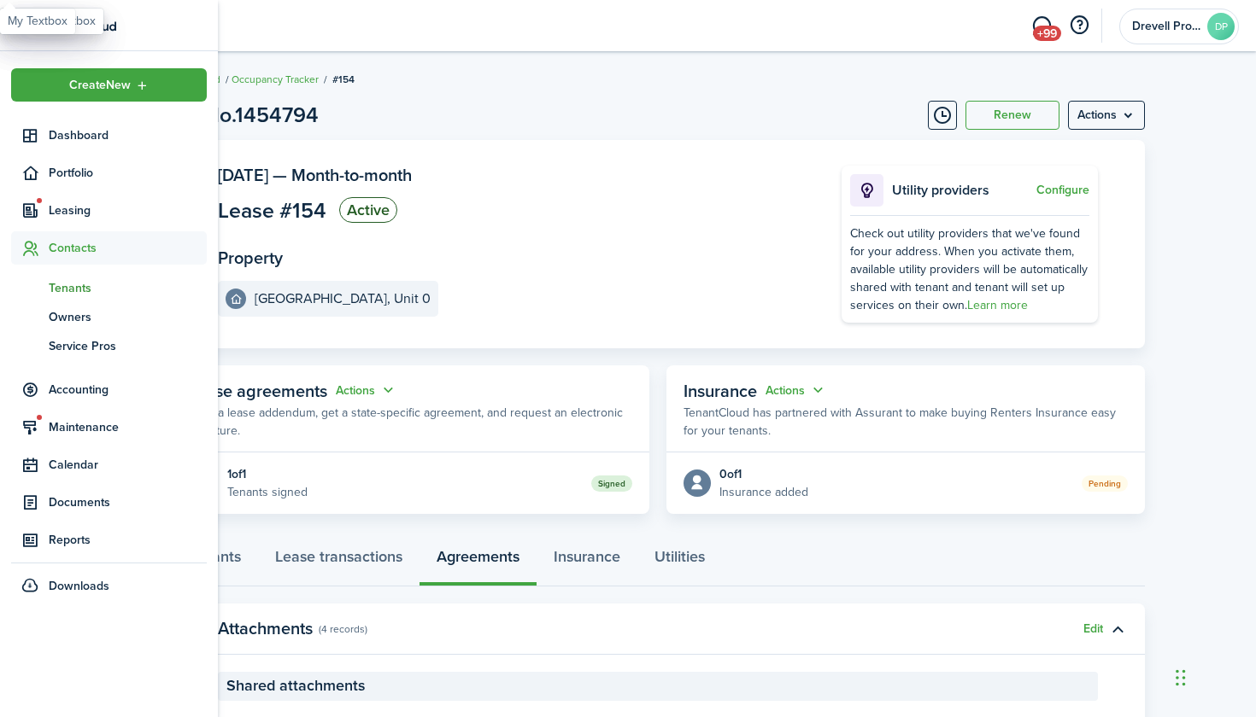
click at [73, 280] on span "Tenants" at bounding box center [128, 288] width 158 height 18
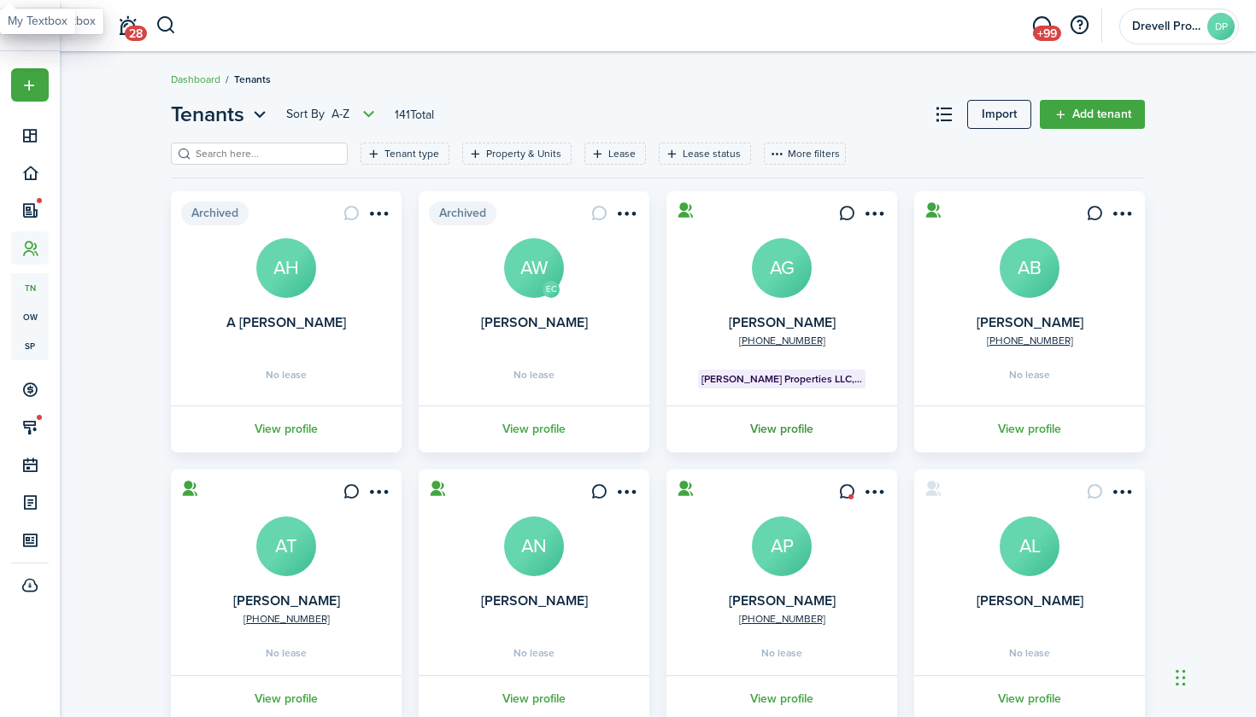
scroll to position [4, 0]
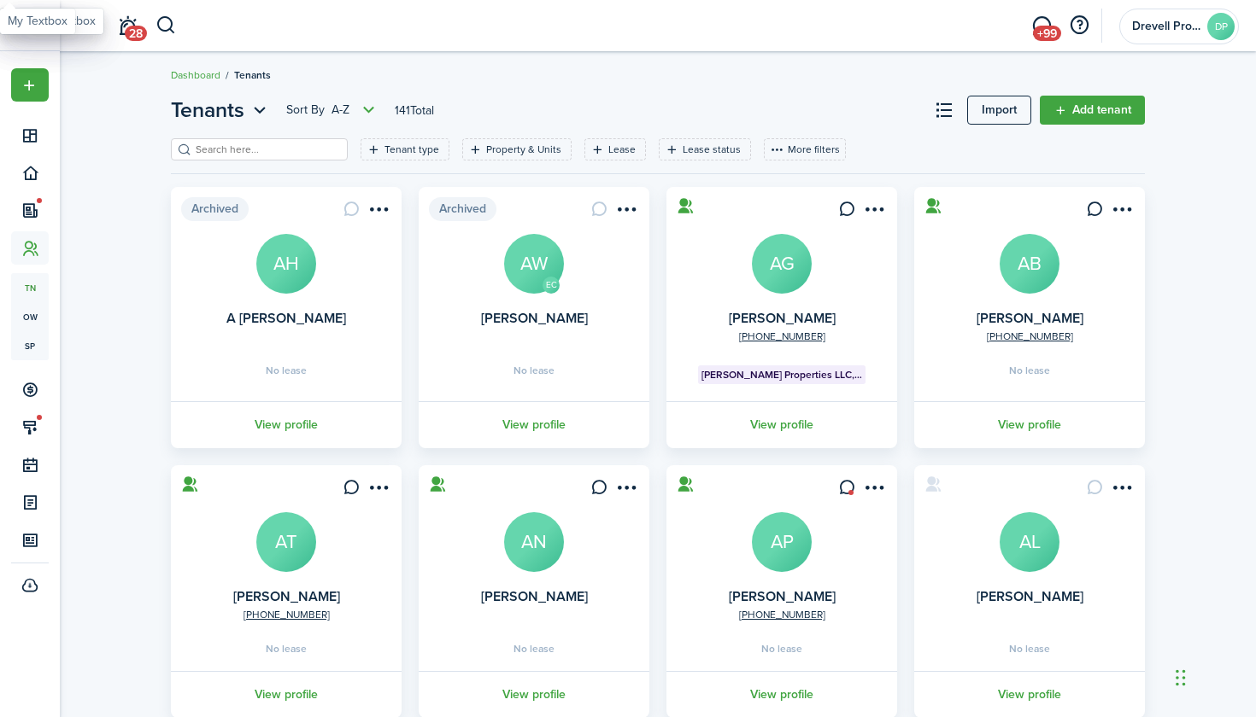
click at [311, 148] on input "search" at bounding box center [266, 150] width 150 height 16
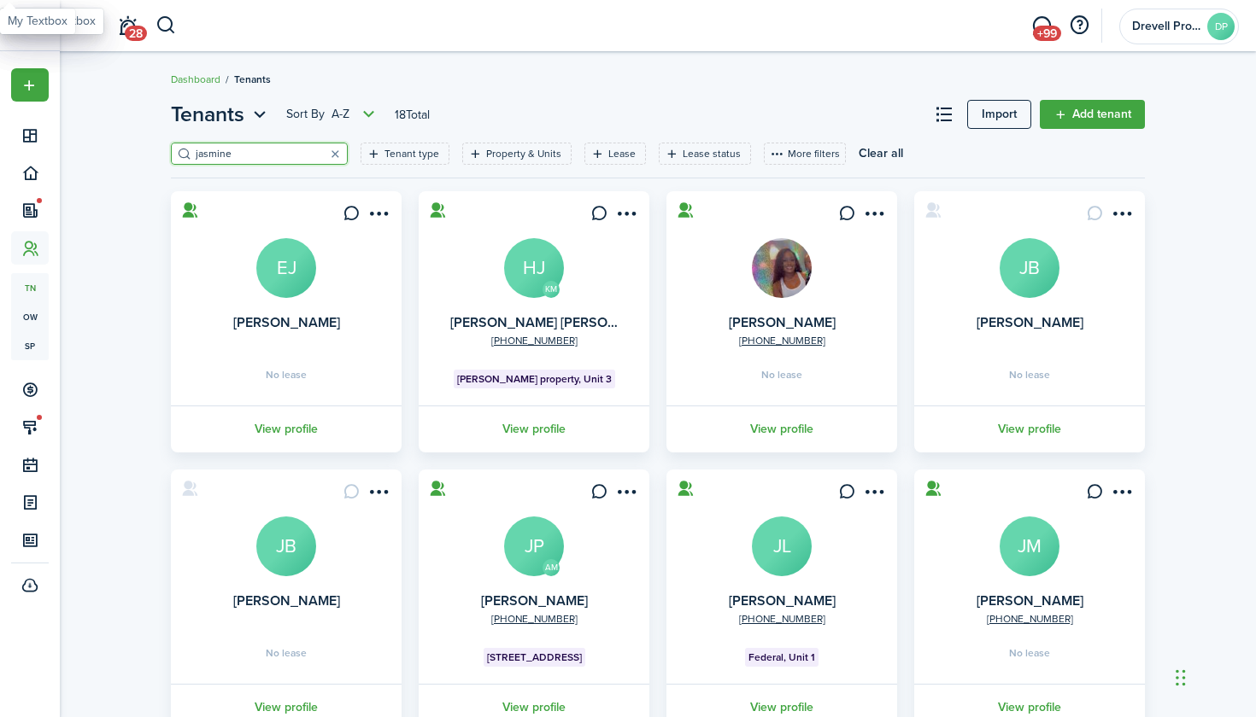
type input "jasmine"
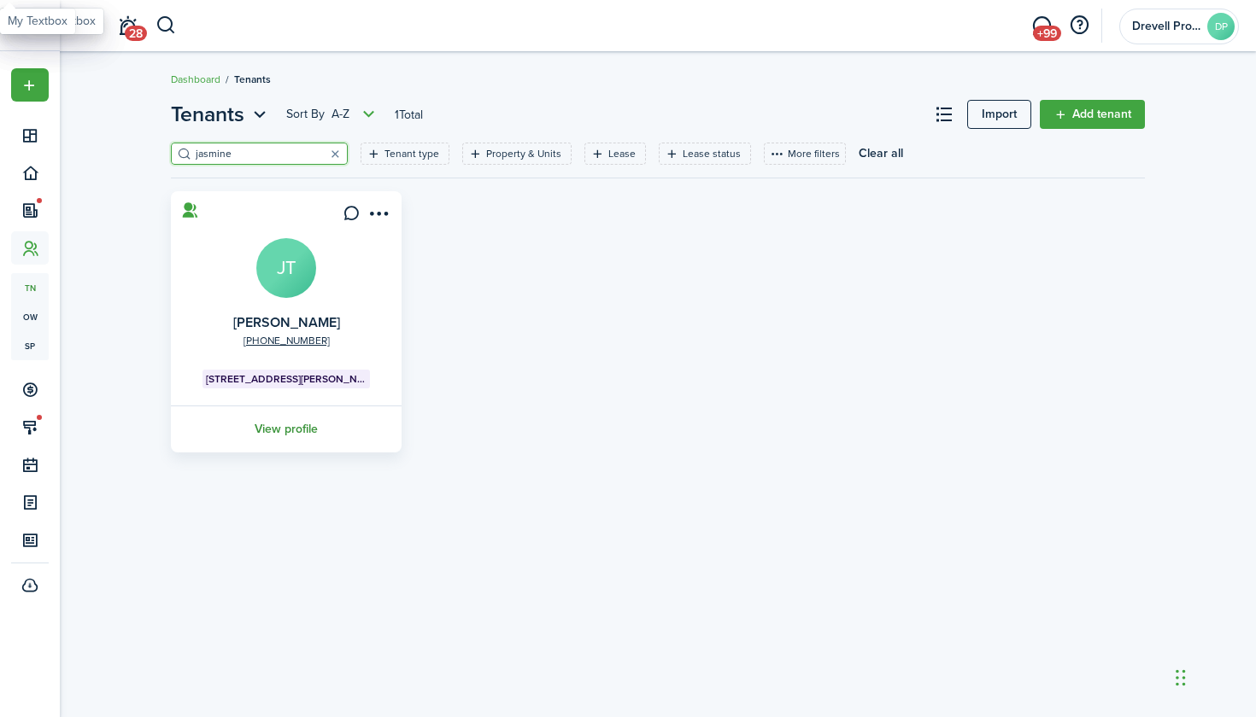
click at [283, 434] on link "View profile" at bounding box center [286, 429] width 236 height 47
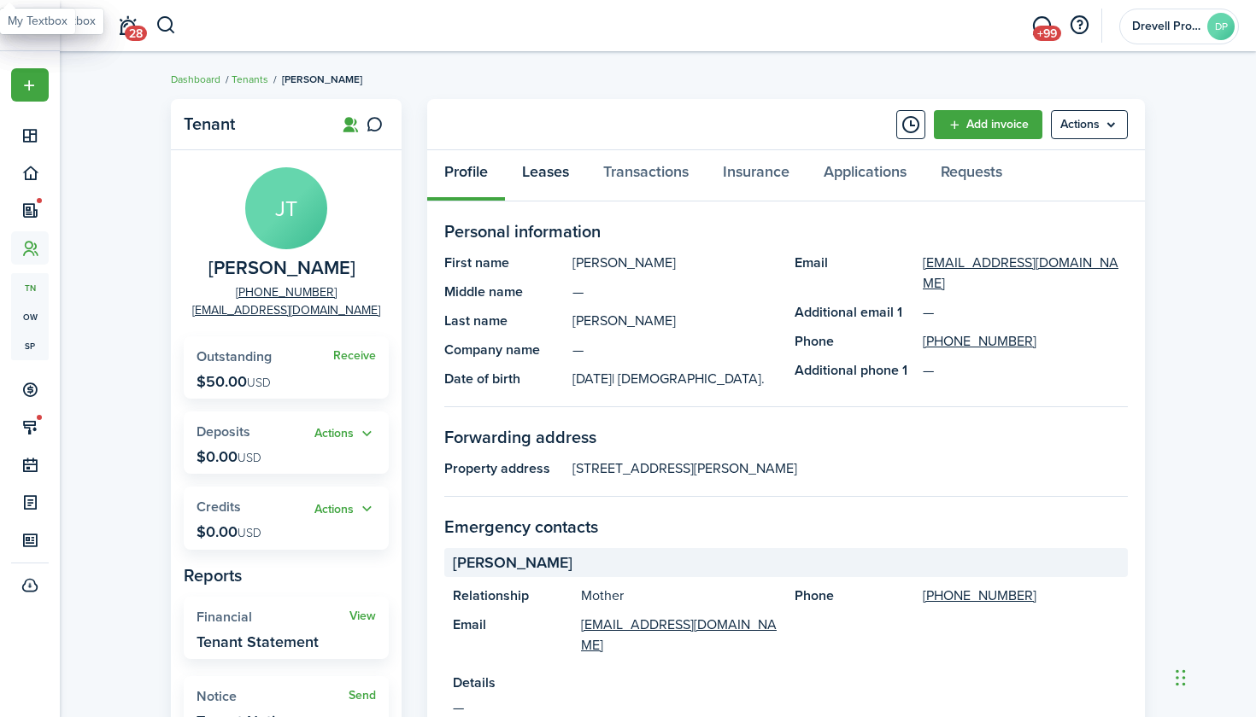
click at [548, 175] on link "Leases" at bounding box center [545, 175] width 81 height 51
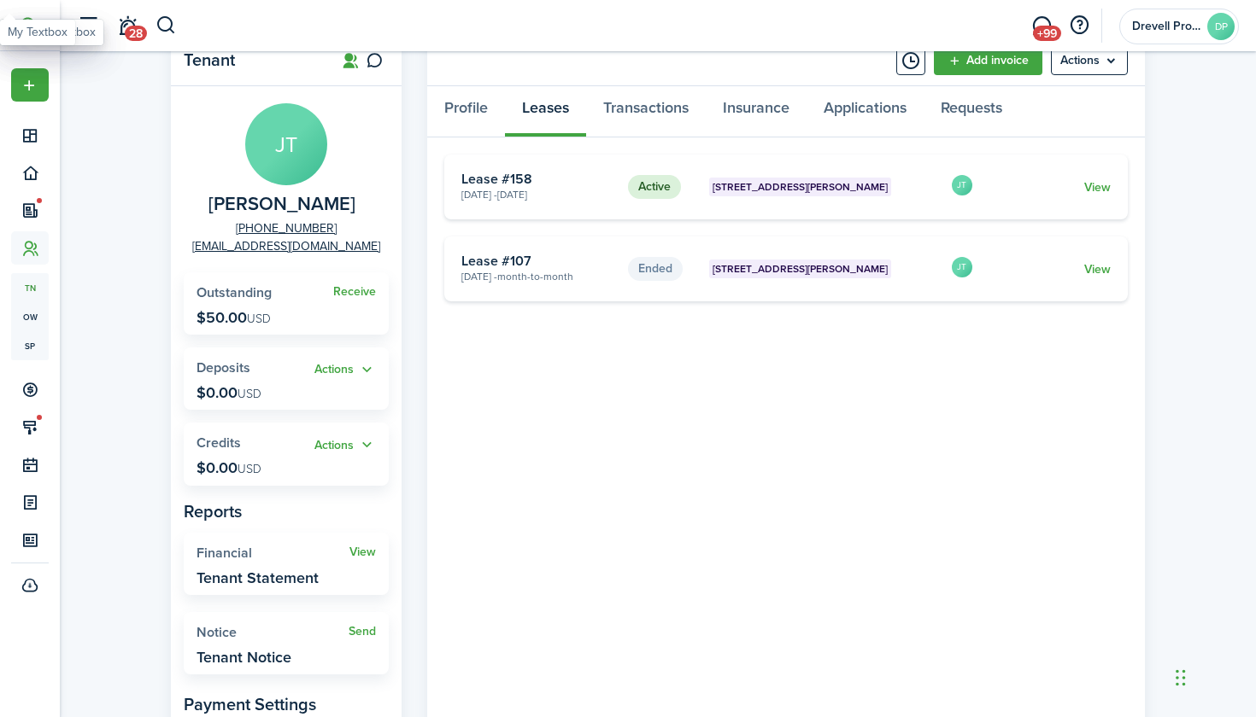
scroll to position [80, 0]
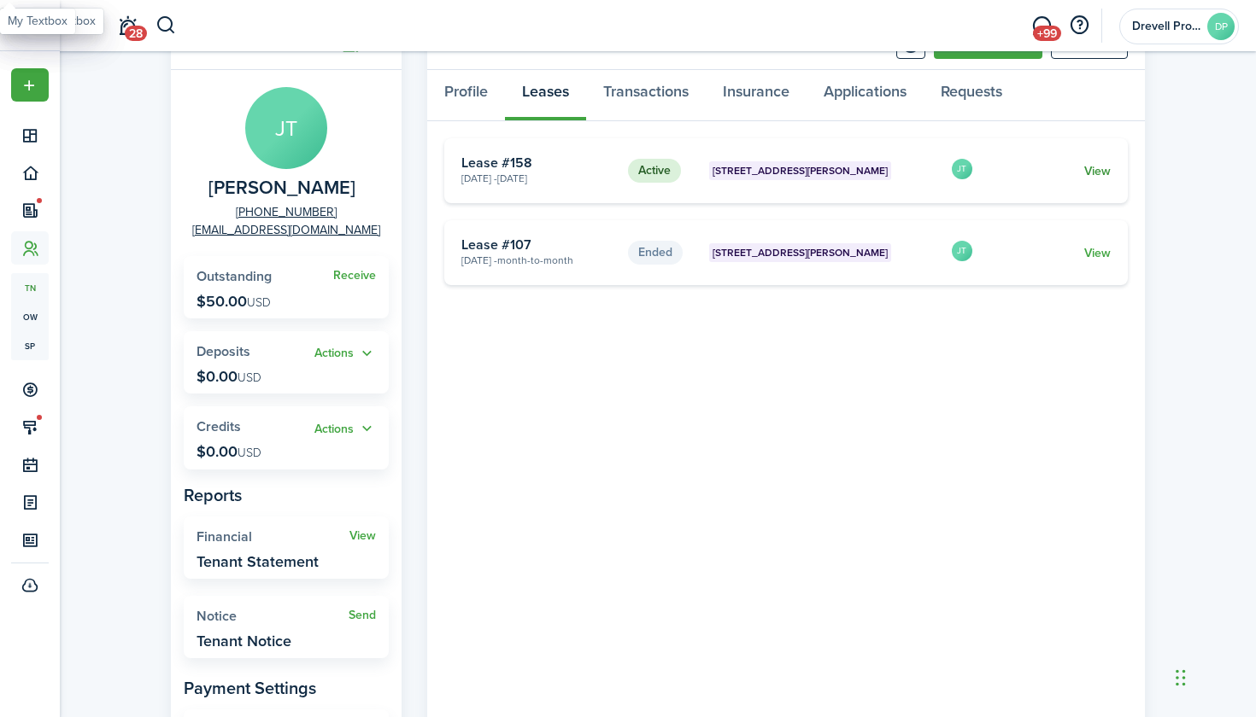
click at [1092, 167] on link "View" at bounding box center [1097, 171] width 26 height 18
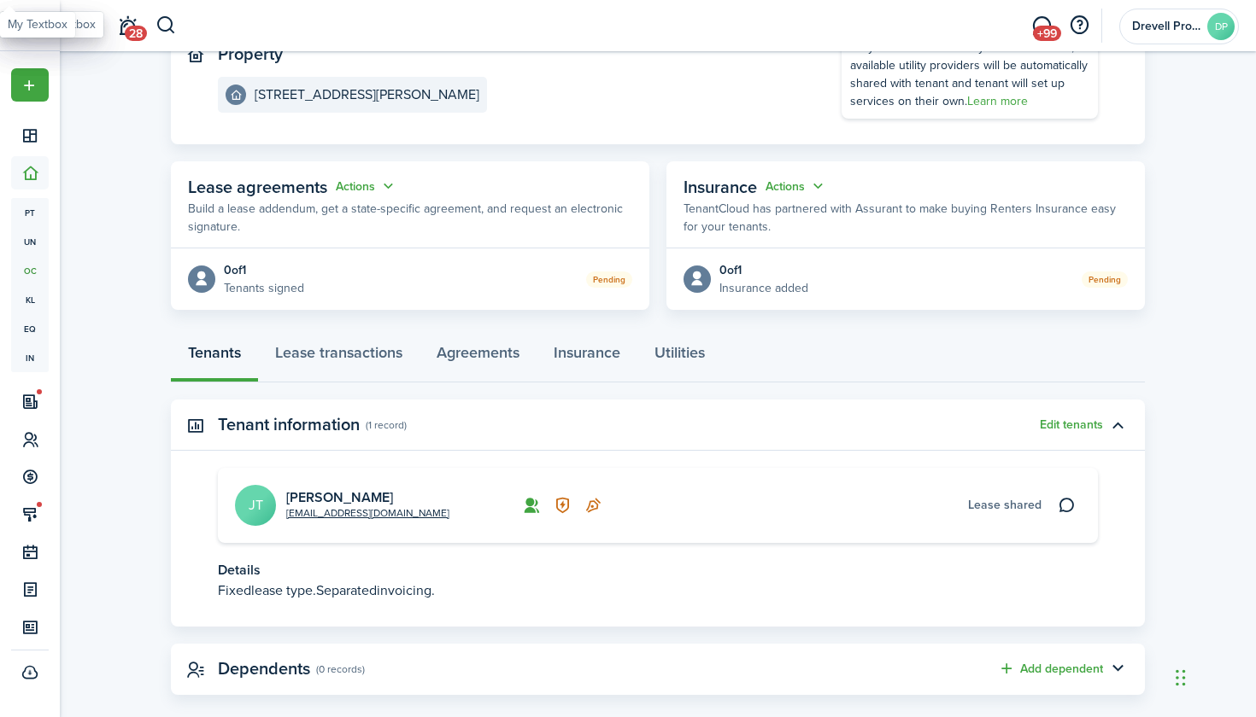
scroll to position [208, 0]
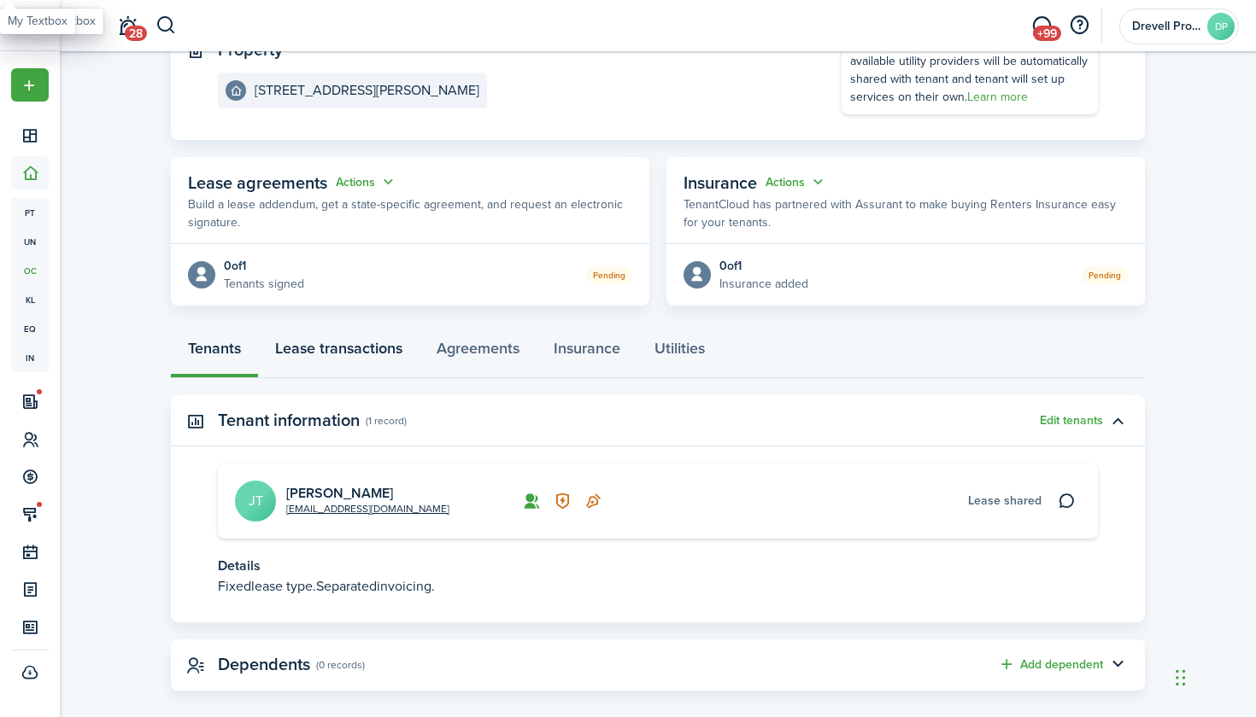
click at [361, 346] on link "Lease transactions" at bounding box center [338, 352] width 161 height 51
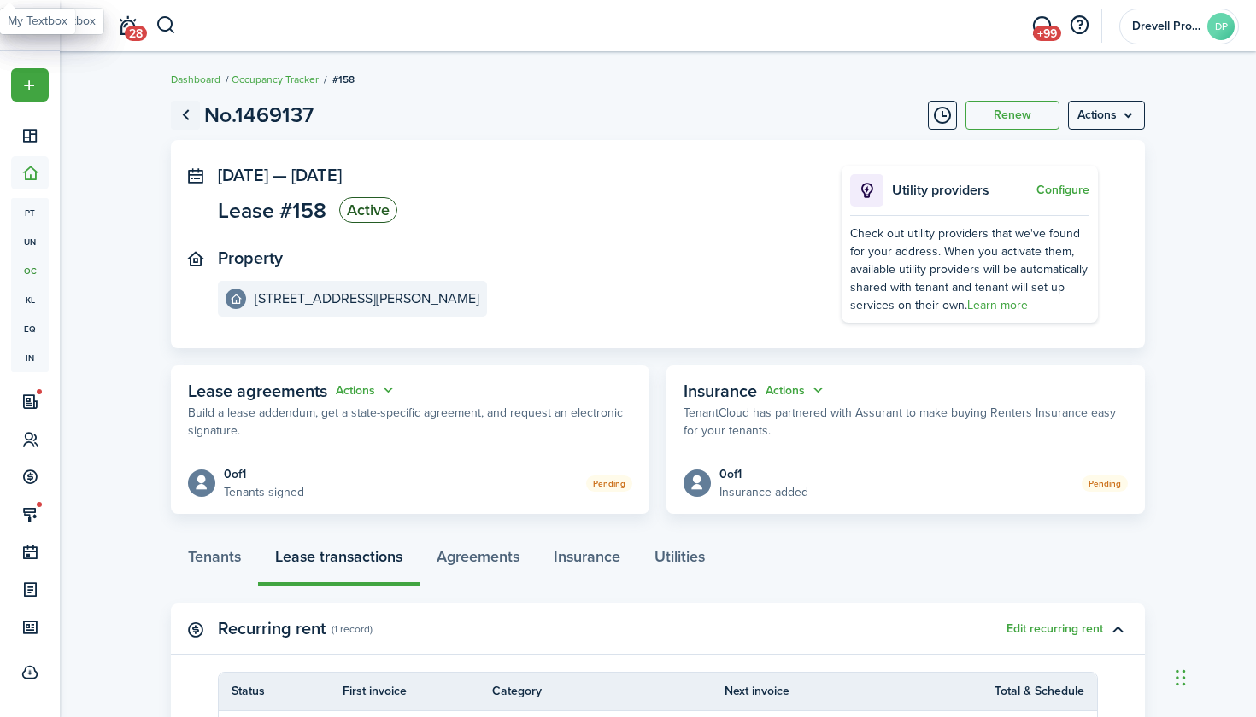
click at [187, 110] on link "Go back" at bounding box center [185, 115] width 29 height 29
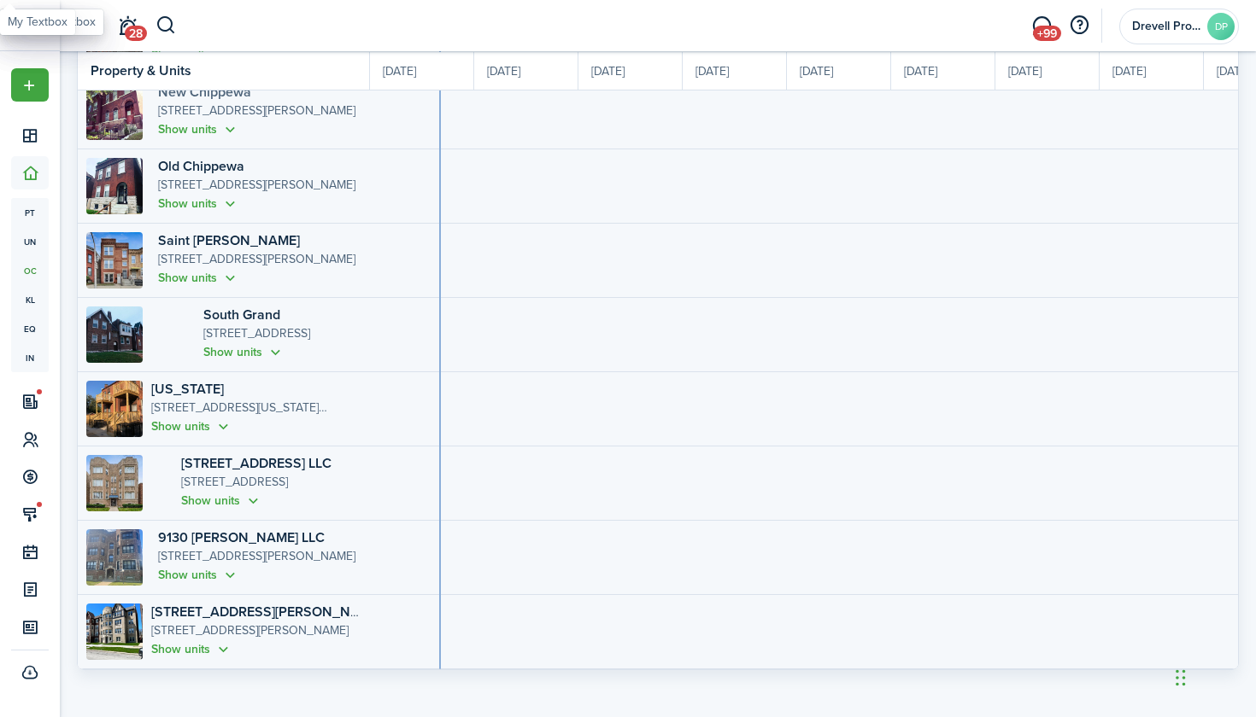
scroll to position [842, 0]
click at [189, 504] on button "Show units" at bounding box center [221, 502] width 81 height 20
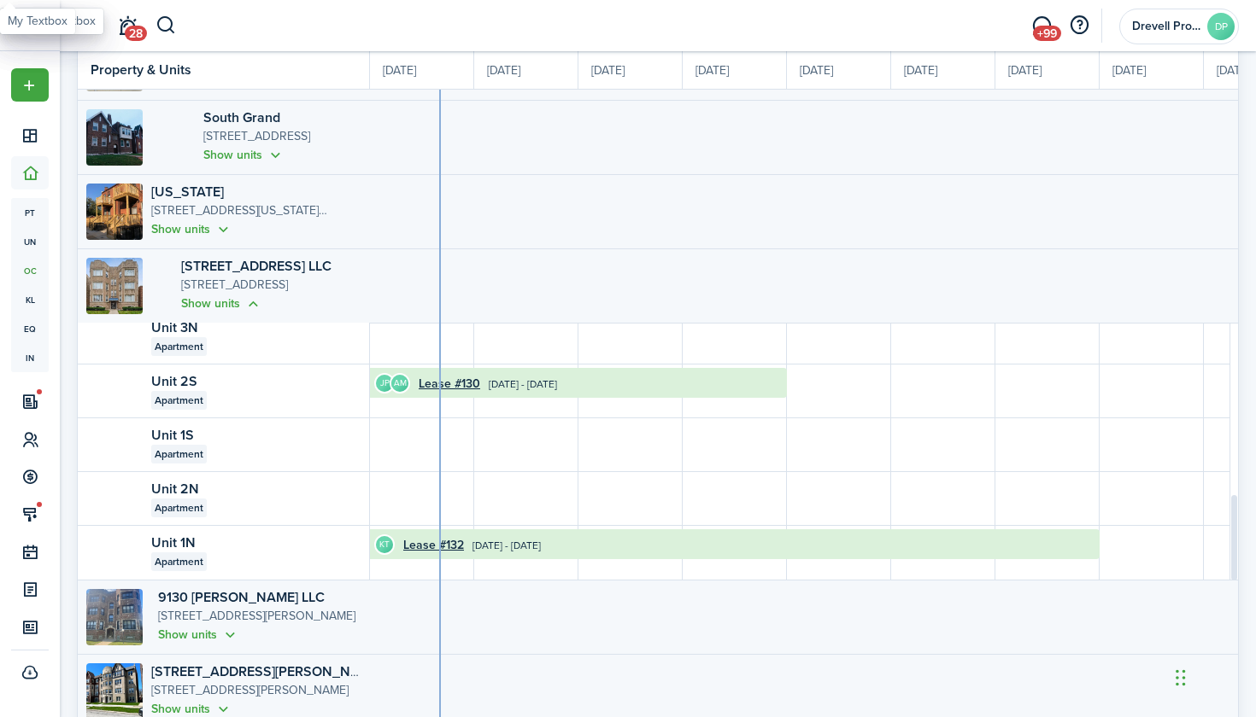
scroll to position [1069, 0]
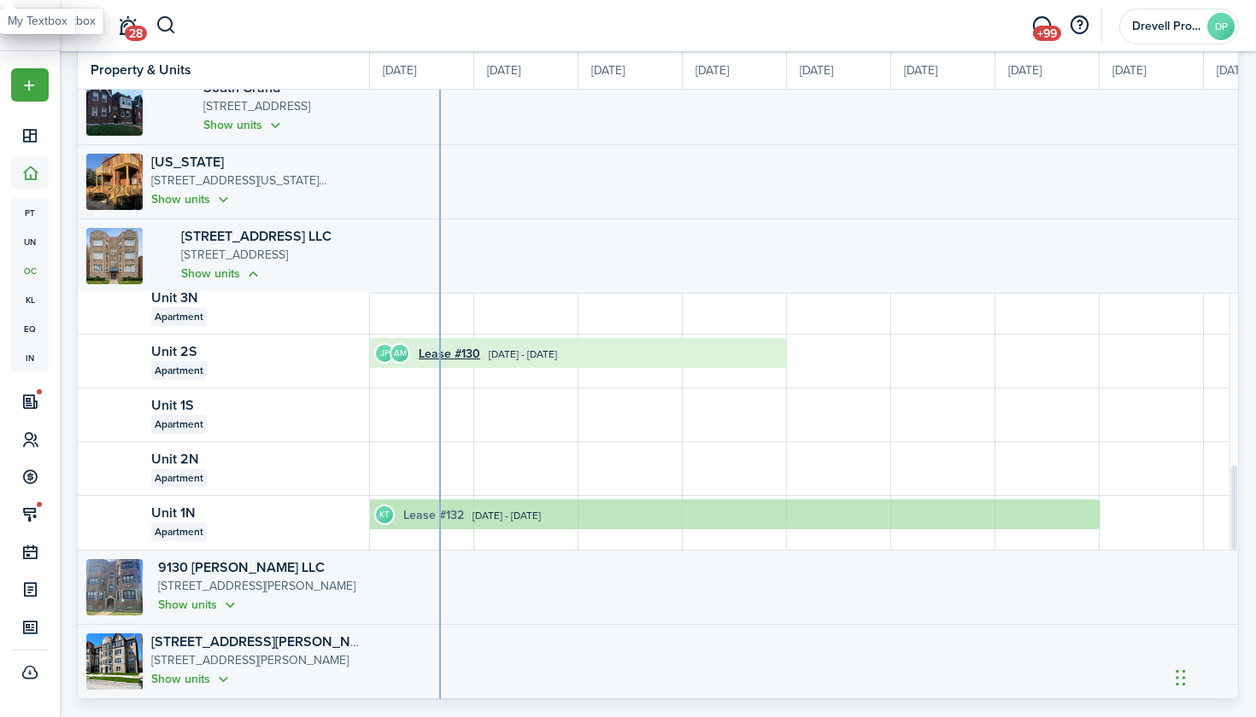
click at [430, 513] on link "Lease #132" at bounding box center [433, 515] width 61 height 18
